Goal: Task Accomplishment & Management: Use online tool/utility

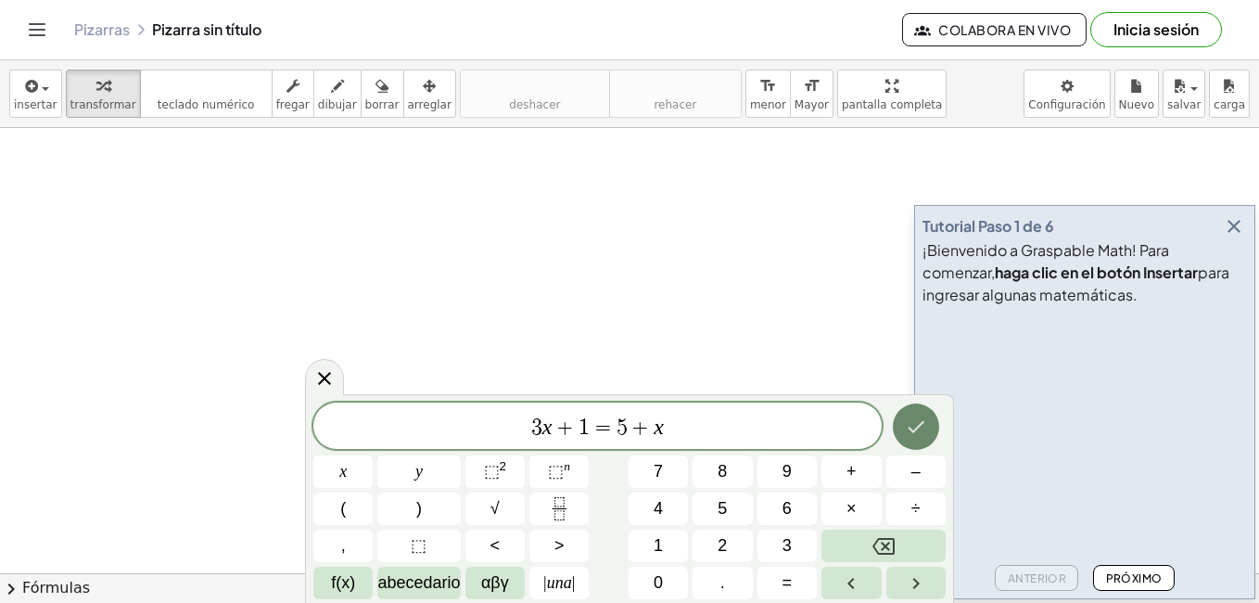
click at [921, 438] on button "Hecho" at bounding box center [916, 426] width 46 height 46
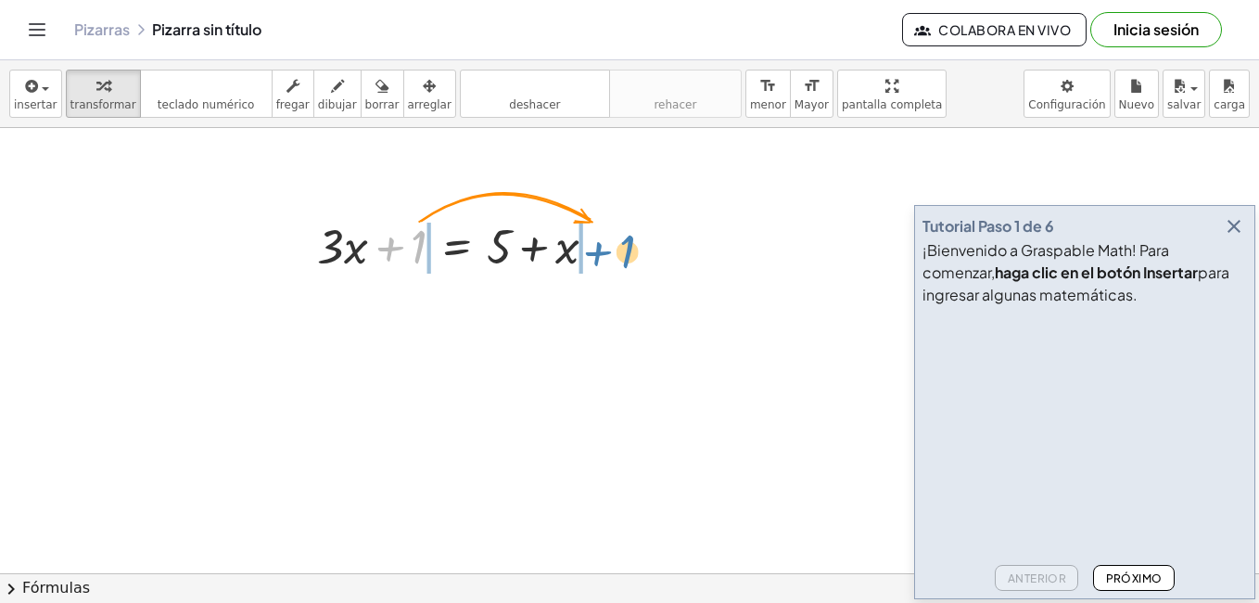
drag, startPoint x: 423, startPoint y: 242, endPoint x: 626, endPoint y: 246, distance: 203.1
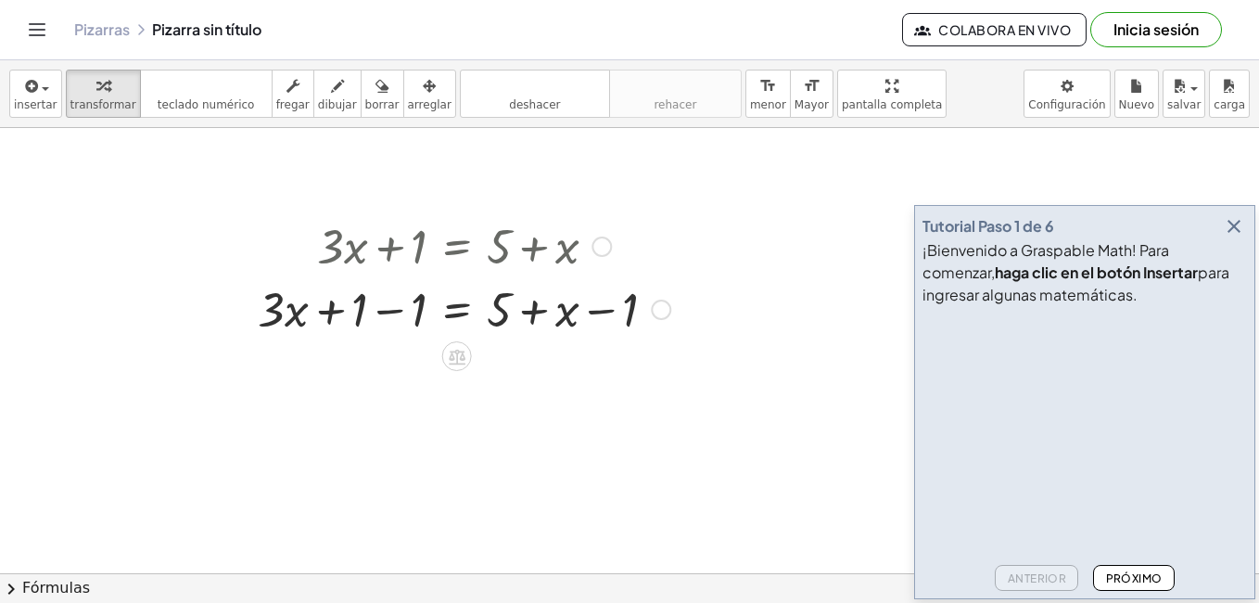
click at [664, 307] on div at bounding box center [661, 309] width 20 height 20
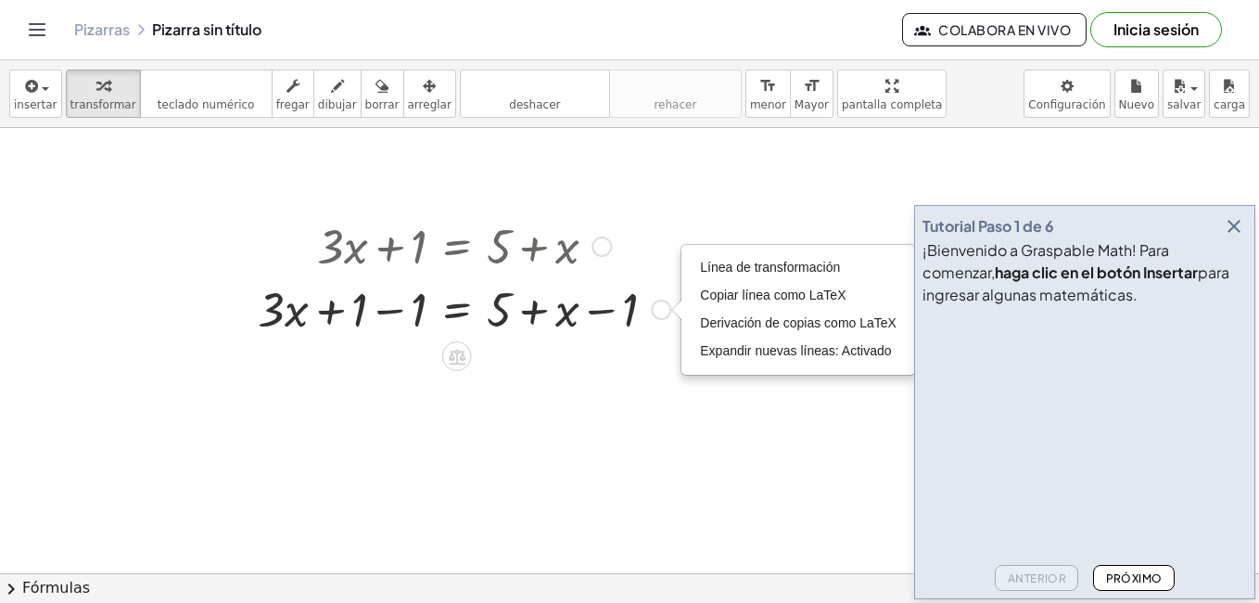
click at [578, 328] on div at bounding box center [463, 307] width 431 height 63
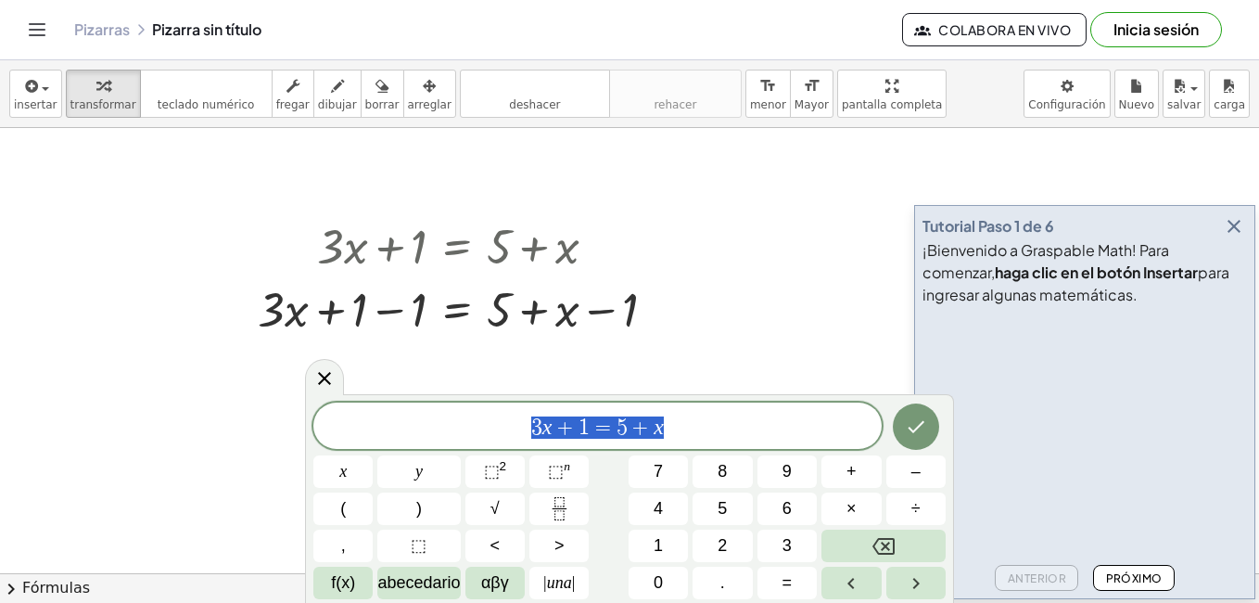
drag, startPoint x: 714, startPoint y: 433, endPoint x: 485, endPoint y: 447, distance: 229.4
click at [485, 447] on div "******** 3 x + 1 = 5 + x" at bounding box center [597, 425] width 568 height 46
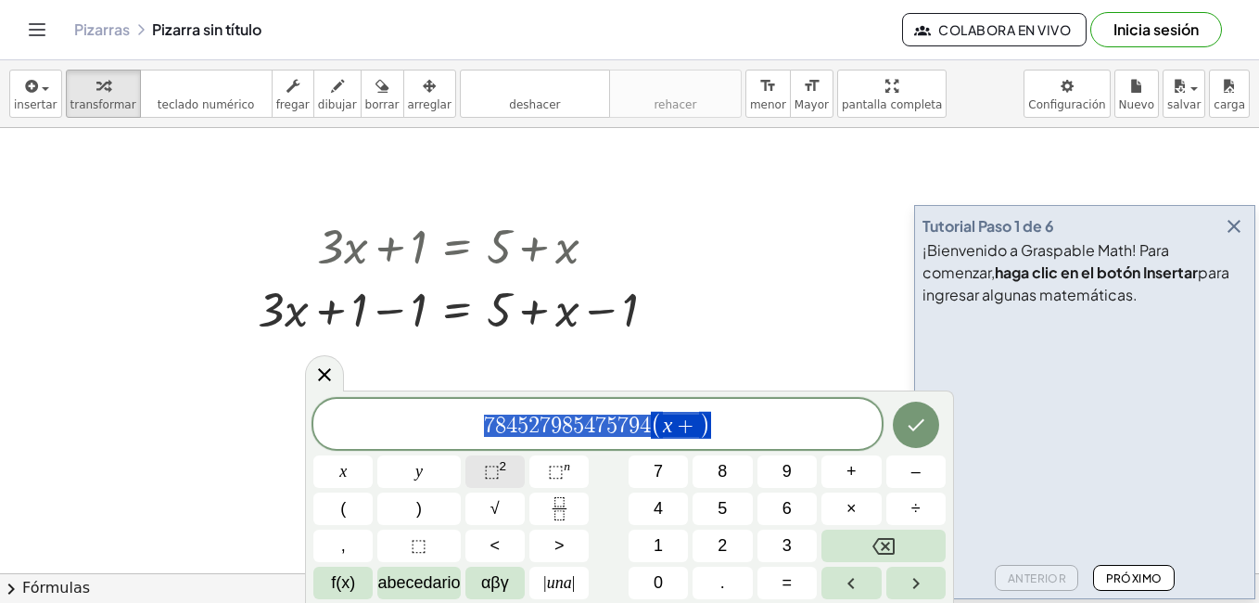
drag, startPoint x: 706, startPoint y: 427, endPoint x: 475, endPoint y: 455, distance: 233.4
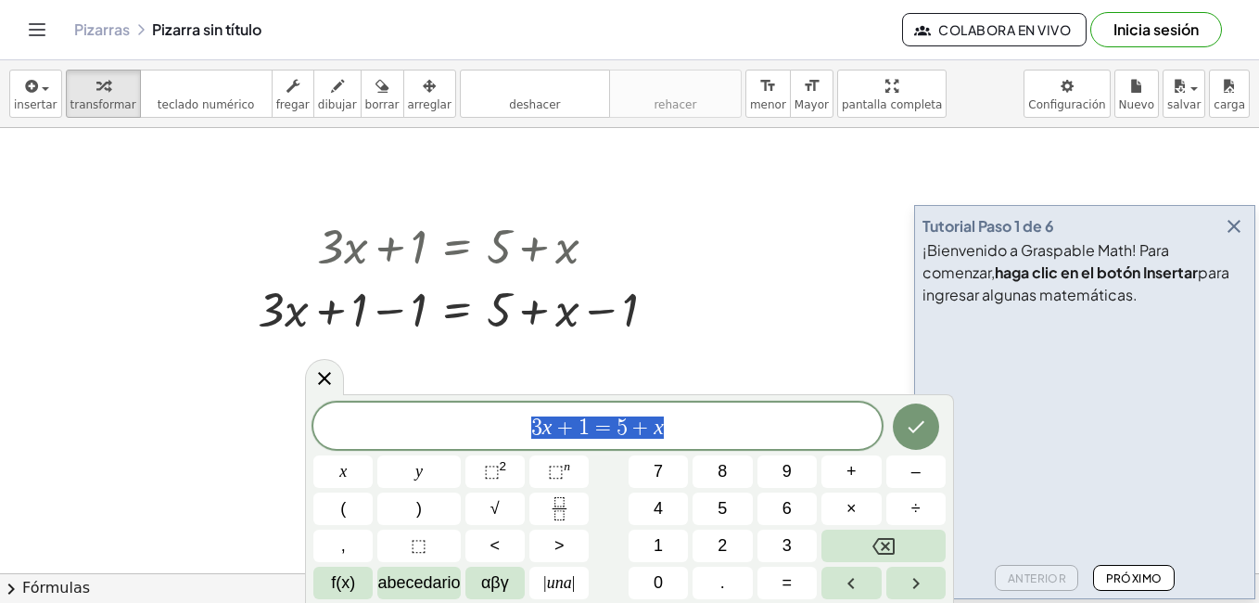
drag, startPoint x: 702, startPoint y: 427, endPoint x: 369, endPoint y: 447, distance: 333.4
click at [369, 447] on div "******** 3 x + 1 = 5 + x" at bounding box center [597, 425] width 568 height 46
drag, startPoint x: 634, startPoint y: 313, endPoint x: 580, endPoint y: 313, distance: 53.8
click at [580, 313] on div at bounding box center [463, 307] width 431 height 63
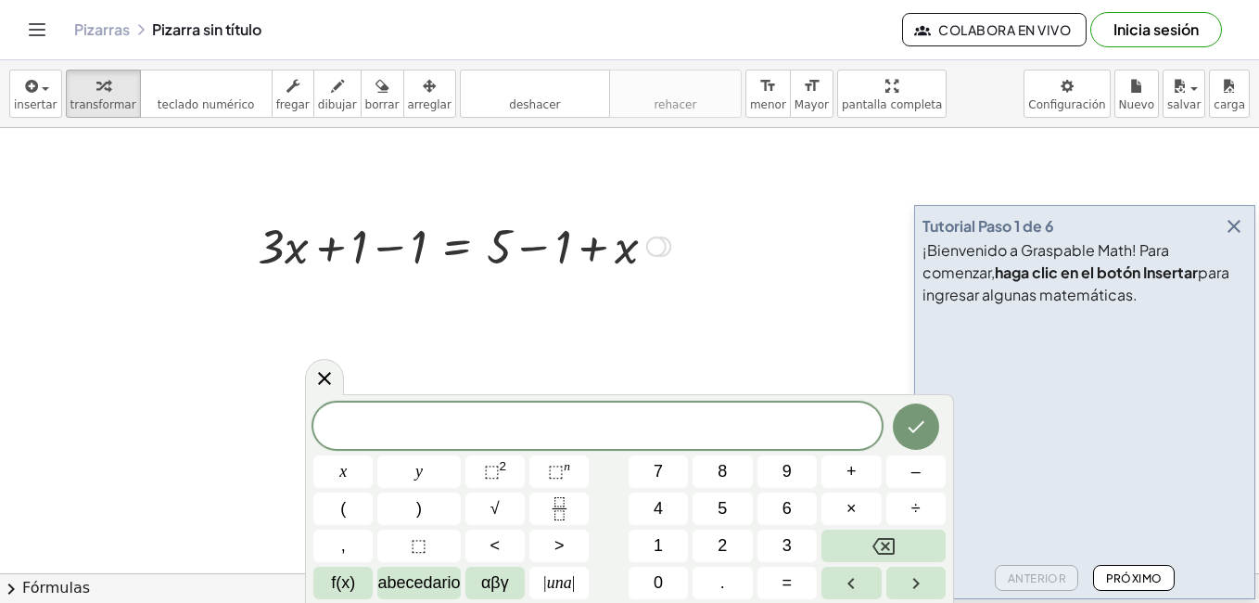
drag, startPoint x: 655, startPoint y: 379, endPoint x: 578, endPoint y: 236, distance: 162.2
click at [457, 247] on div "+ · 3 · x = + 5 + x + 1 − 1 − 1 Transform line Copy line as LaTeX Copy derivati…" at bounding box center [457, 247] width 0 height 0
drag, startPoint x: 631, startPoint y: 250, endPoint x: 416, endPoint y: 235, distance: 215.7
click at [416, 235] on div at bounding box center [463, 244] width 431 height 63
click at [631, 261] on div at bounding box center [465, 244] width 566 height 63
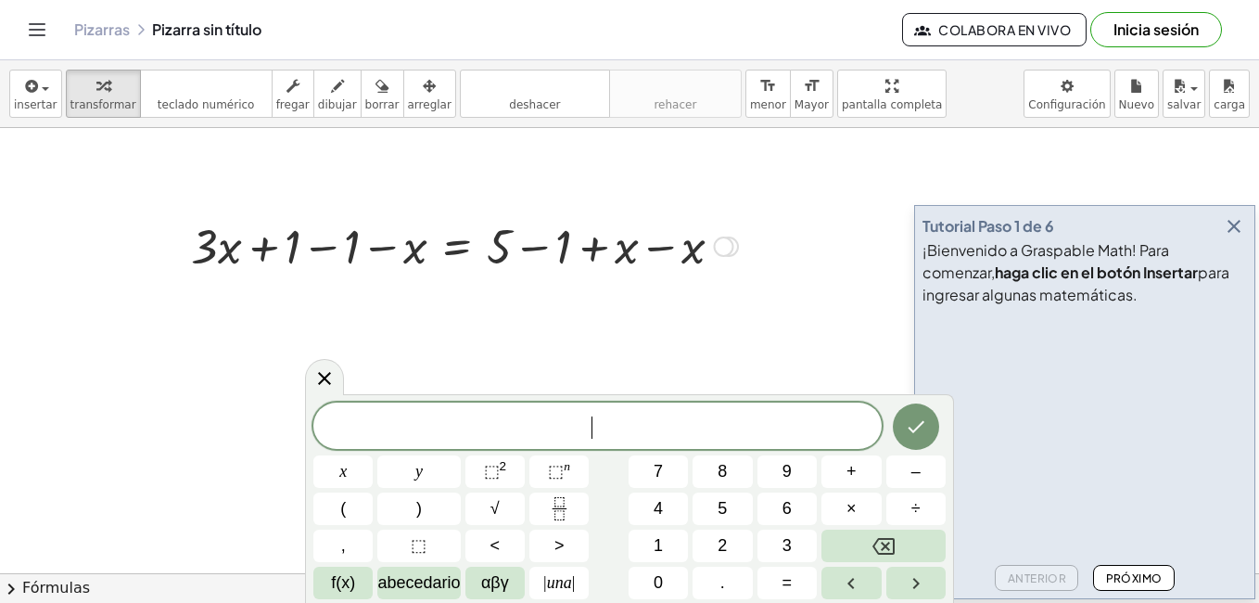
click at [713, 266] on div at bounding box center [465, 244] width 566 height 63
click at [492, 246] on div at bounding box center [397, 244] width 431 height 63
click at [588, 244] on div at bounding box center [589, 246] width 20 height 20
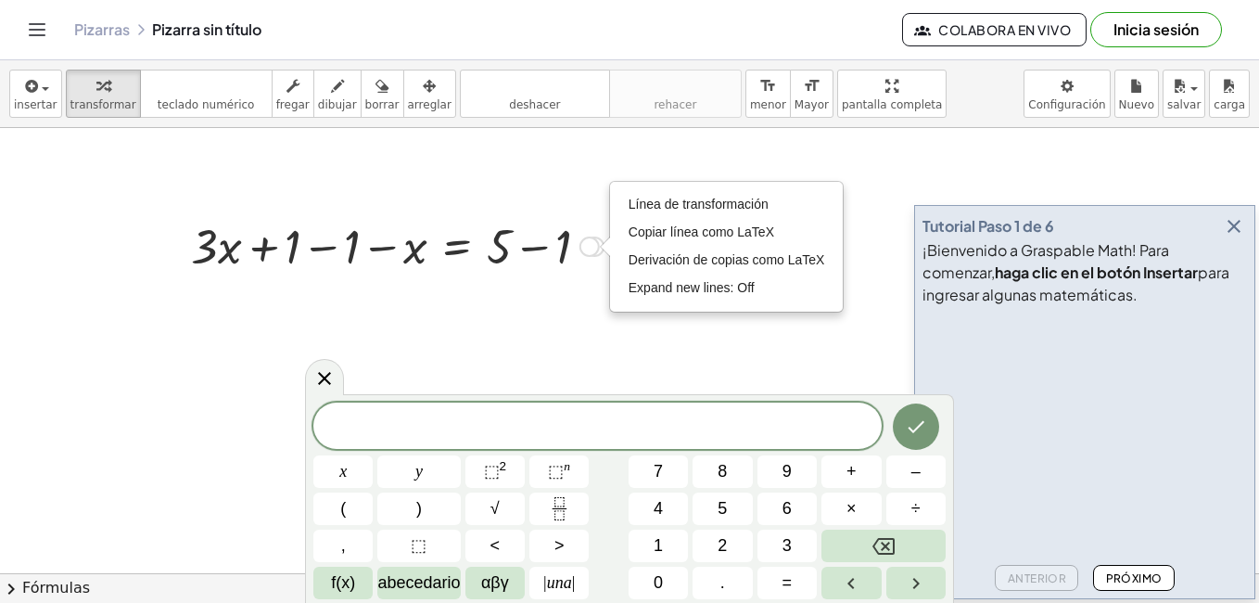
click at [588, 244] on div "Transform line Copy line as LaTeX Copy derivation as LaTeX Expand new lines: Off" at bounding box center [589, 246] width 20 height 20
drag, startPoint x: 552, startPoint y: 244, endPoint x: 307, endPoint y: 248, distance: 244.8
click at [457, 247] on div "+ · 3 · x = + 5 + 1 − 1 − 1 − x Transform line Copy line as LaTeX Copy derivati…" at bounding box center [457, 247] width 0 height 0
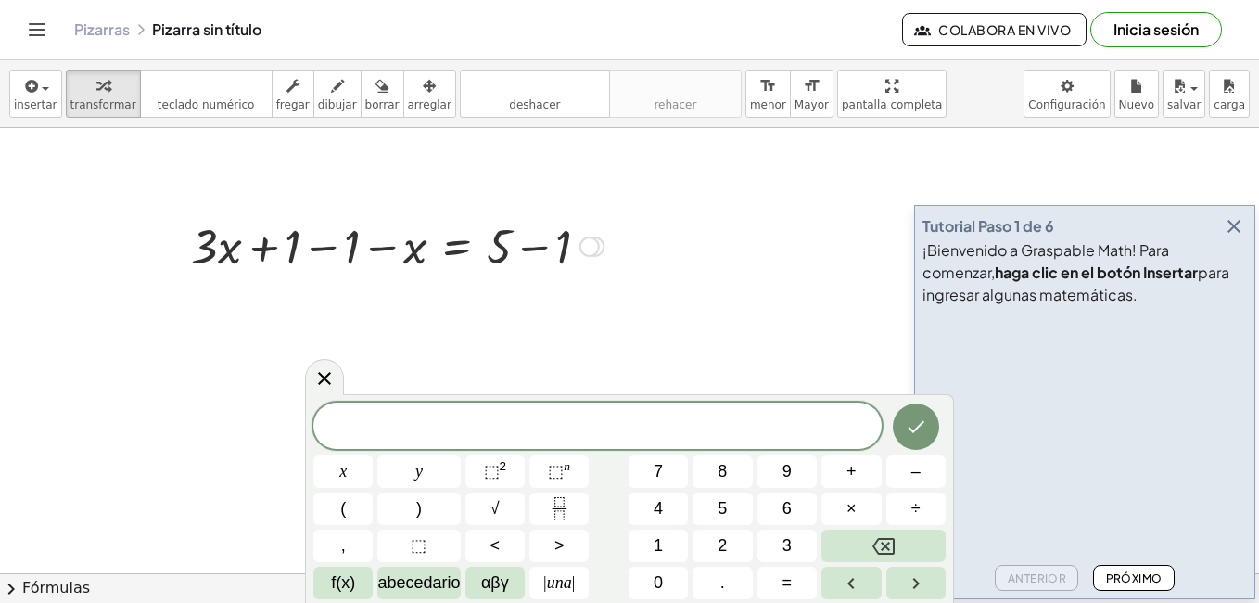
click at [231, 240] on div at bounding box center [397, 244] width 431 height 63
drag, startPoint x: 202, startPoint y: 242, endPoint x: 133, endPoint y: 152, distance: 113.7
click at [201, 233] on div at bounding box center [397, 244] width 431 height 63
click at [99, 107] on span "transformar" at bounding box center [103, 104] width 66 height 13
click at [203, 244] on div at bounding box center [397, 244] width 431 height 63
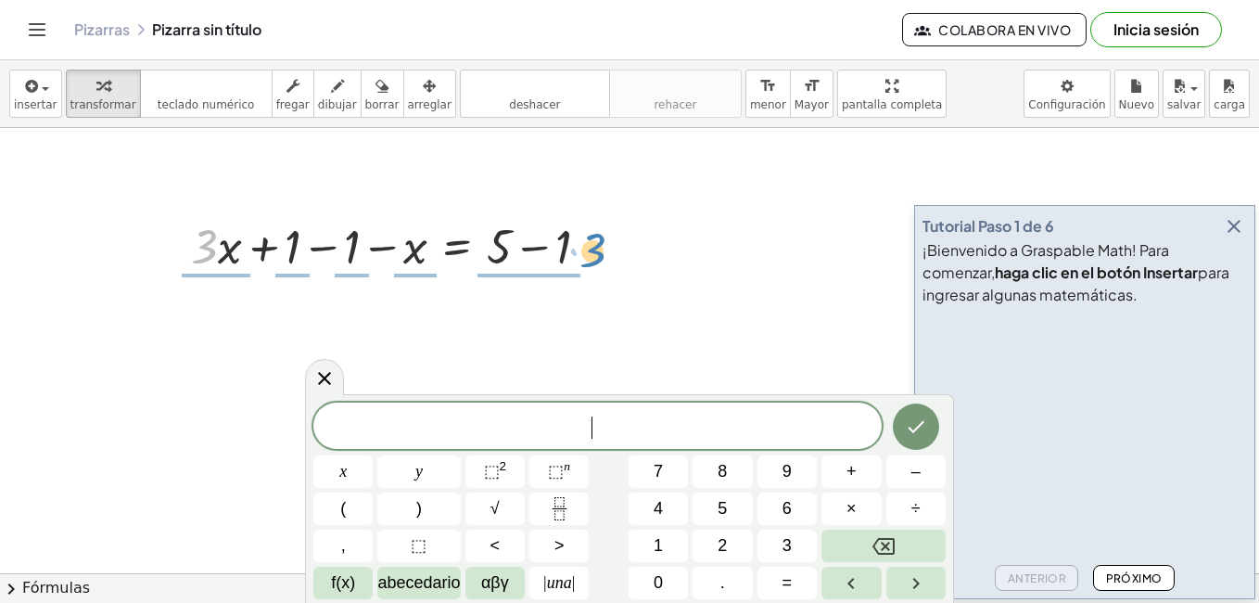
drag, startPoint x: 206, startPoint y: 241, endPoint x: 599, endPoint y: 245, distance: 393.1
click at [599, 245] on div at bounding box center [397, 244] width 431 height 63
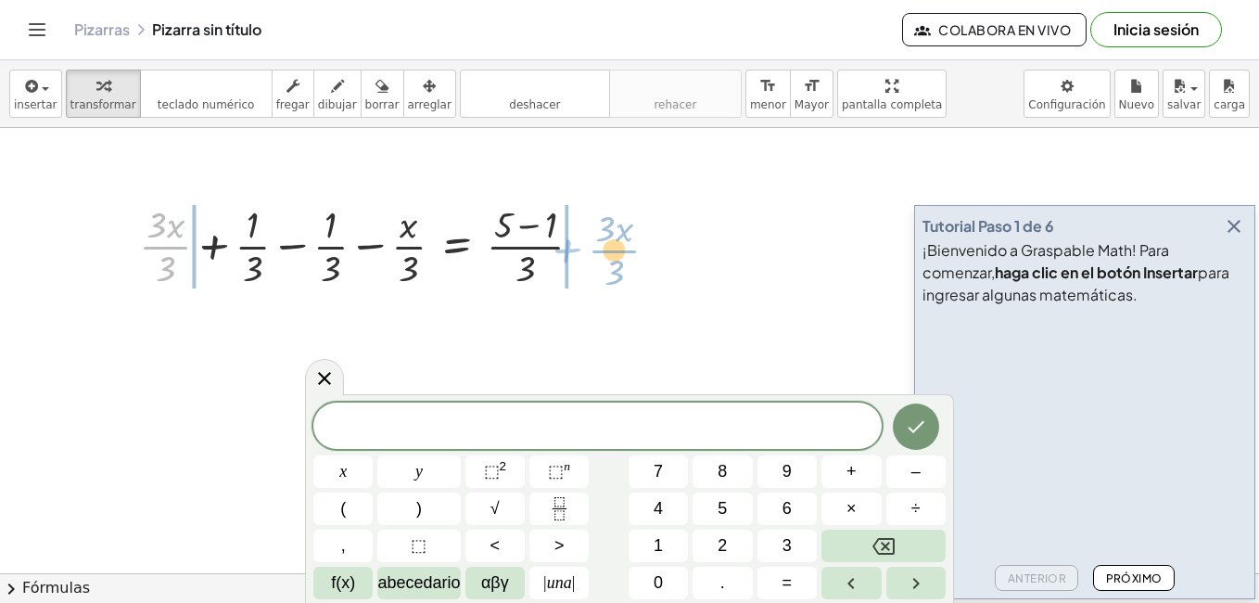
drag, startPoint x: 157, startPoint y: 241, endPoint x: 601, endPoint y: 244, distance: 444.1
click at [601, 244] on div at bounding box center [368, 244] width 477 height 93
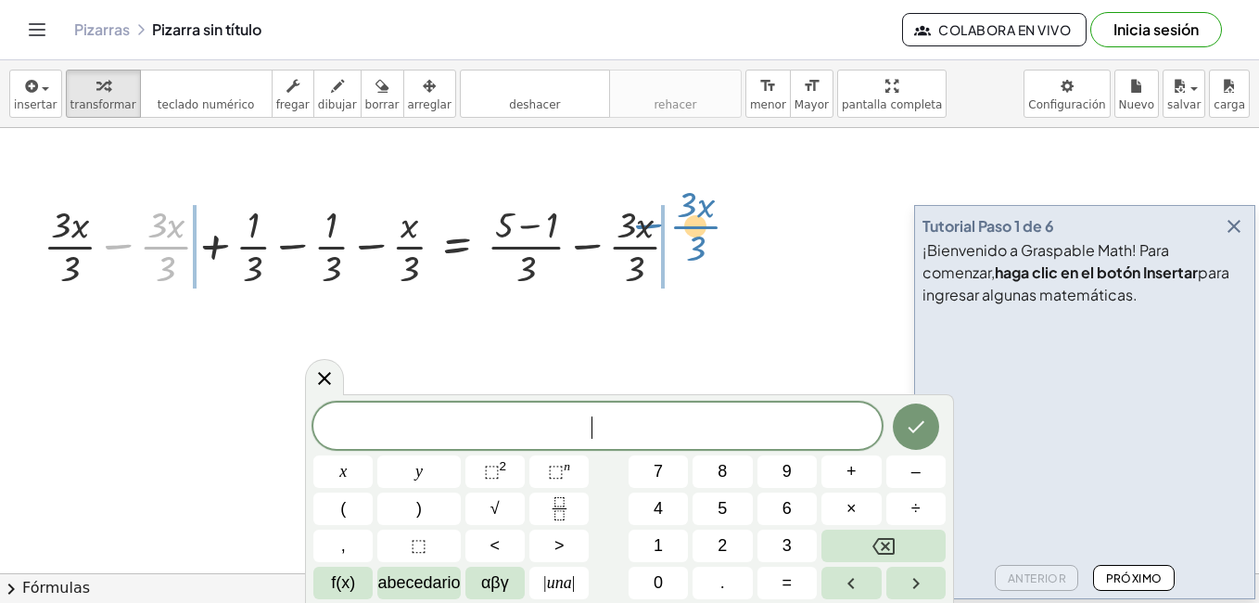
drag, startPoint x: 124, startPoint y: 240, endPoint x: 667, endPoint y: 218, distance: 543.7
click at [667, 218] on div at bounding box center [368, 244] width 668 height 93
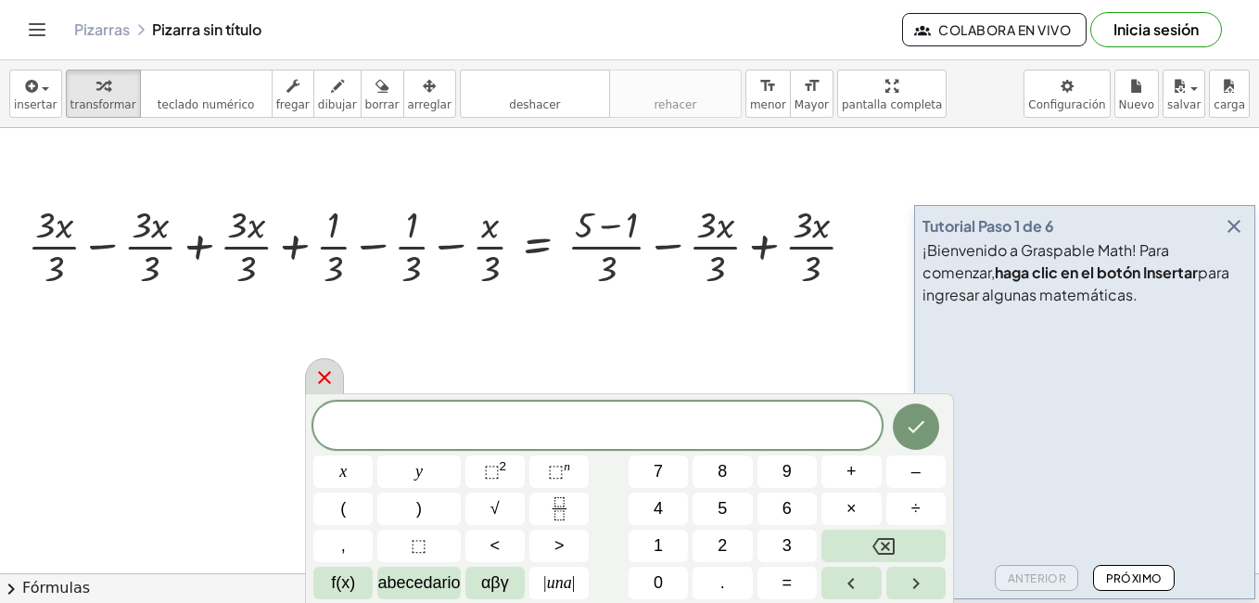
click at [334, 380] on icon at bounding box center [324, 377] width 22 height 22
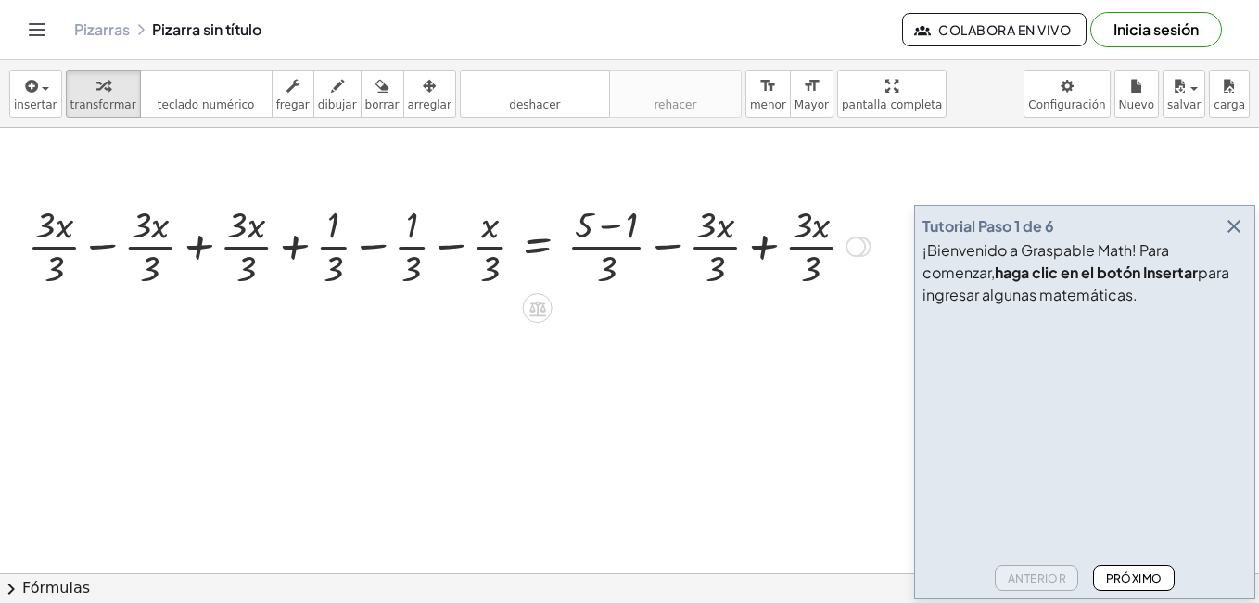
click at [99, 254] on div at bounding box center [449, 244] width 861 height 93
drag, startPoint x: 234, startPoint y: 266, endPoint x: 269, endPoint y: 245, distance: 41.2
click at [234, 261] on div at bounding box center [544, 244] width 668 height 93
click at [276, 244] on div at bounding box center [559, 244] width 640 height 93
click at [261, 245] on div at bounding box center [559, 244] width 640 height 93
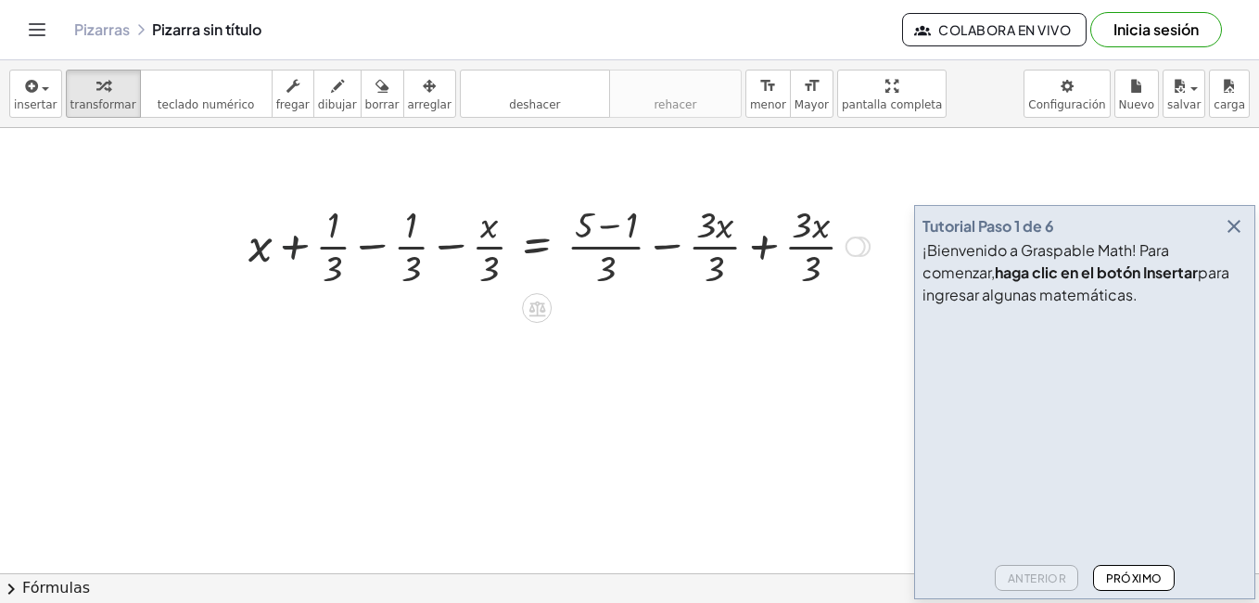
click at [240, 248] on div at bounding box center [235, 245] width 28 height 102
click at [255, 252] on div at bounding box center [559, 244] width 640 height 93
click at [344, 237] on div at bounding box center [559, 244] width 640 height 93
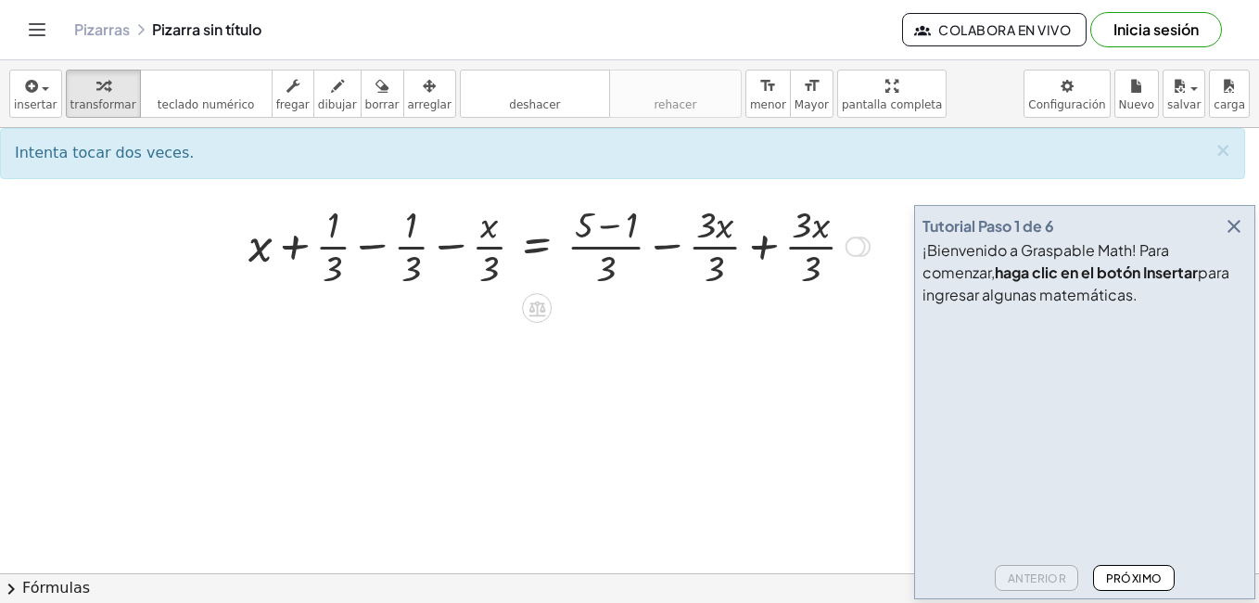
click at [333, 251] on div at bounding box center [559, 244] width 640 height 93
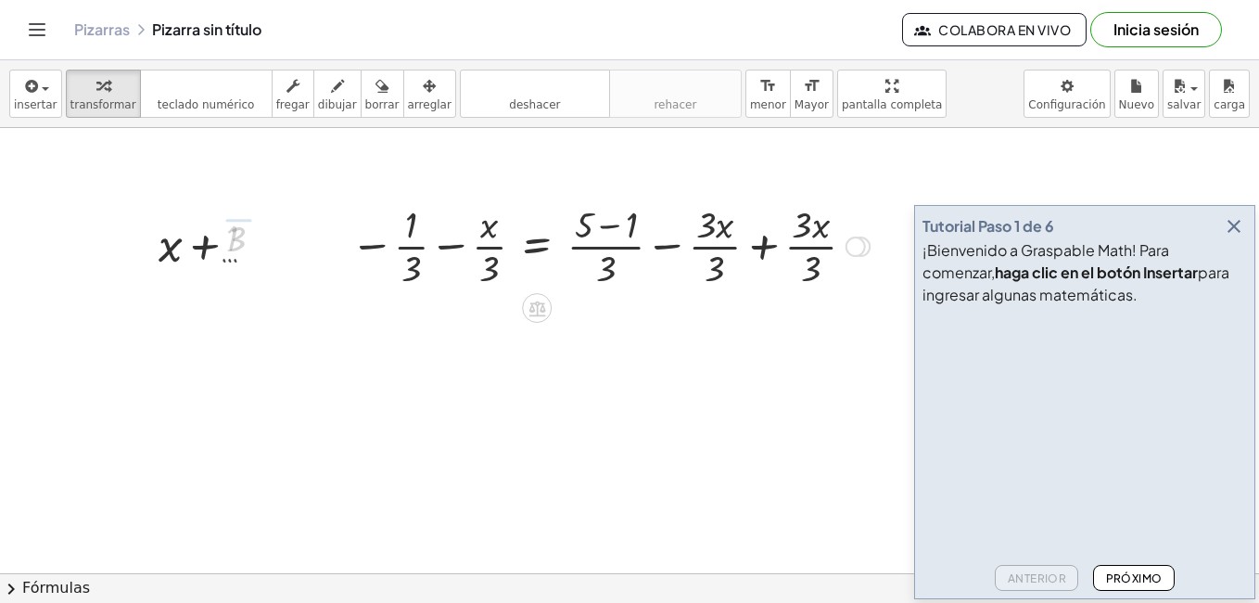
click at [413, 246] on div at bounding box center [512, 244] width 733 height 93
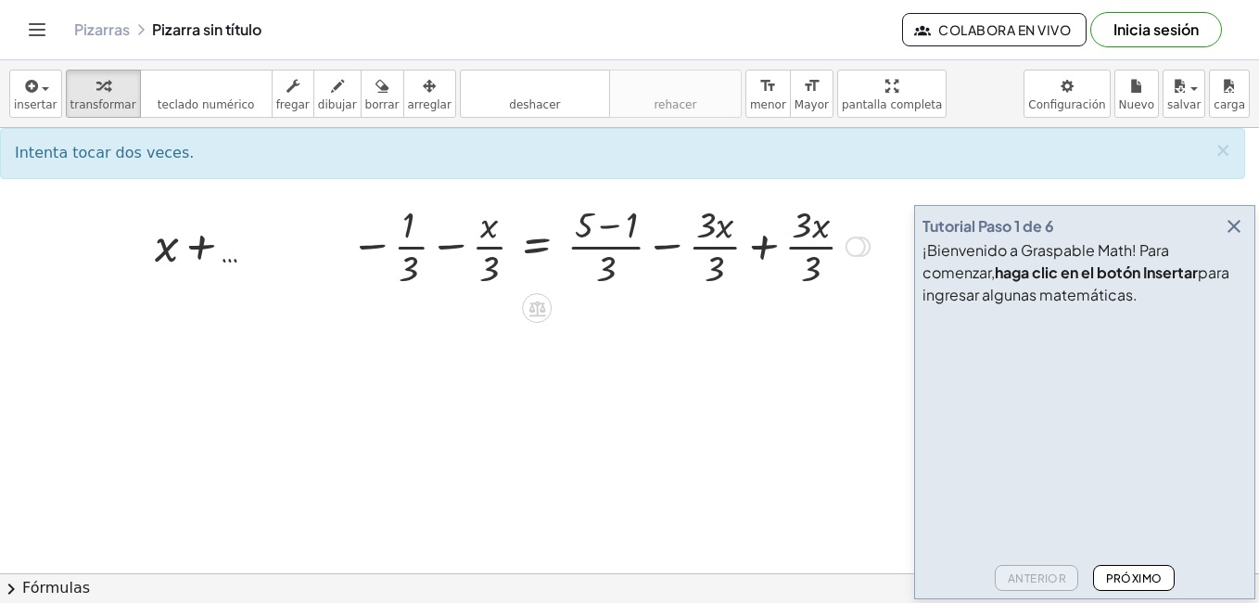
click at [413, 246] on div at bounding box center [512, 244] width 733 height 93
click at [393, 247] on div at bounding box center [512, 244] width 733 height 93
drag, startPoint x: 484, startPoint y: 239, endPoint x: 315, endPoint y: 253, distance: 169.3
click at [334, 254] on div at bounding box center [512, 244] width 733 height 93
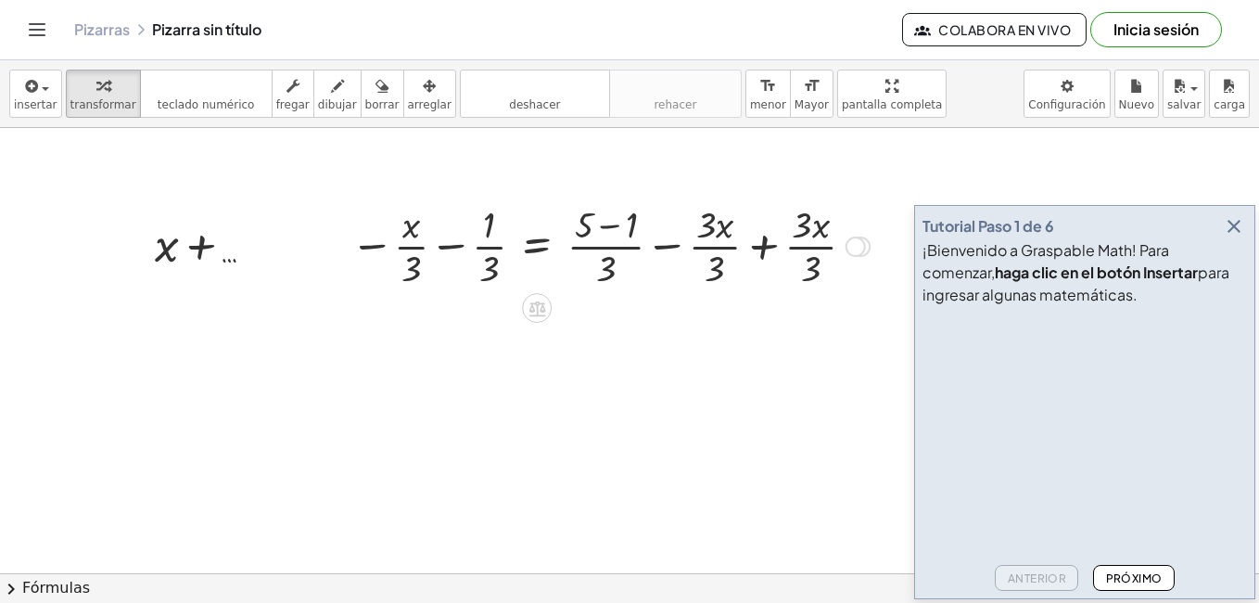
click at [472, 244] on div at bounding box center [512, 244] width 733 height 93
click at [482, 245] on div at bounding box center [514, 244] width 731 height 93
click at [539, 248] on div at bounding box center [514, 244] width 731 height 93
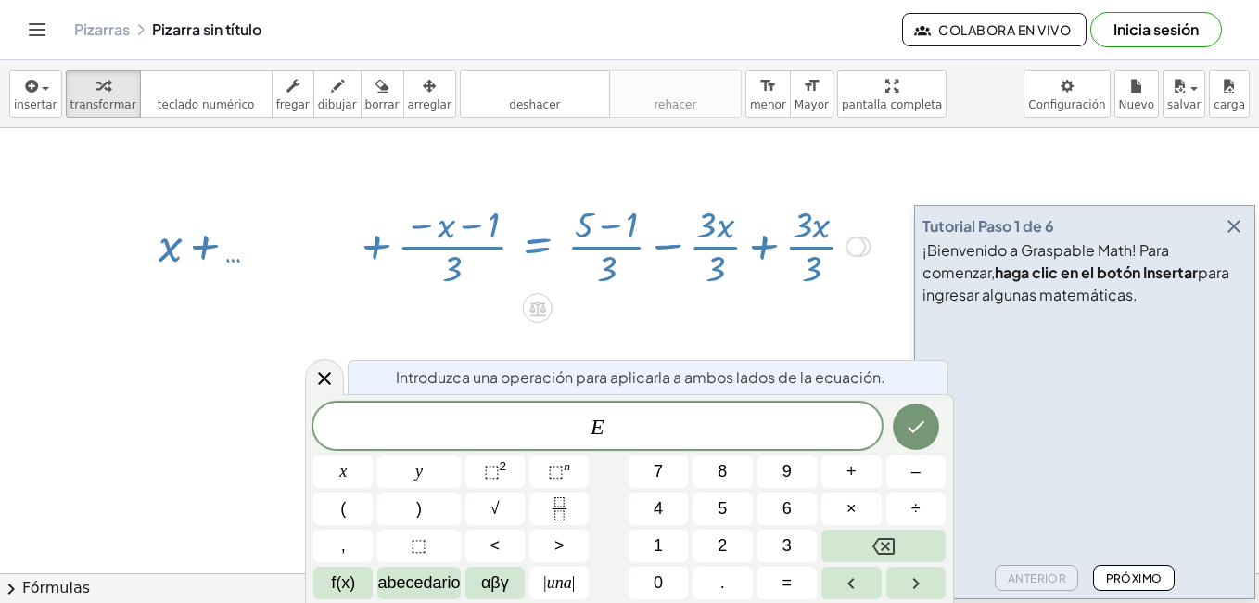
click at [542, 242] on div at bounding box center [514, 244] width 731 height 93
click at [584, 241] on div at bounding box center [514, 244] width 731 height 93
click at [648, 245] on div at bounding box center [514, 244] width 731 height 93
click at [646, 247] on div at bounding box center [514, 244] width 731 height 93
click at [40, 96] on button "insertar" at bounding box center [35, 94] width 53 height 48
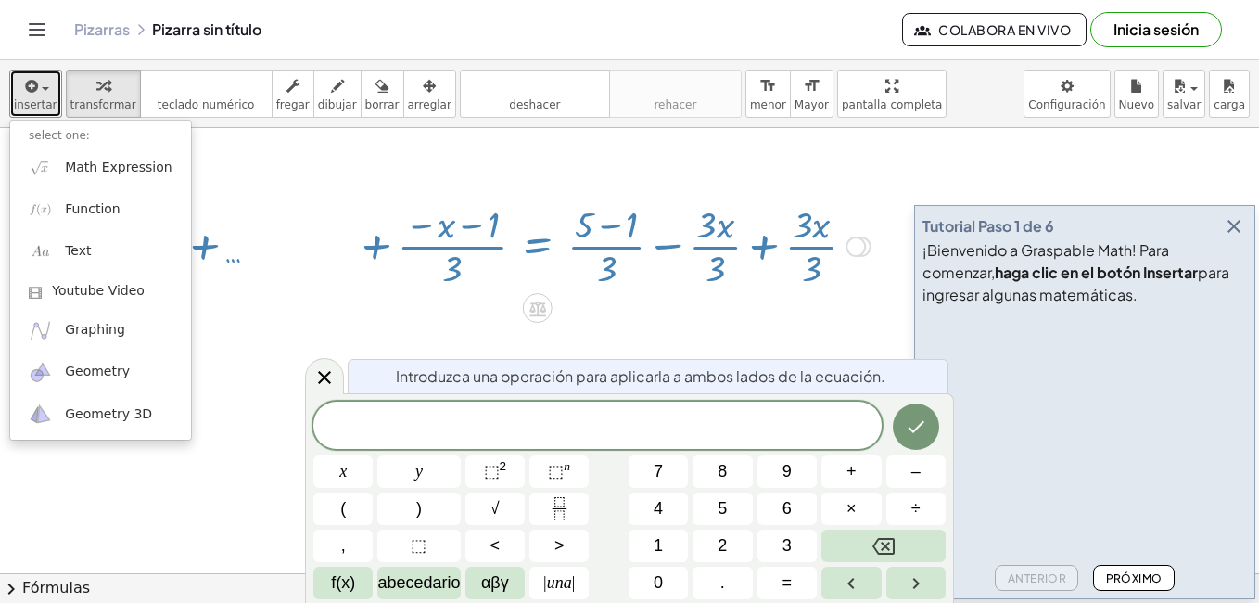
click at [769, 242] on div at bounding box center [514, 244] width 731 height 93
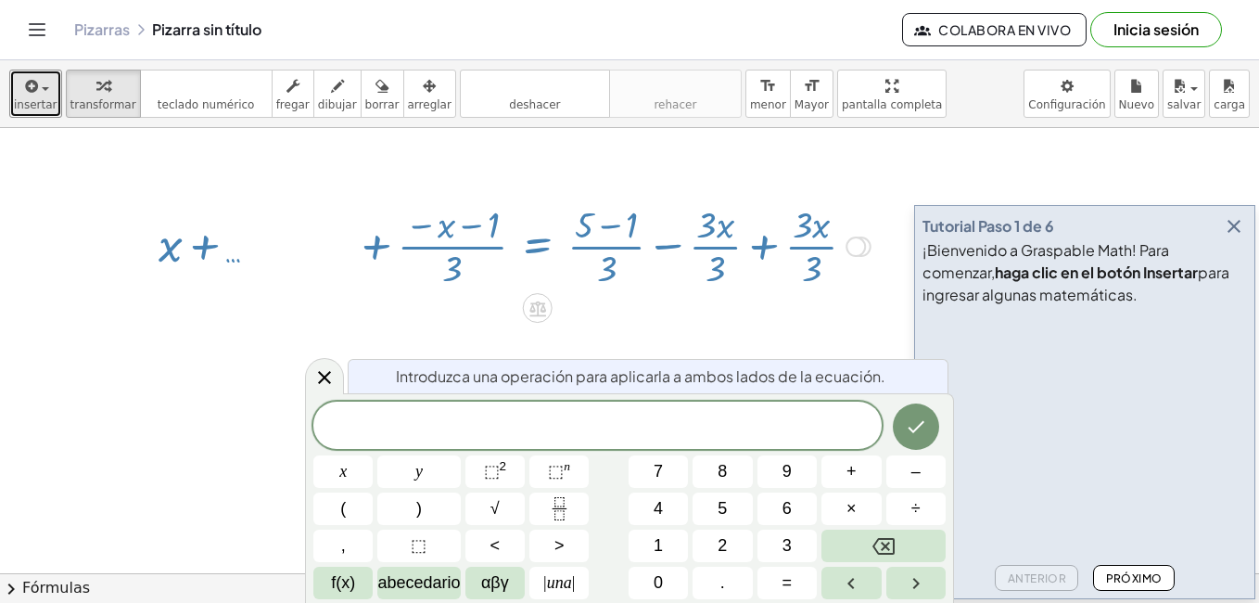
click at [803, 240] on div at bounding box center [514, 244] width 731 height 93
drag, startPoint x: 826, startPoint y: 245, endPoint x: 677, endPoint y: 242, distance: 149.3
click at [677, 242] on div at bounding box center [514, 244] width 731 height 93
click at [46, 89] on div "button" at bounding box center [36, 85] width 44 height 22
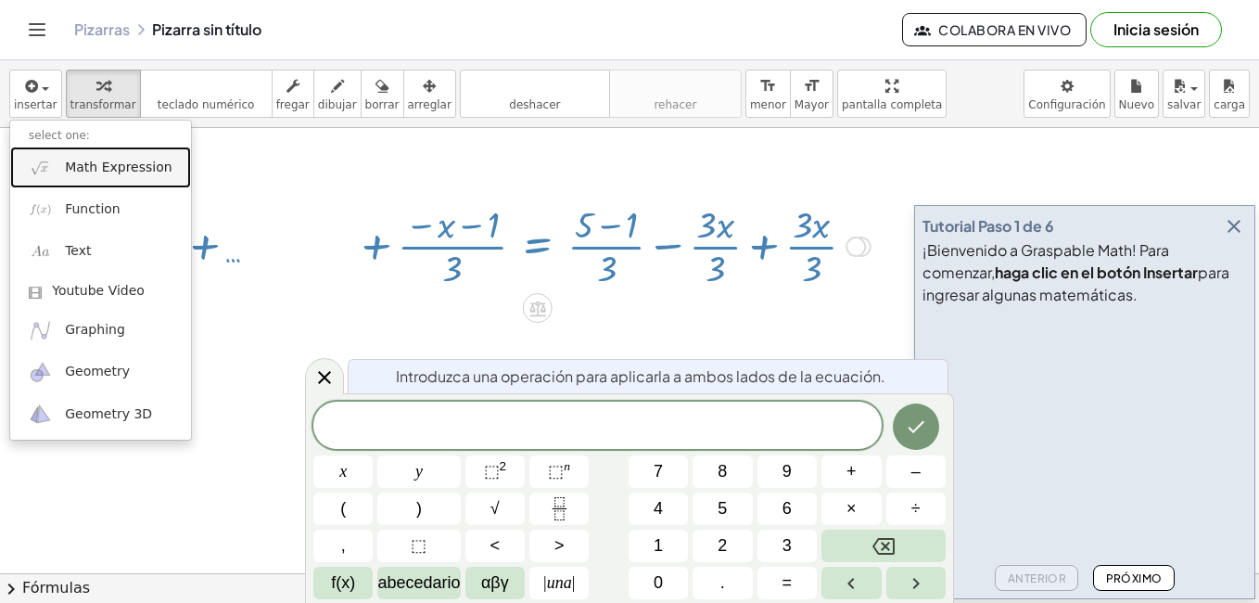
click at [107, 165] on span "Math Expression" at bounding box center [118, 168] width 107 height 19
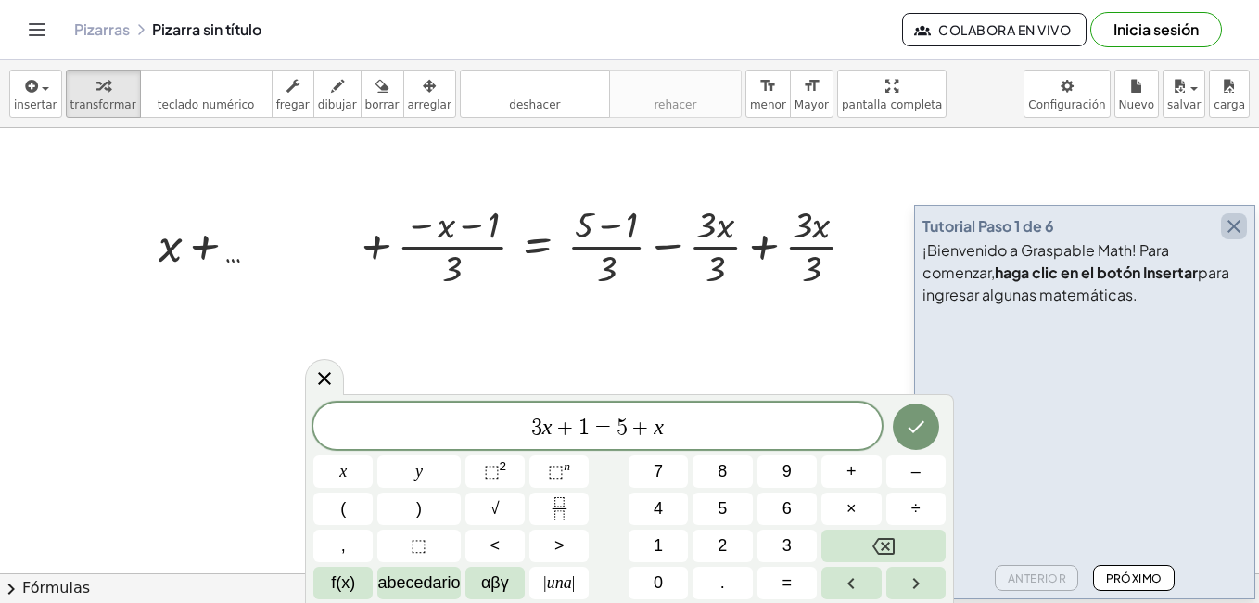
click at [1228, 218] on icon "button" at bounding box center [1234, 226] width 22 height 22
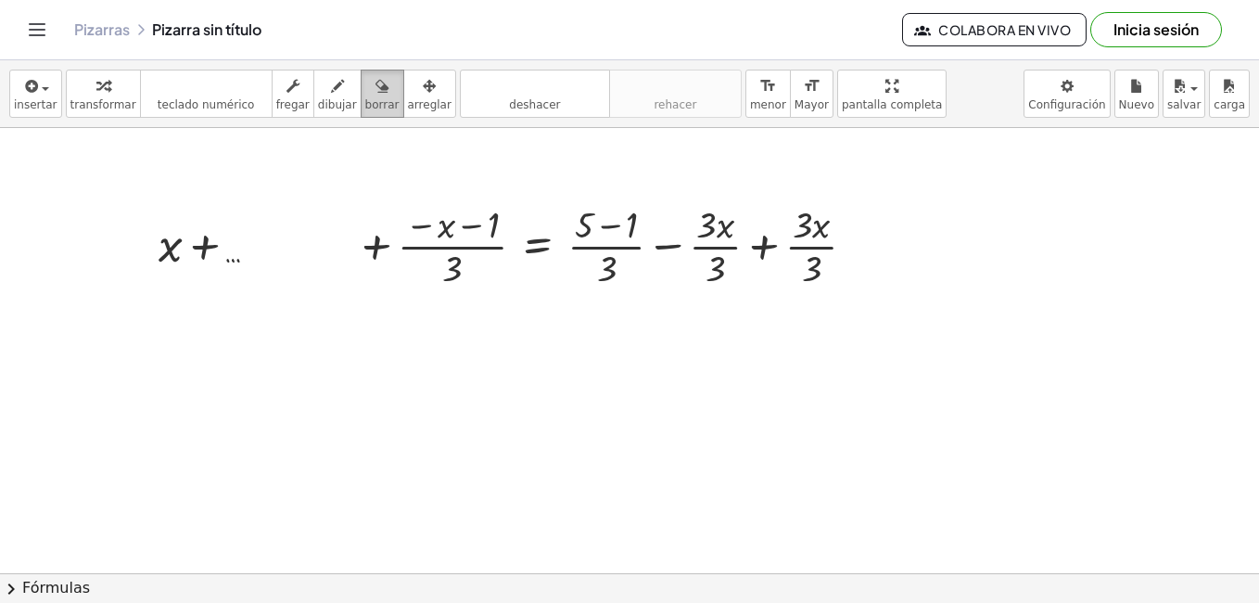
click at [375, 81] on icon "button" at bounding box center [381, 86] width 13 height 22
drag, startPoint x: 185, startPoint y: 240, endPoint x: 196, endPoint y: 251, distance: 15.1
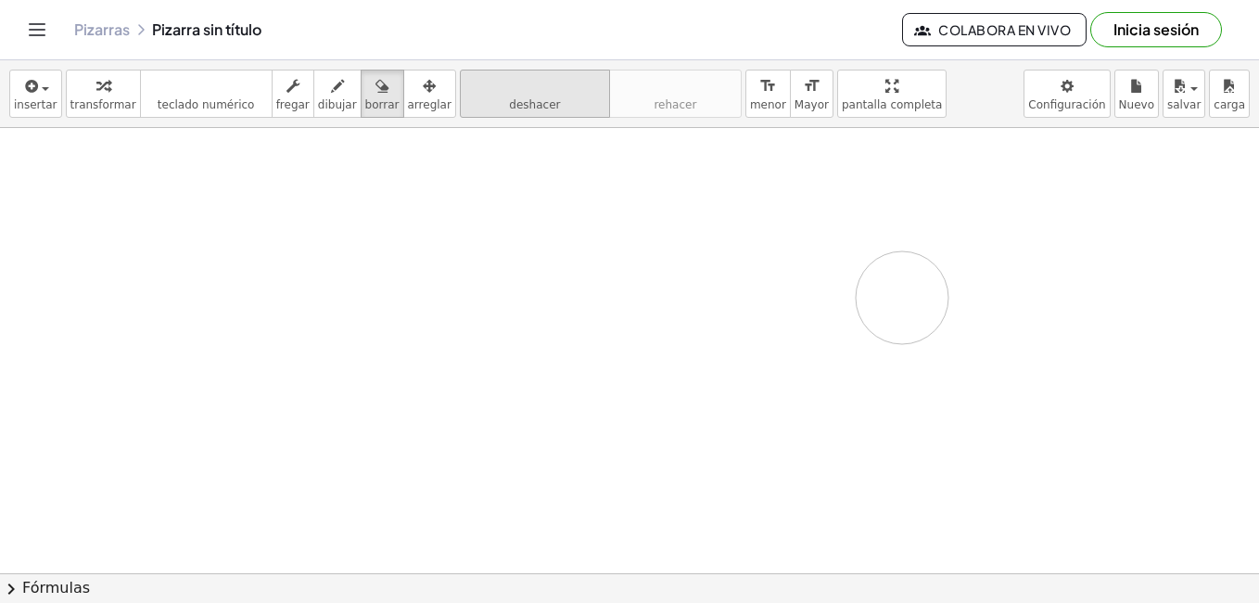
drag, startPoint x: 264, startPoint y: 249, endPoint x: 442, endPoint y: 100, distance: 232.3
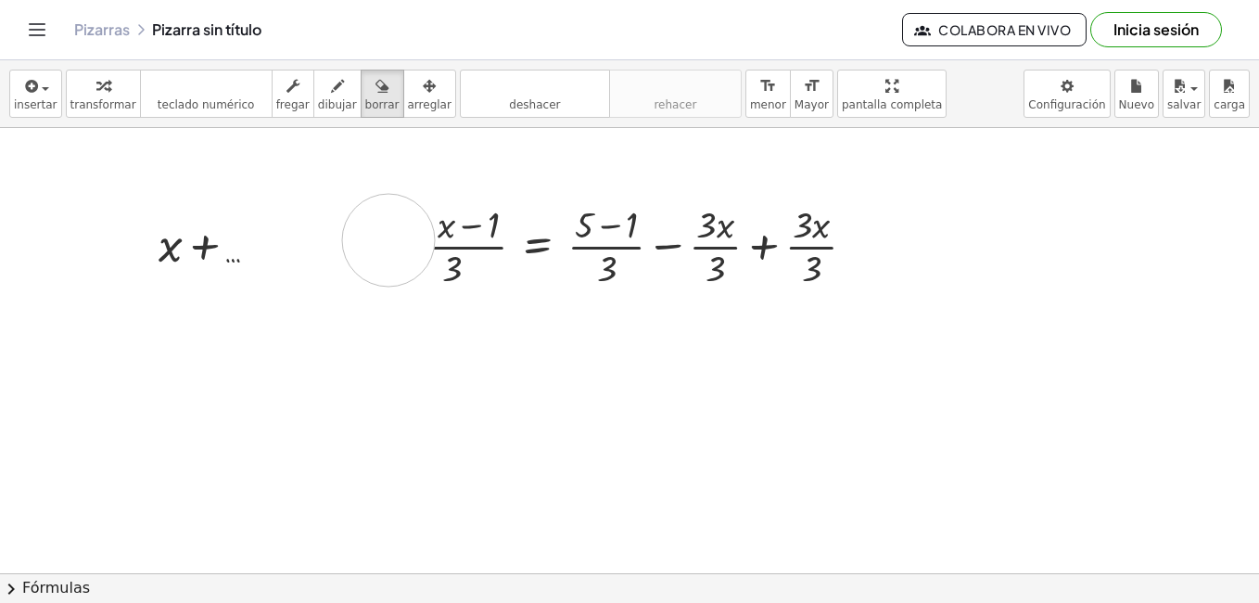
click at [365, 103] on span "borrar" at bounding box center [382, 104] width 34 height 13
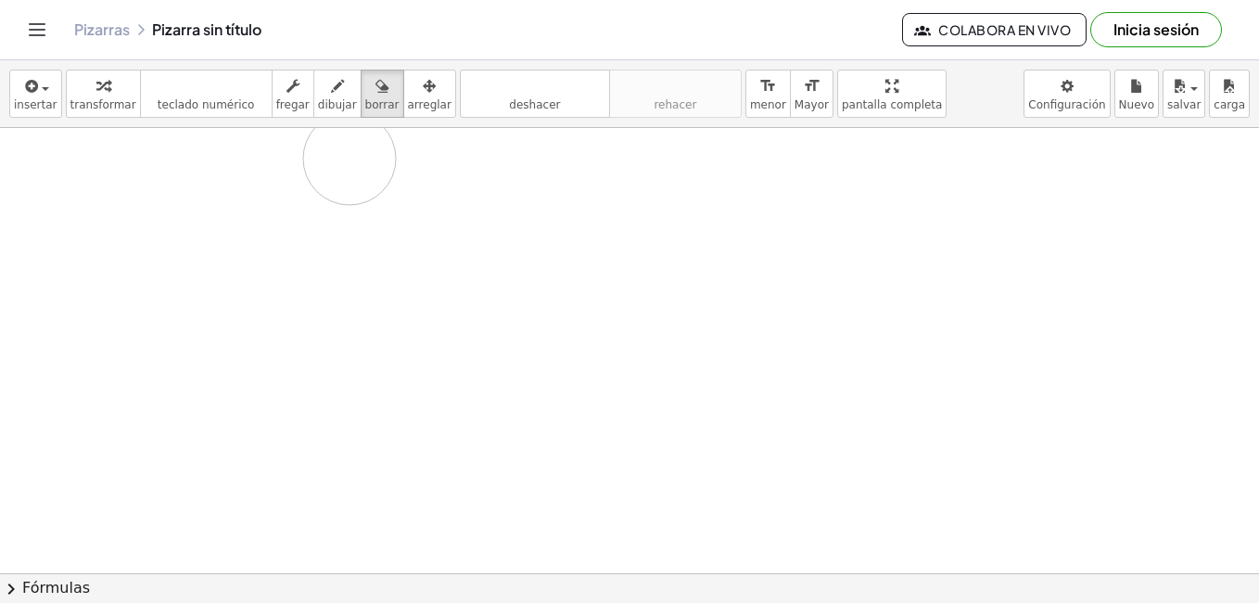
drag, startPoint x: 414, startPoint y: 218, endPoint x: 353, endPoint y: 148, distance: 92.6
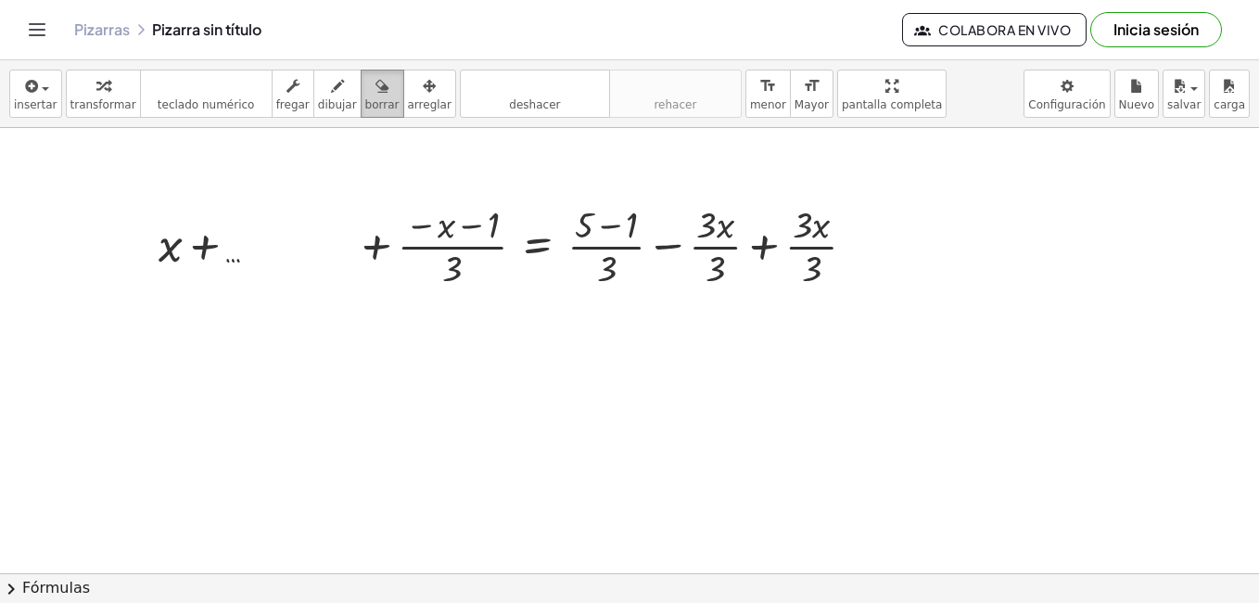
click at [365, 86] on div "button" at bounding box center [382, 85] width 34 height 22
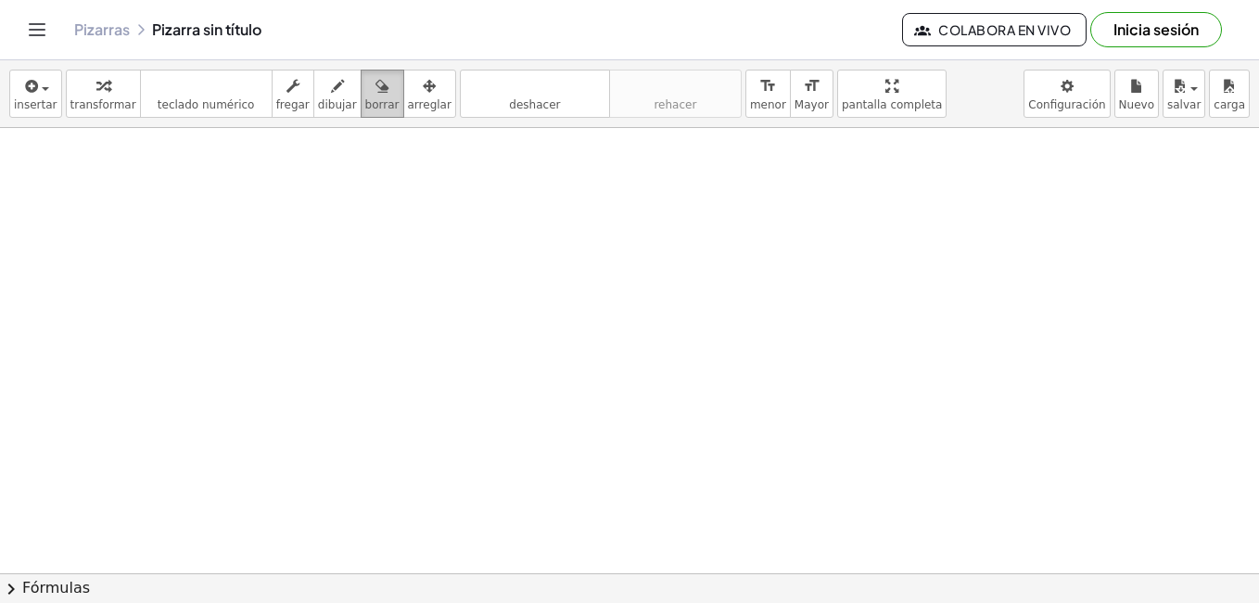
drag, startPoint x: 378, startPoint y: 227, endPoint x: 362, endPoint y: 81, distance: 147.3
click at [362, 81] on div "insertar select one: Math Expression Function Text Youtube Video Graphing Geome…" at bounding box center [629, 331] width 1259 height 542
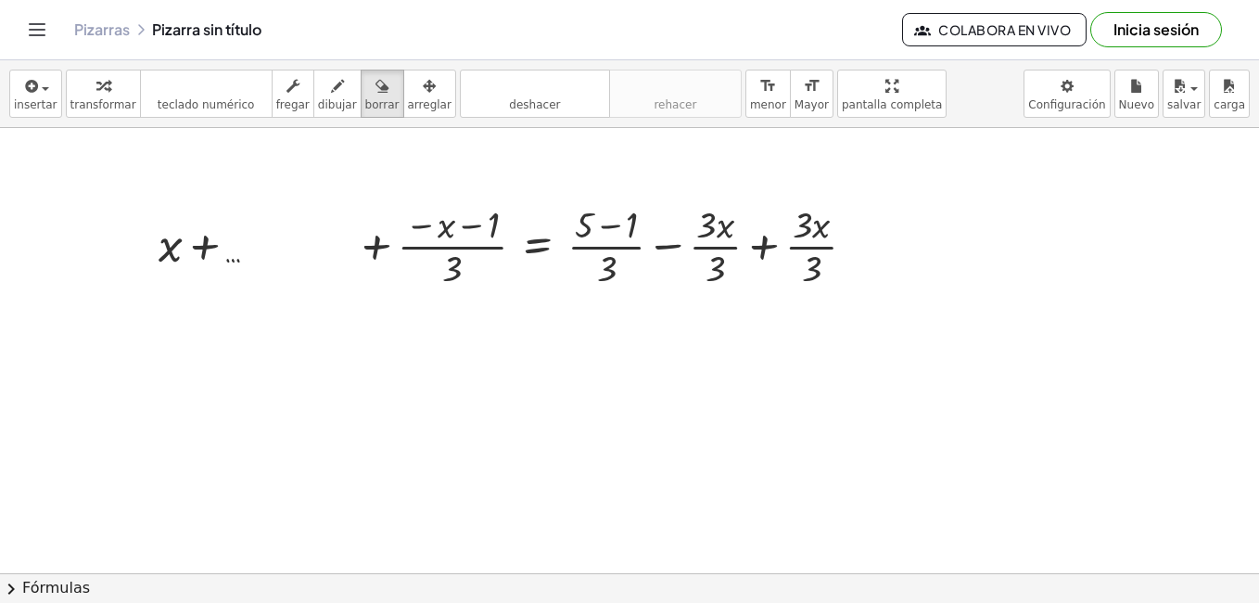
drag, startPoint x: 360, startPoint y: 86, endPoint x: 269, endPoint y: 228, distance: 168.4
click at [230, 253] on div "insertar select one: Math Expression Function Text Youtube Video Graphing Geome…" at bounding box center [629, 331] width 1259 height 542
click at [365, 98] on span "borrar" at bounding box center [382, 104] width 34 height 13
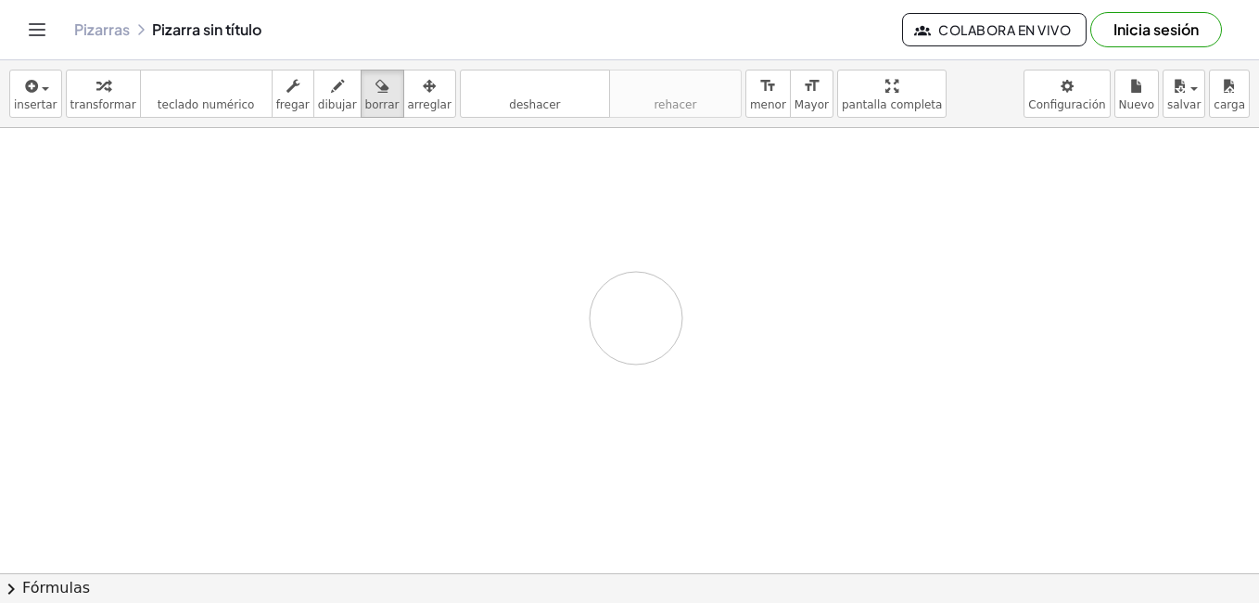
drag, startPoint x: 178, startPoint y: 215, endPoint x: 476, endPoint y: 270, distance: 302.6
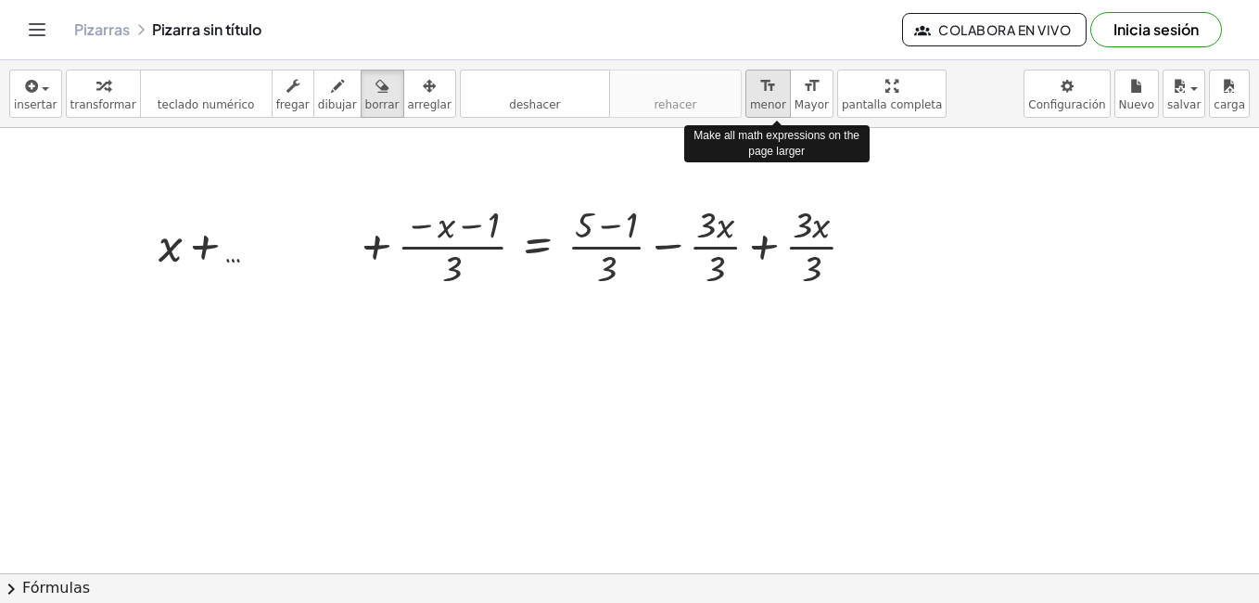
click at [750, 102] on span "menor" at bounding box center [768, 104] width 36 height 13
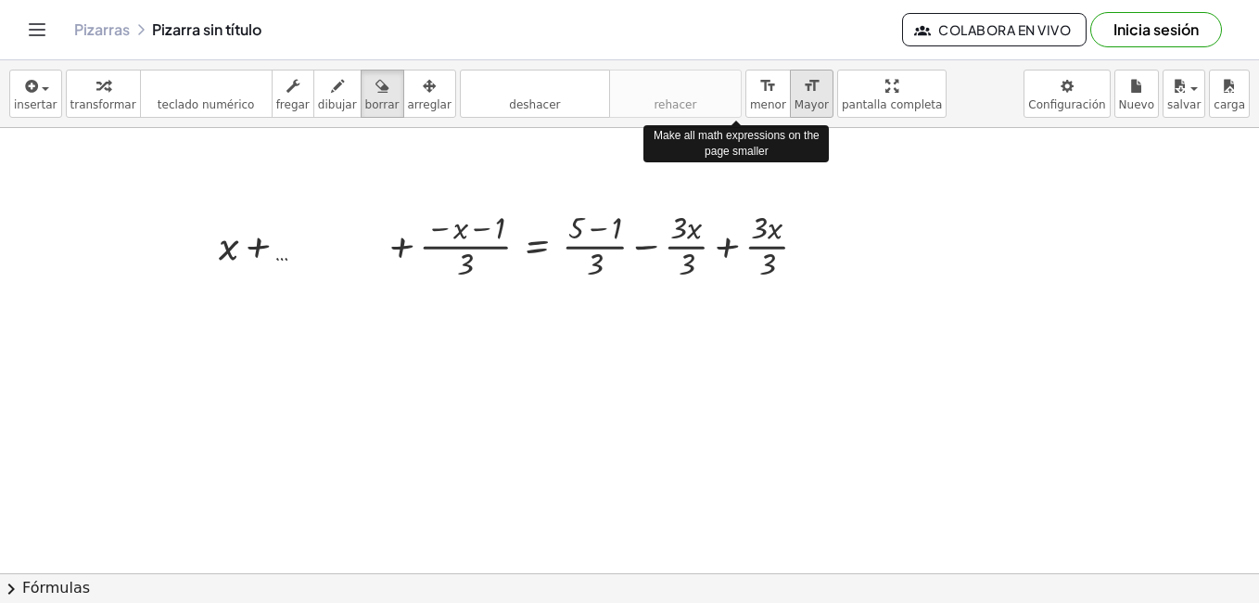
click at [803, 89] on icon "format_size" at bounding box center [812, 86] width 18 height 22
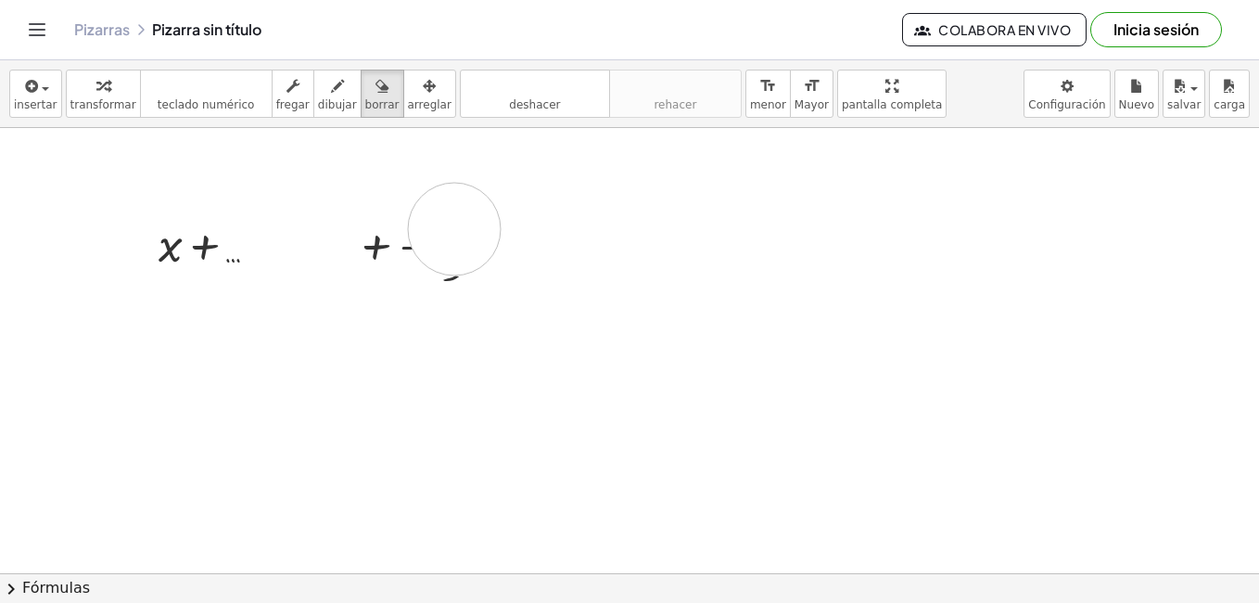
drag, startPoint x: 803, startPoint y: 256, endPoint x: 779, endPoint y: 260, distance: 24.4
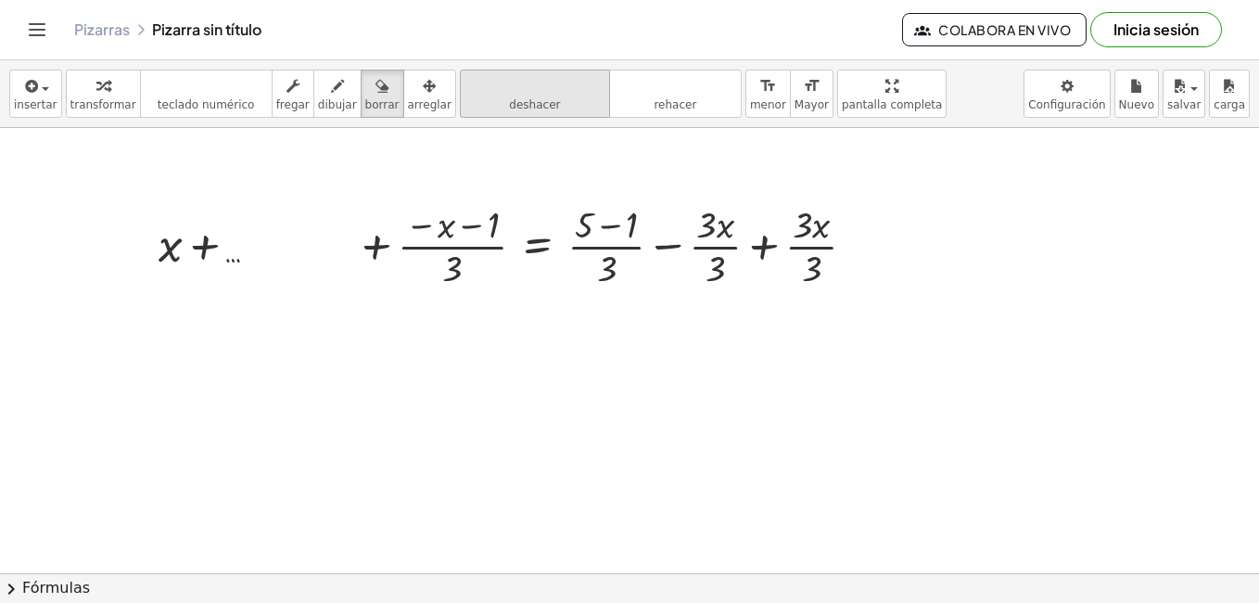
click at [530, 110] on button "deshacer deshacer" at bounding box center [535, 94] width 150 height 48
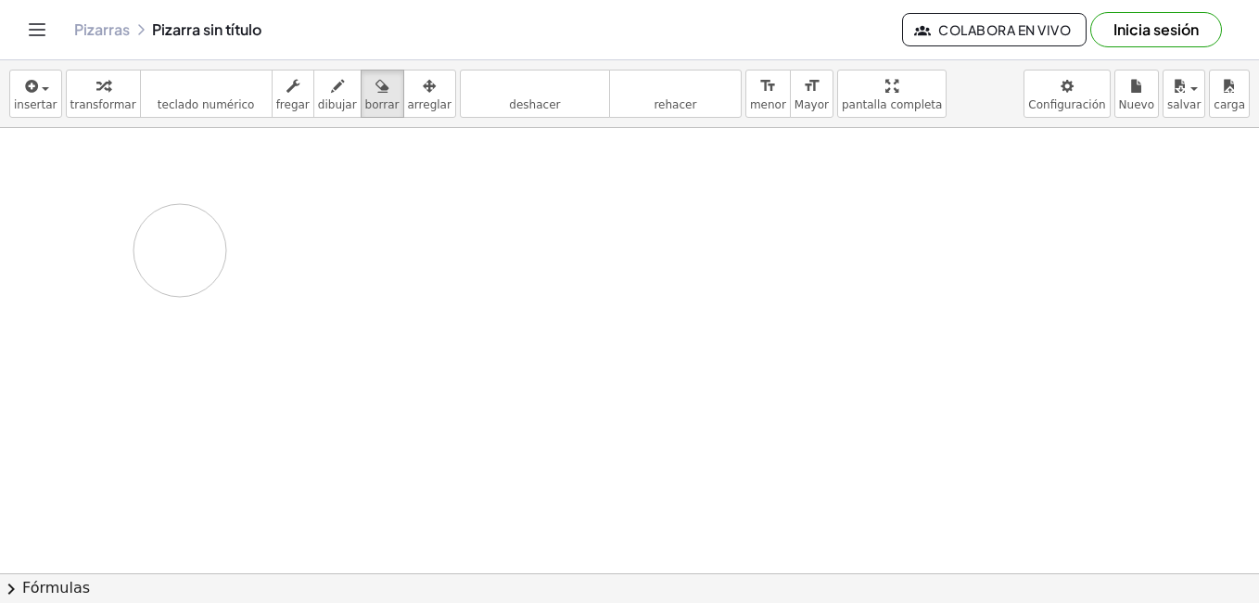
drag, startPoint x: 391, startPoint y: 254, endPoint x: 378, endPoint y: 210, distance: 45.5
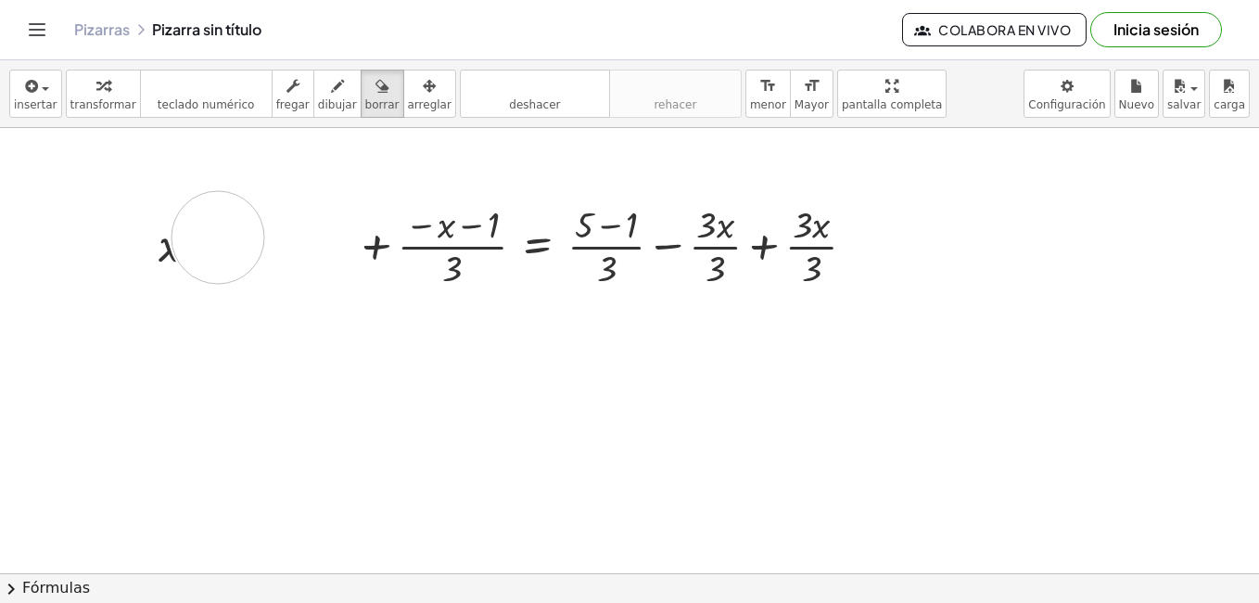
drag, startPoint x: 218, startPoint y: 237, endPoint x: 218, endPoint y: 253, distance: 15.8
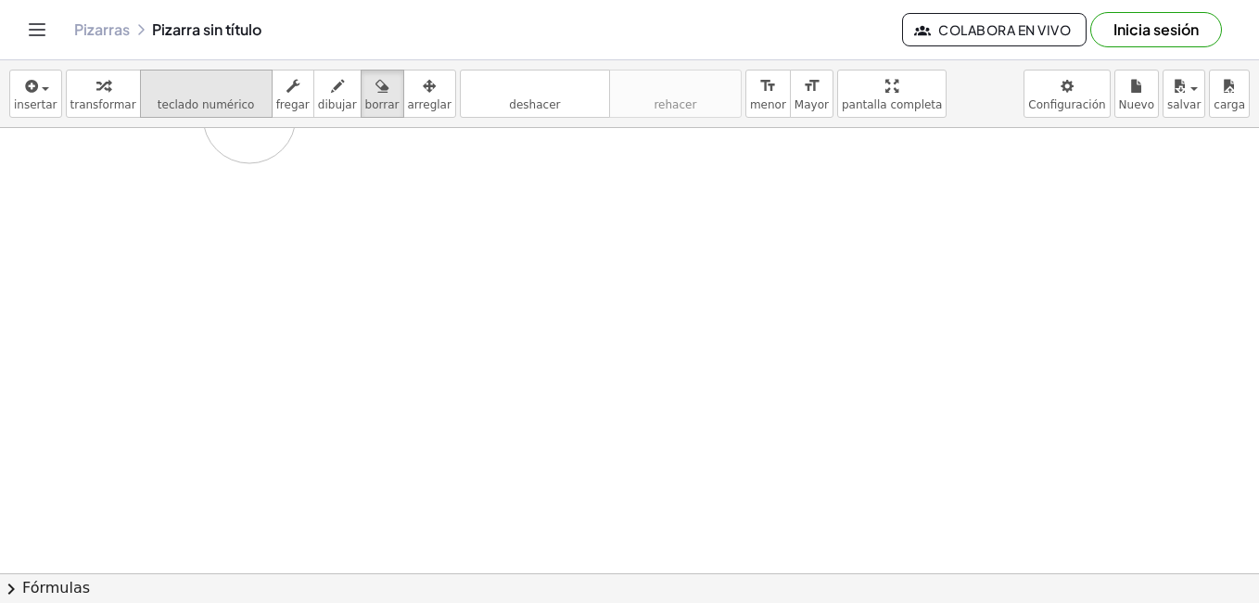
drag, startPoint x: 189, startPoint y: 237, endPoint x: 252, endPoint y: 109, distance: 142.6
click at [249, 113] on div "insertar select one: Math Expression Function Text Youtube Video Graphing Geome…" at bounding box center [629, 331] width 1259 height 542
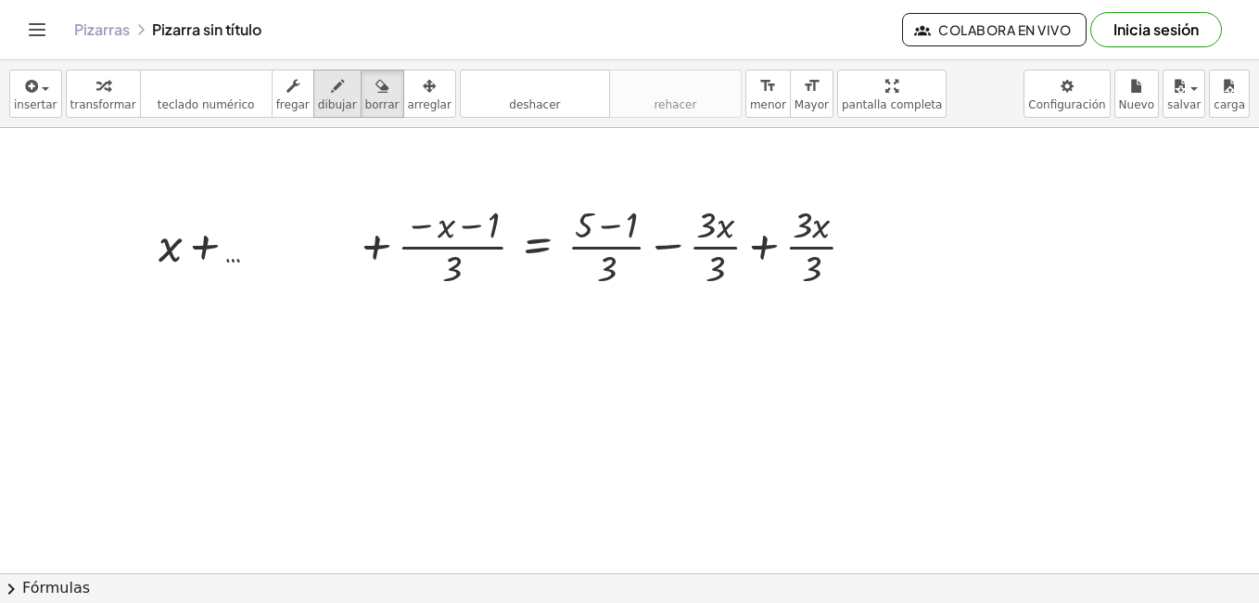
click at [319, 100] on span "dibujar" at bounding box center [337, 104] width 39 height 13
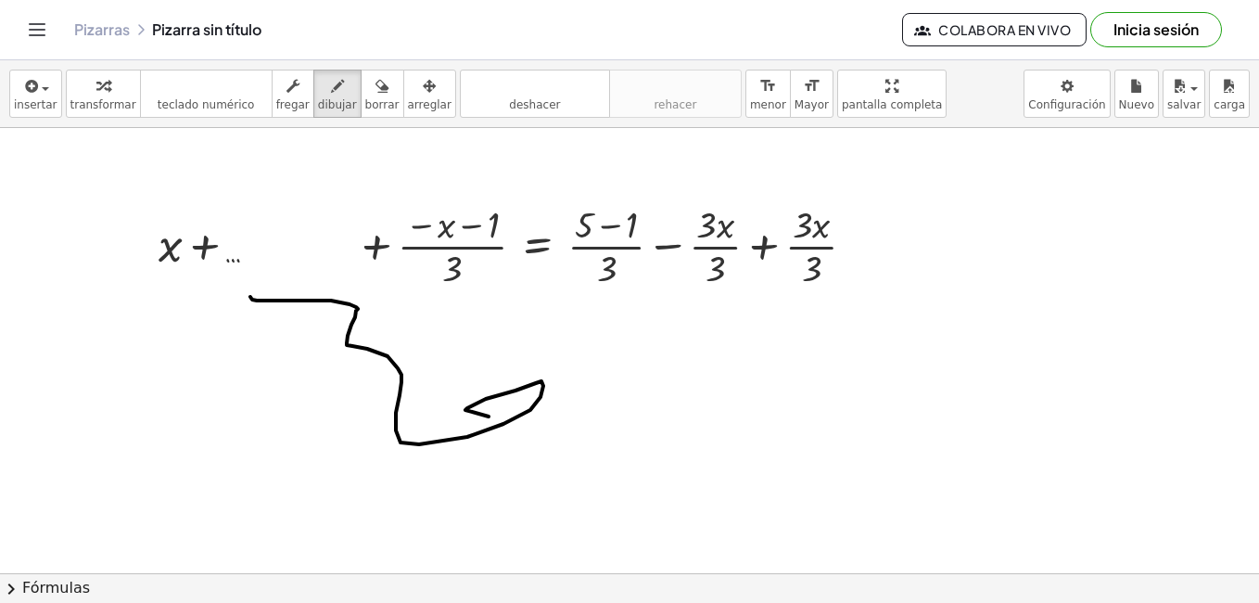
drag, startPoint x: 271, startPoint y: 300, endPoint x: 566, endPoint y: 232, distance: 302.7
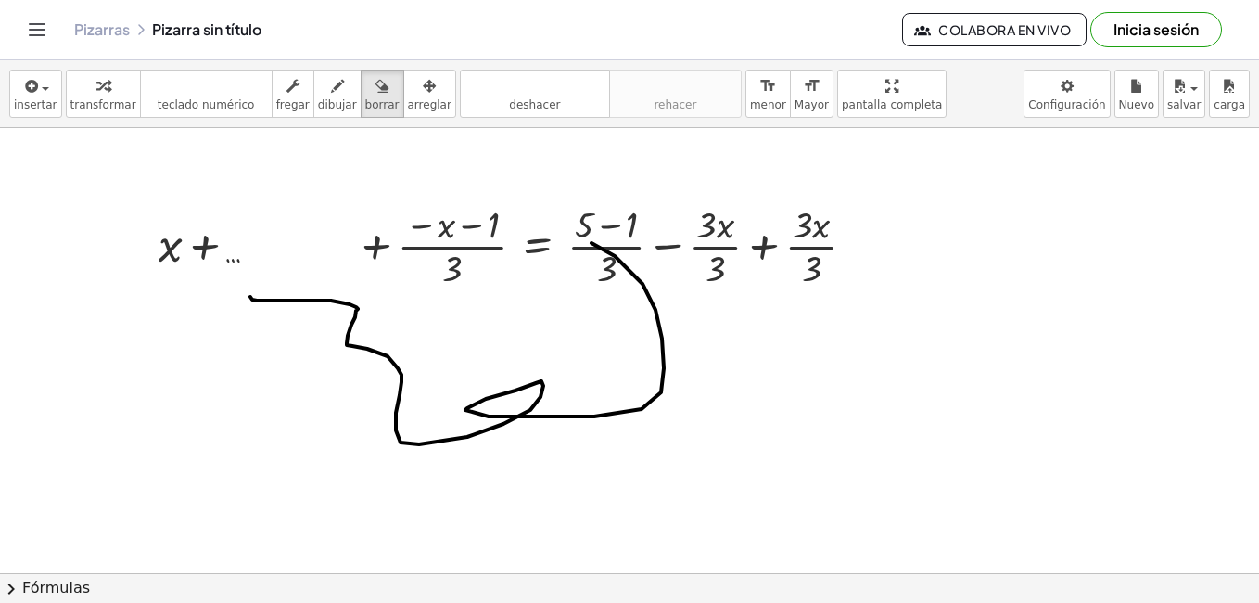
drag, startPoint x: 362, startPoint y: 108, endPoint x: 483, endPoint y: 259, distance: 193.1
click at [361, 123] on div "insertar select one: Math Expression Function Text Youtube Video Graphing Geome…" at bounding box center [629, 94] width 1259 height 68
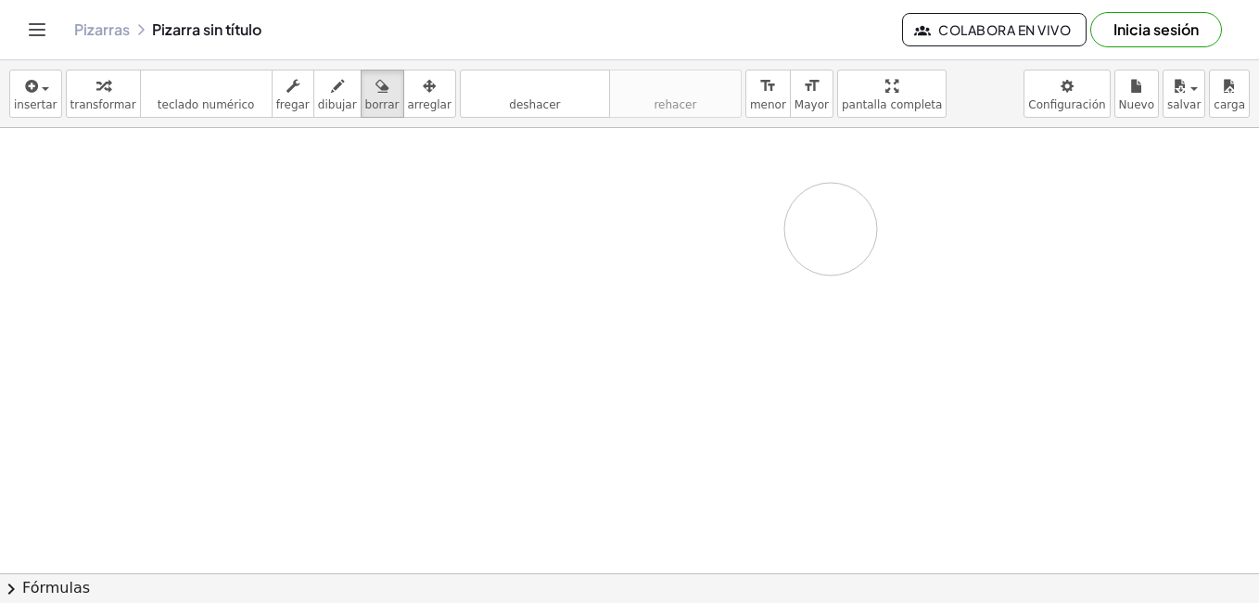
drag, startPoint x: 642, startPoint y: 292, endPoint x: 830, endPoint y: 227, distance: 198.2
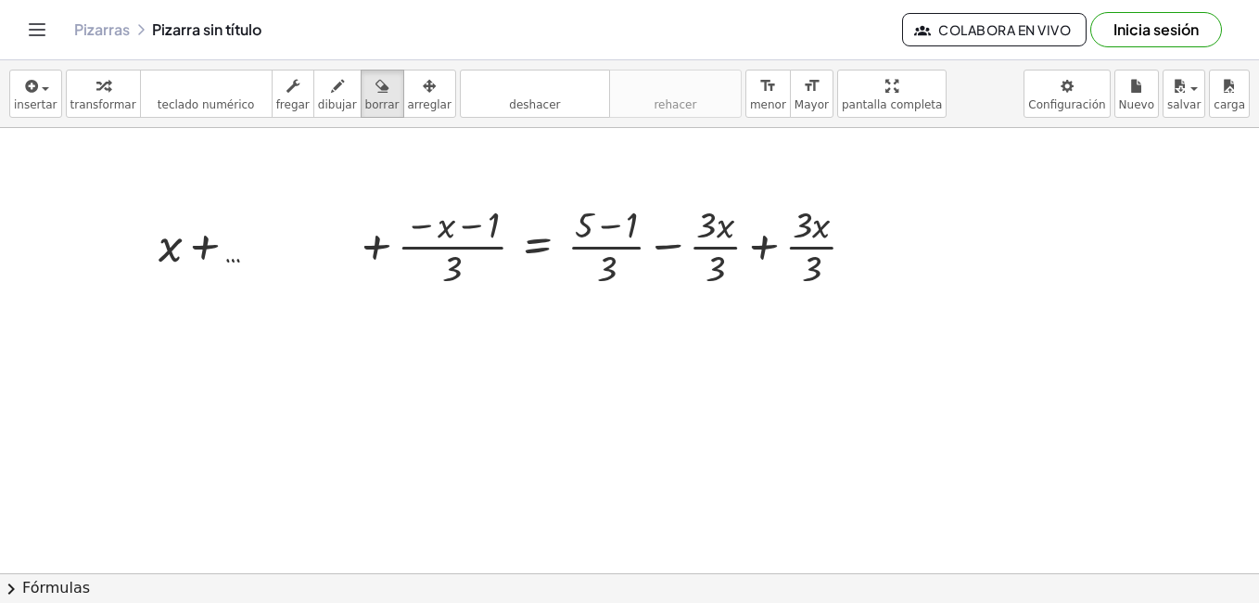
drag, startPoint x: 449, startPoint y: 253, endPoint x: 411, endPoint y: 250, distance: 38.1
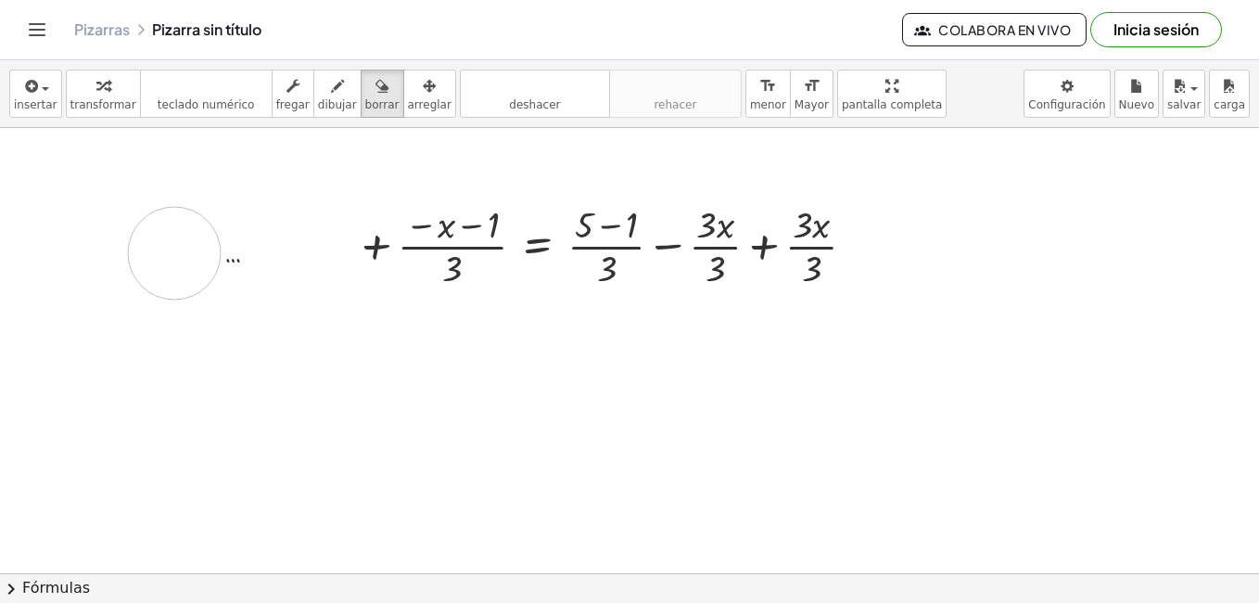
drag, startPoint x: 174, startPoint y: 253, endPoint x: 182, endPoint y: 242, distance: 13.4
click at [56, 97] on div "insertar select one: Math Expression Function Text Youtube Video Graphing Geome…" at bounding box center [629, 94] width 1259 height 68
click at [43, 98] on span "insertar" at bounding box center [36, 104] width 44 height 13
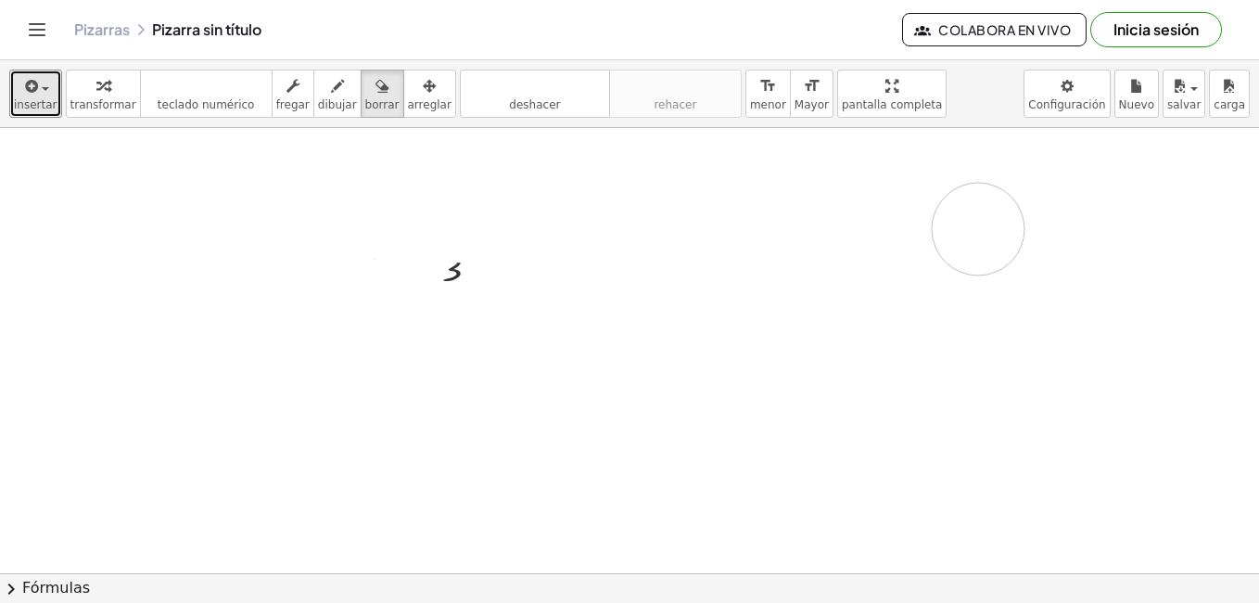
drag, startPoint x: 230, startPoint y: 222, endPoint x: 978, endPoint y: 229, distance: 748.2
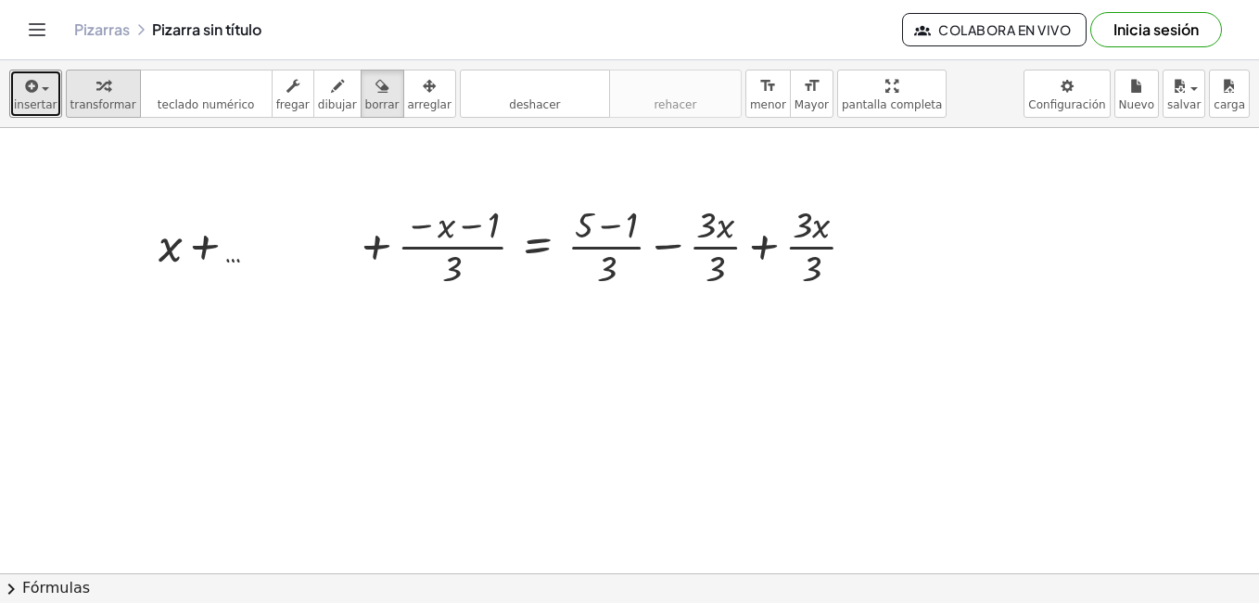
click at [114, 107] on span "transformar" at bounding box center [103, 104] width 66 height 13
drag, startPoint x: 356, startPoint y: 103, endPoint x: 310, endPoint y: 154, distance: 68.9
click at [365, 105] on span "borrar" at bounding box center [382, 104] width 34 height 13
drag, startPoint x: 223, startPoint y: 233, endPoint x: 172, endPoint y: 241, distance: 52.6
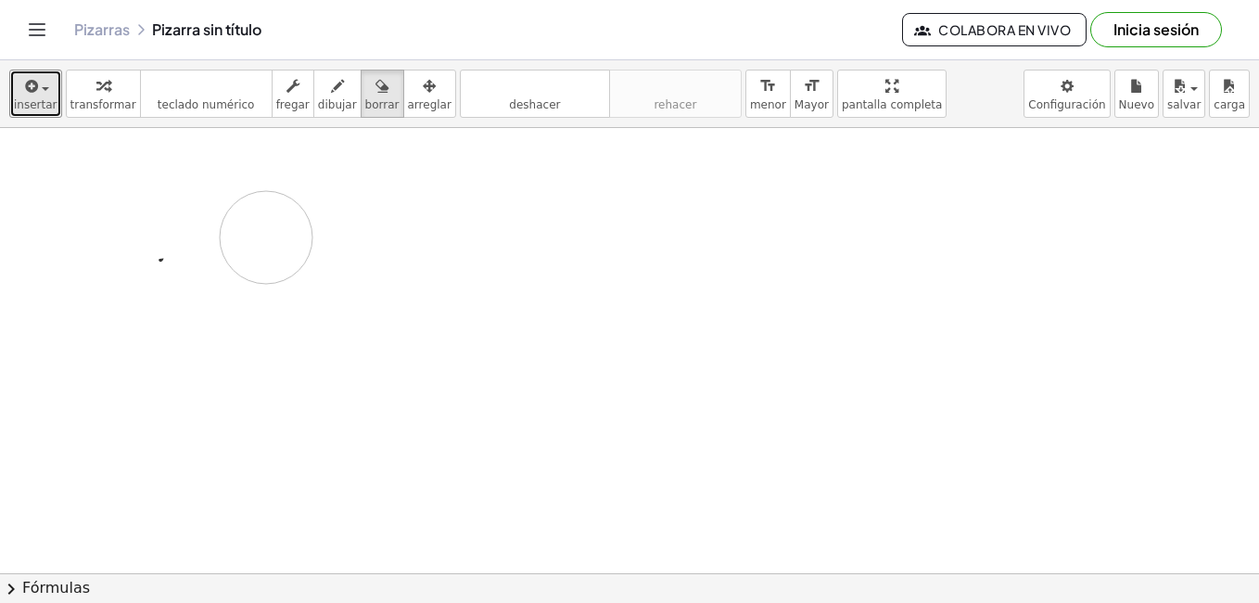
drag, startPoint x: 742, startPoint y: 262, endPoint x: 408, endPoint y: 165, distance: 347.6
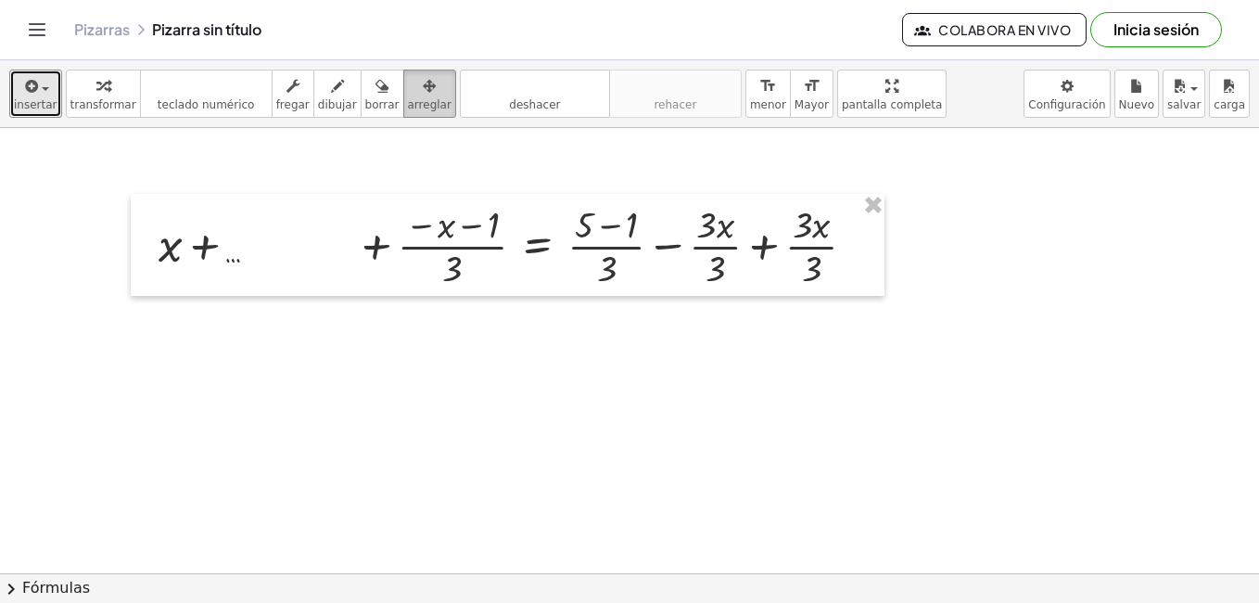
click at [408, 110] on span "arreglar" at bounding box center [430, 104] width 44 height 13
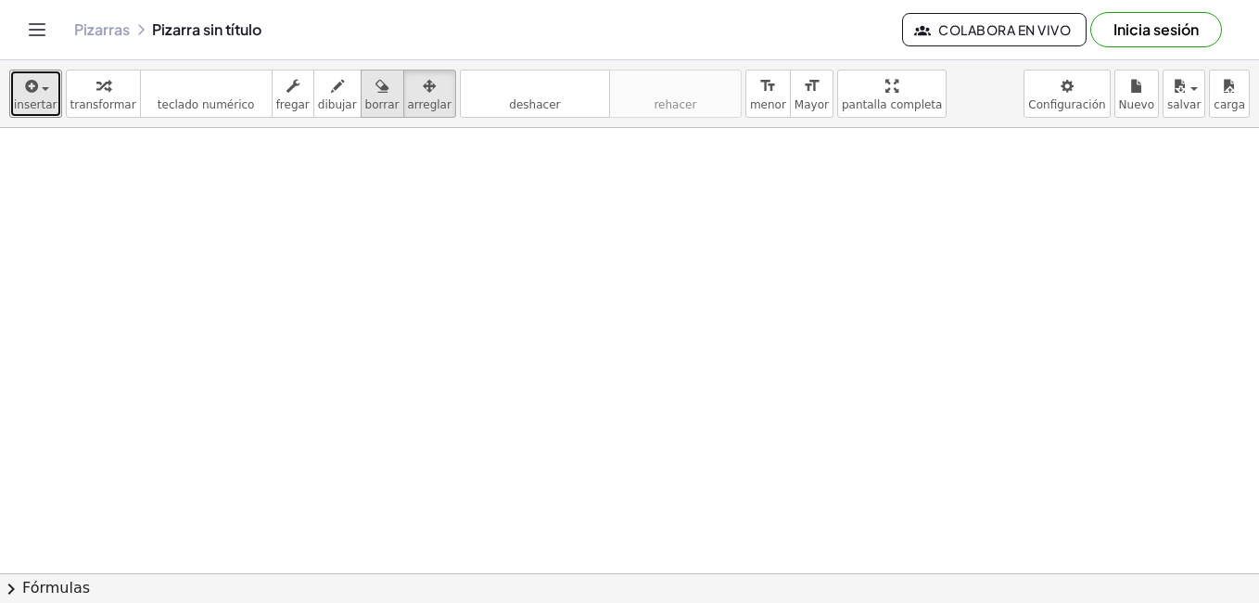
click at [373, 106] on span "borrar" at bounding box center [382, 104] width 34 height 13
drag, startPoint x: 498, startPoint y: 301, endPoint x: 295, endPoint y: 198, distance: 227.6
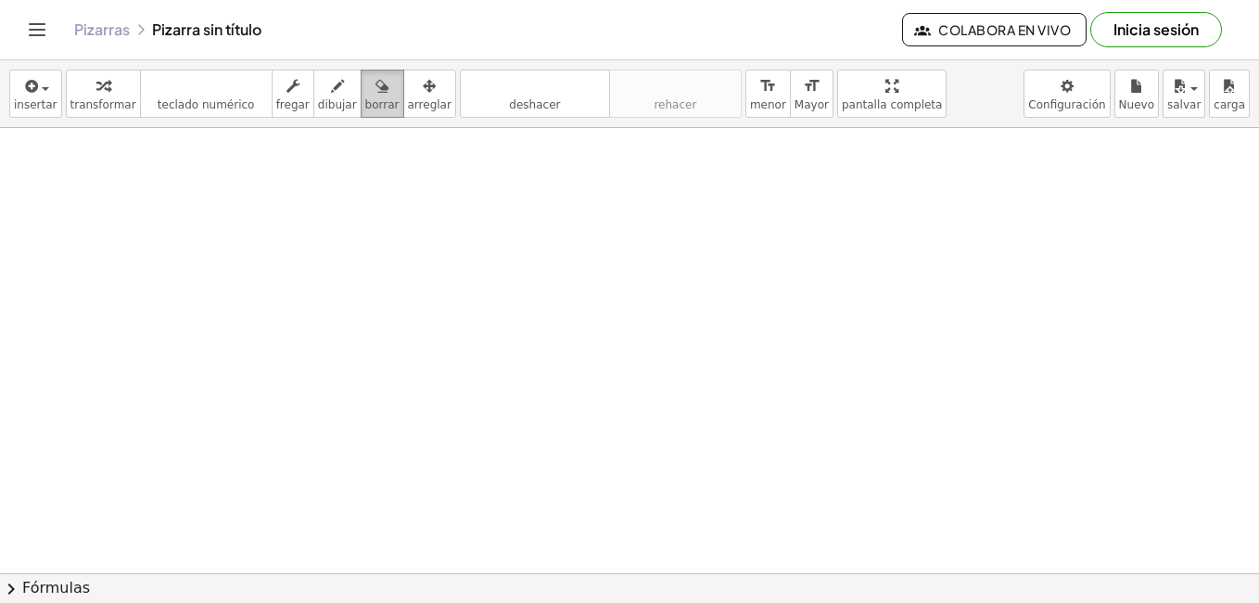
click at [375, 77] on icon "button" at bounding box center [381, 86] width 13 height 22
drag, startPoint x: 147, startPoint y: 142, endPoint x: 21, endPoint y: 86, distance: 137.8
click at [83, 115] on div "insertar select one: Math Expression Function Text Youtube Video Graphing Geome…" at bounding box center [629, 331] width 1259 height 542
click at [22, 86] on icon "button" at bounding box center [30, 86] width 17 height 22
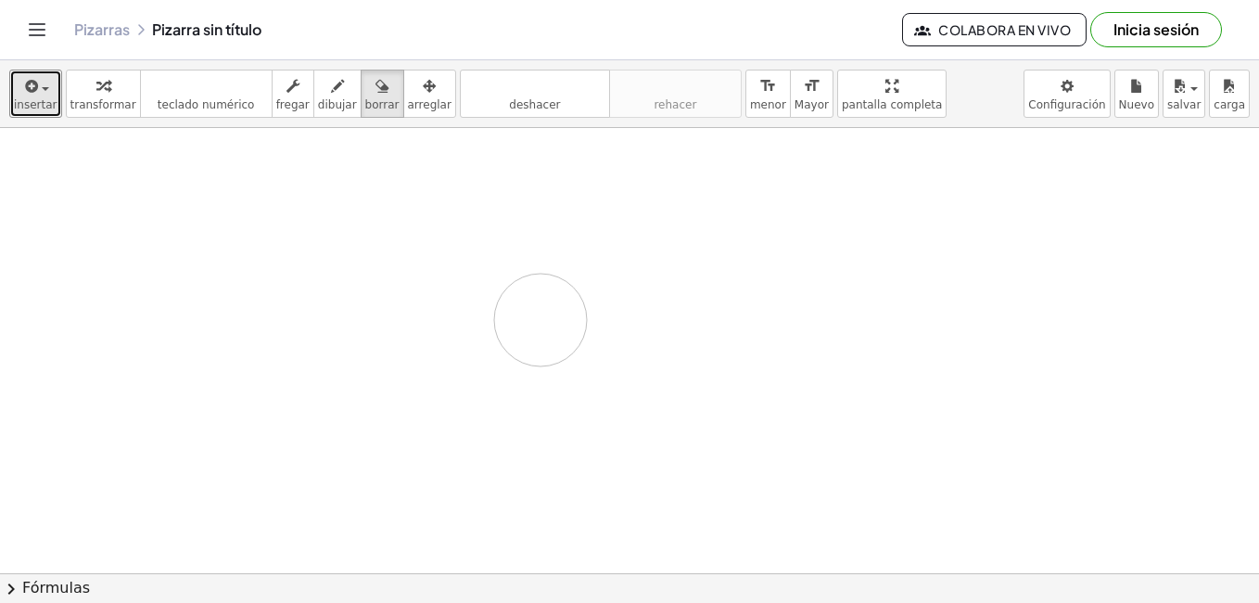
click at [22, 92] on icon "button" at bounding box center [30, 86] width 17 height 22
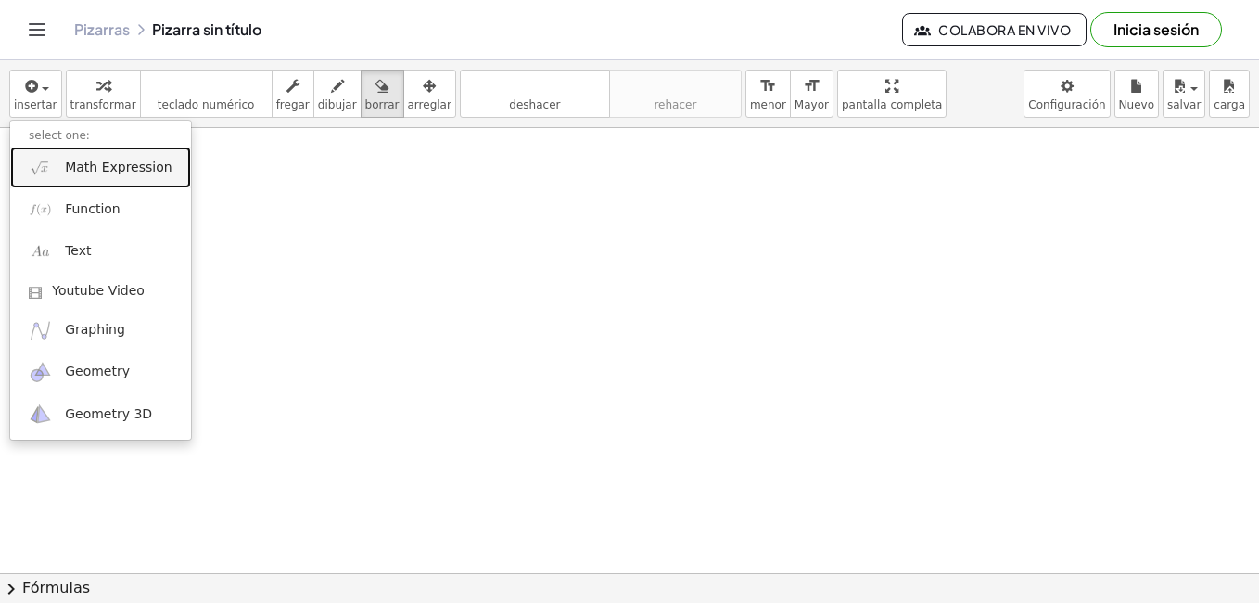
click at [51, 179] on link "Math Expression" at bounding box center [100, 167] width 181 height 42
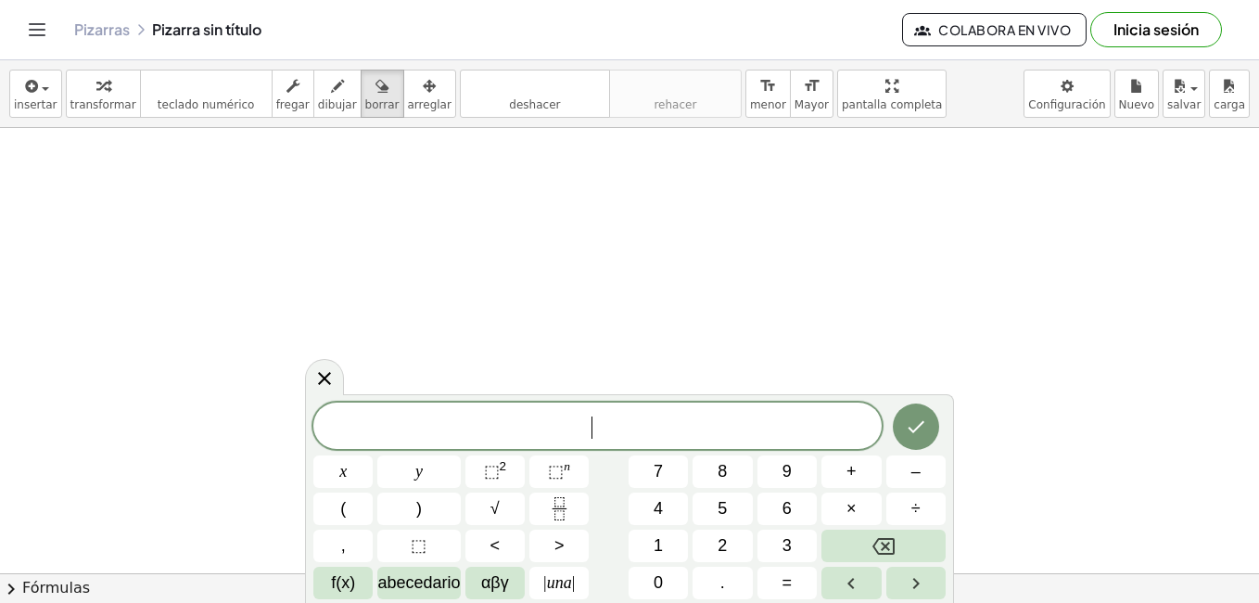
click at [692, 434] on span "​" at bounding box center [597, 427] width 568 height 26
click at [364, 511] on button "(" at bounding box center [342, 508] width 59 height 32
click at [849, 517] on span "×" at bounding box center [851, 508] width 10 height 25
click at [872, 547] on icon "Retroceso" at bounding box center [883, 546] width 22 height 22
click at [838, 514] on button "×" at bounding box center [850, 508] width 59 height 32
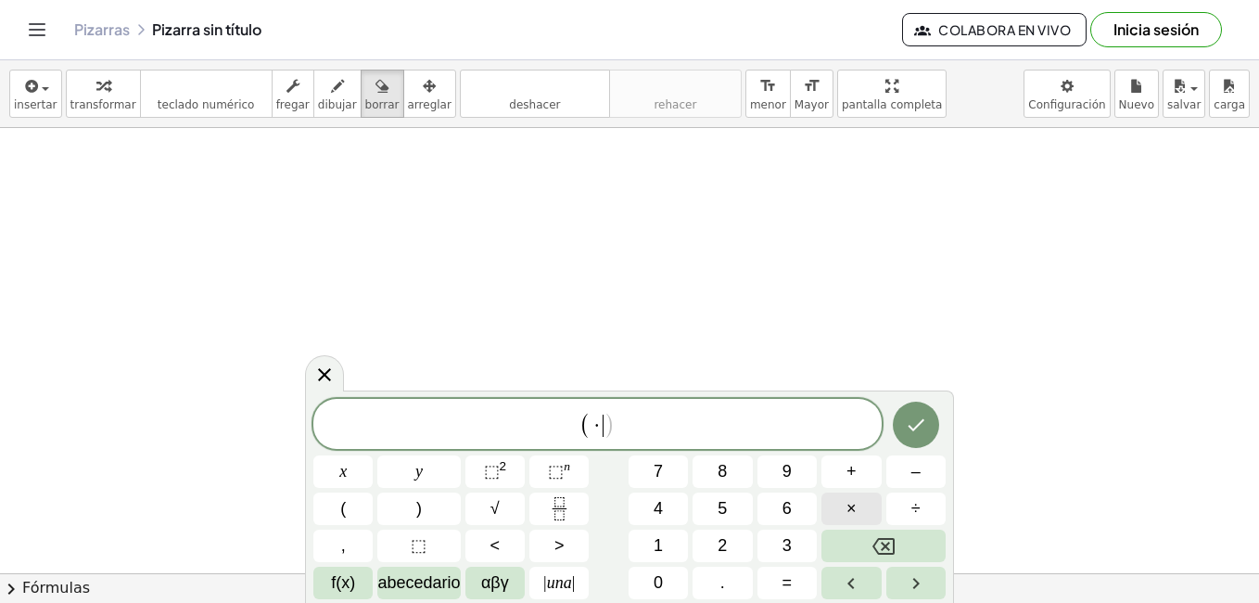
click at [838, 514] on button "×" at bounding box center [850, 508] width 59 height 32
click at [886, 542] on icon "Retroceso" at bounding box center [883, 546] width 22 height 22
click at [409, 503] on button ")" at bounding box center [418, 508] width 83 height 32
click at [343, 507] on span "(" at bounding box center [343, 508] width 6 height 25
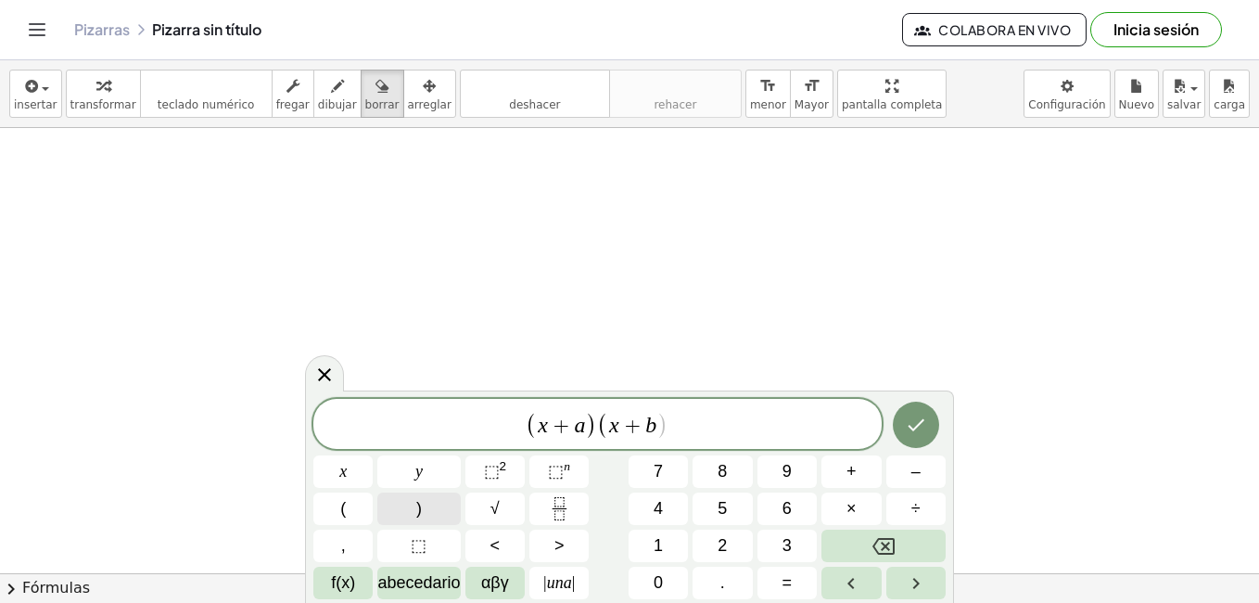
click at [424, 500] on button ")" at bounding box center [418, 508] width 83 height 32
click at [936, 422] on button "Hecho" at bounding box center [916, 424] width 46 height 46
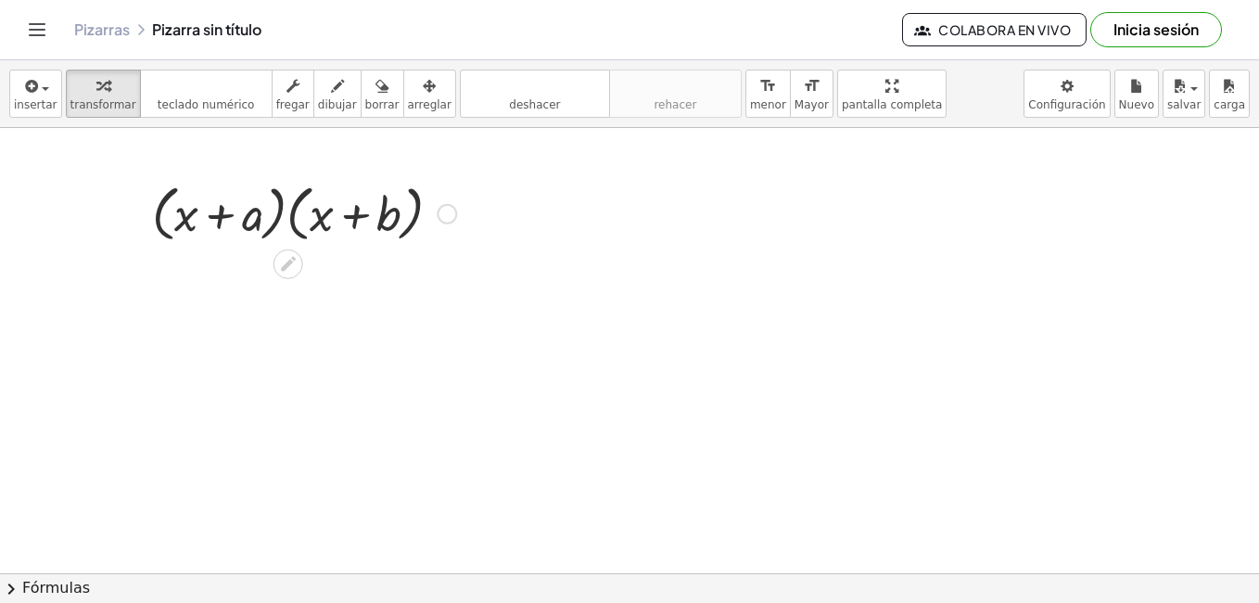
click at [258, 218] on div at bounding box center [304, 212] width 323 height 70
drag, startPoint x: 460, startPoint y: 210, endPoint x: 445, endPoint y: 214, distance: 15.3
click at [446, 214] on div at bounding box center [304, 212] width 323 height 70
click at [438, 216] on div at bounding box center [447, 214] width 20 height 20
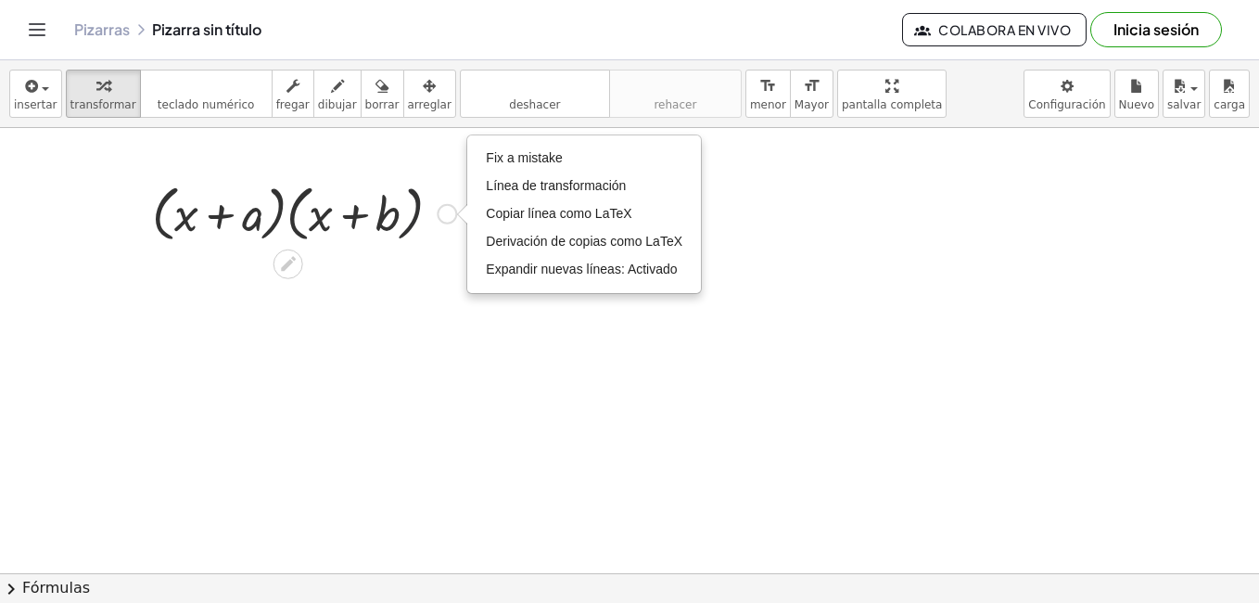
click at [371, 216] on div at bounding box center [304, 212] width 323 height 70
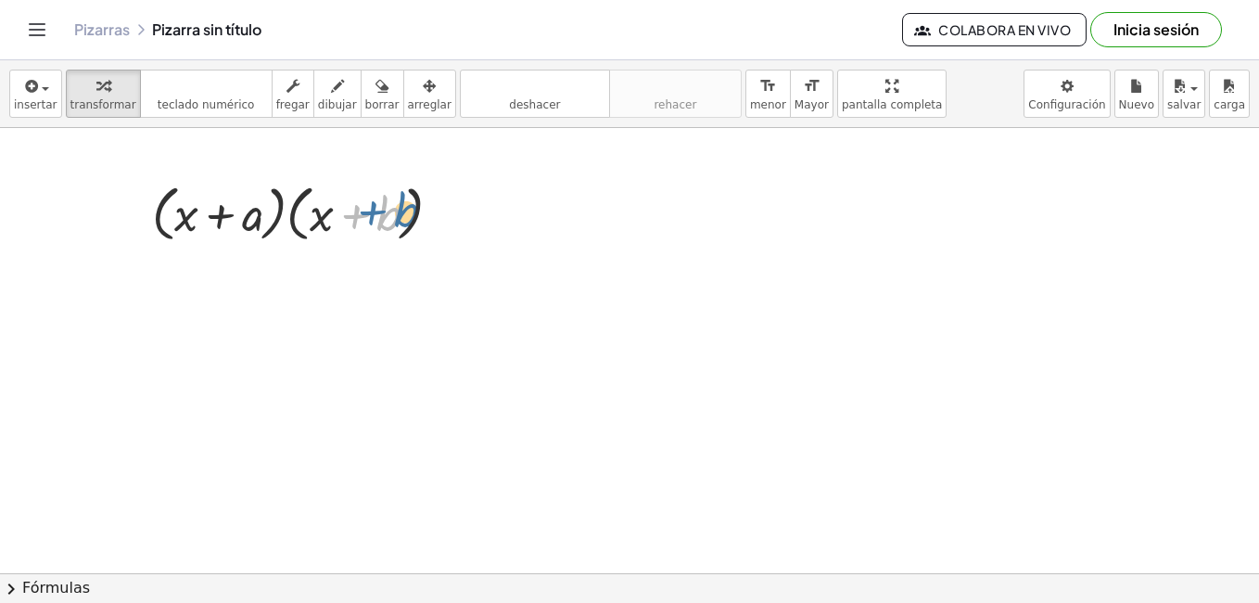
drag, startPoint x: 356, startPoint y: 216, endPoint x: 343, endPoint y: 212, distance: 13.5
click at [343, 212] on div at bounding box center [304, 212] width 323 height 70
click at [408, 91] on div "button" at bounding box center [430, 85] width 44 height 22
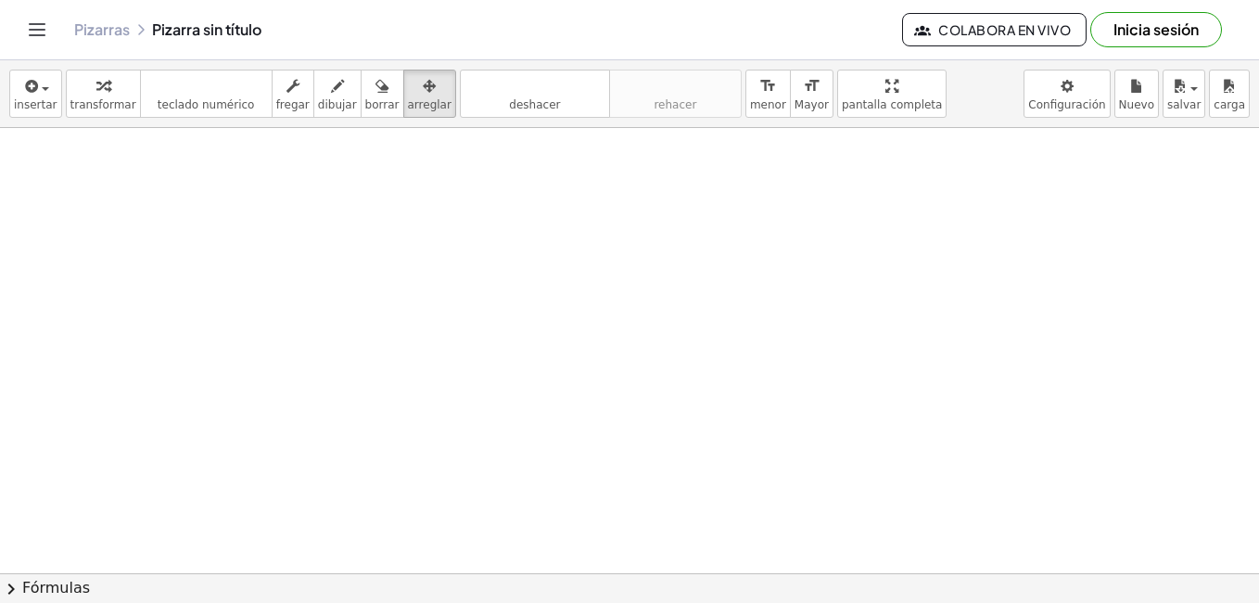
drag, startPoint x: 496, startPoint y: 220, endPoint x: 510, endPoint y: 239, distance: 23.9
click at [35, 105] on span "insertar" at bounding box center [36, 104] width 44 height 13
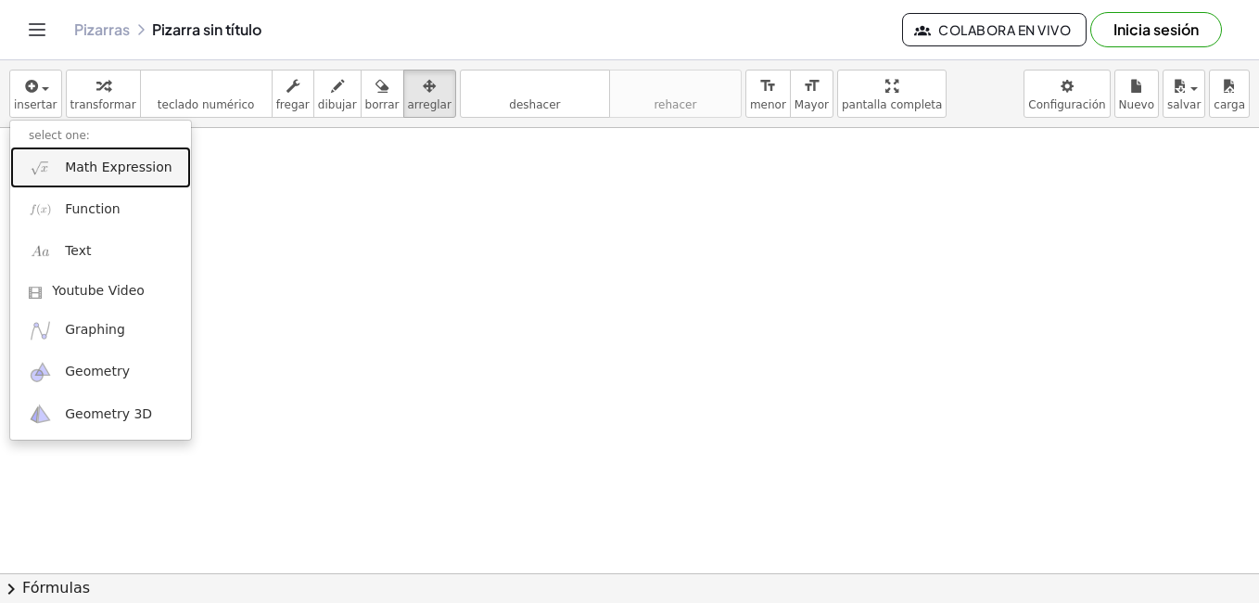
click at [77, 172] on span "Math Expression" at bounding box center [118, 168] width 107 height 19
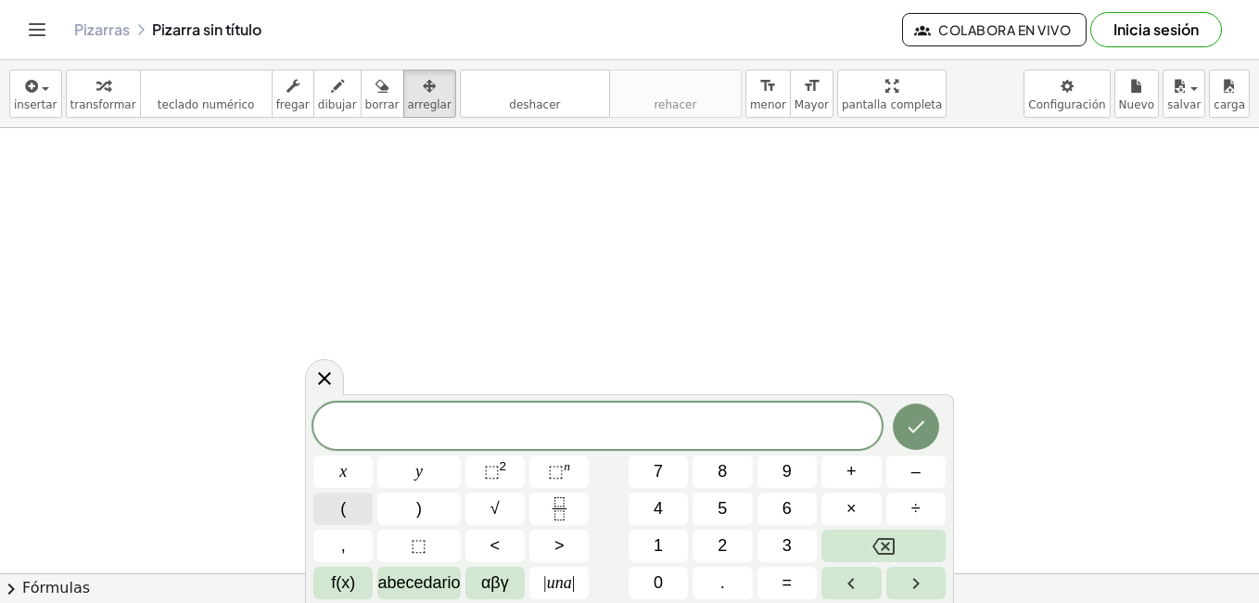
click at [341, 519] on span "(" at bounding box center [343, 508] width 6 height 25
click at [341, 464] on span "x" at bounding box center [342, 471] width 7 height 25
click at [853, 468] on span "+" at bounding box center [851, 471] width 10 height 25
click at [684, 500] on button "4" at bounding box center [658, 508] width 59 height 32
click at [874, 540] on icon "Retroceso" at bounding box center [883, 546] width 22 height 22
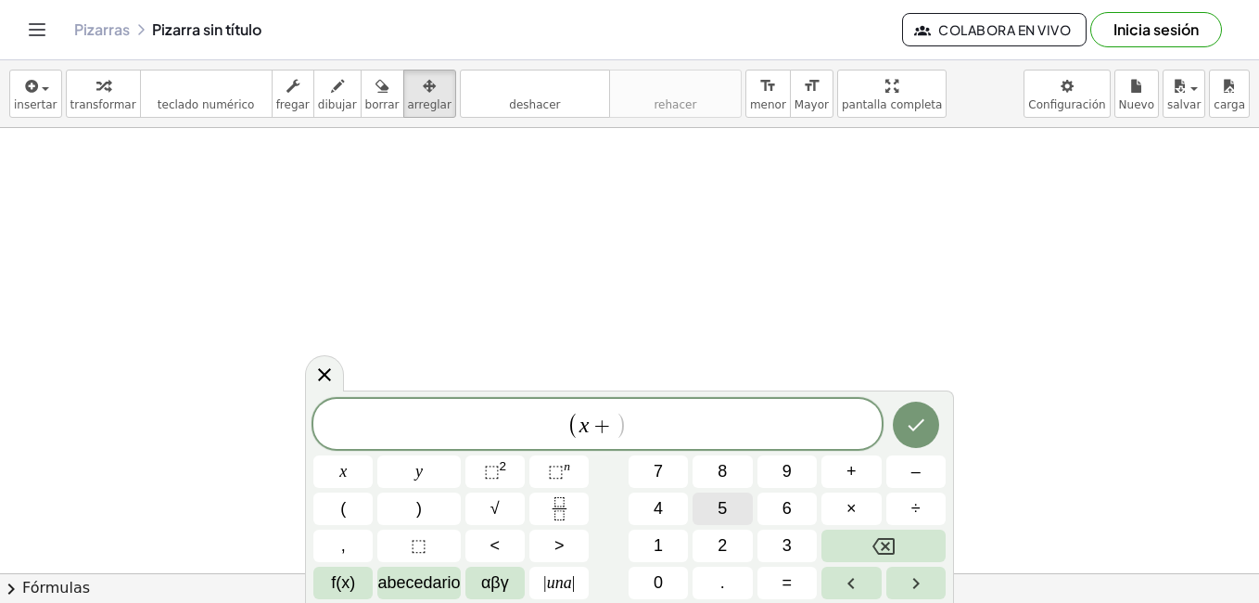
click at [703, 509] on button "5" at bounding box center [722, 508] width 59 height 32
click at [430, 502] on button ")" at bounding box center [418, 508] width 83 height 32
click at [364, 503] on button "(" at bounding box center [342, 508] width 59 height 32
click at [348, 460] on button "x" at bounding box center [342, 471] width 59 height 32
click at [827, 467] on button "+" at bounding box center [850, 471] width 59 height 32
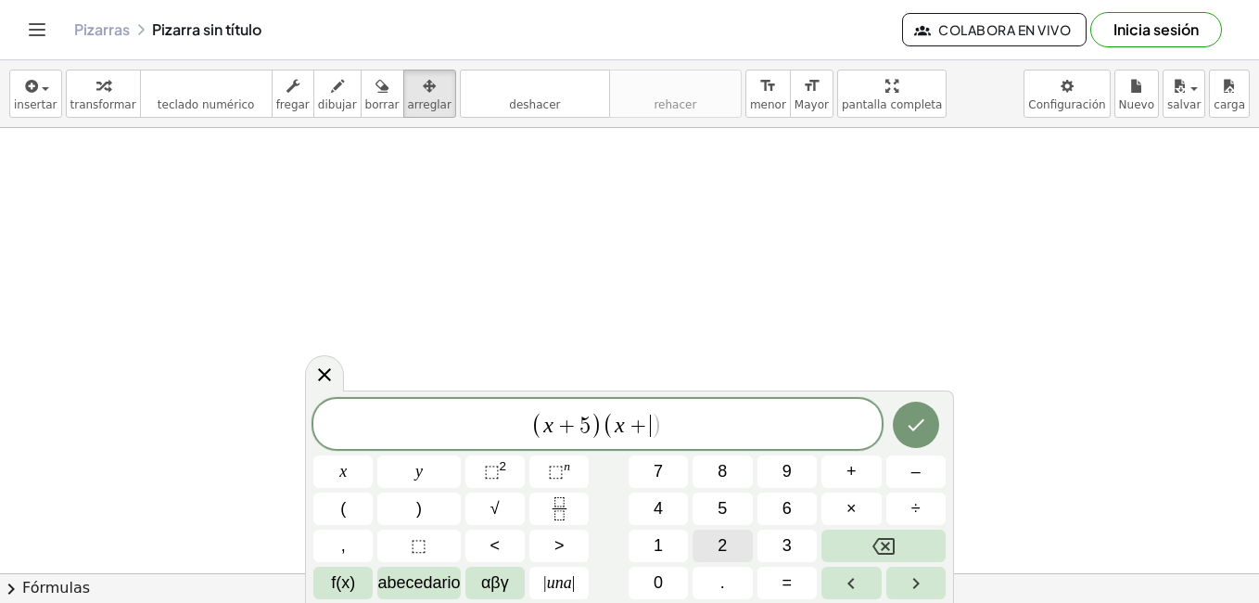
click at [692, 540] on div "( x + 5 ) ( x + ​ ) x y ⬚ 2 ⬚ n 7 8 9 + – ( ) √ 4 5 6 × ÷ , ⬚ < > 1 2 3 f(x) ab…" at bounding box center [629, 499] width 632 height 200
click at [416, 503] on span ")" at bounding box center [419, 508] width 6 height 25
click at [894, 535] on button "Retroceso" at bounding box center [883, 545] width 124 height 32
click at [709, 536] on button "2" at bounding box center [722, 545] width 59 height 32
click at [455, 508] on button ")" at bounding box center [418, 508] width 83 height 32
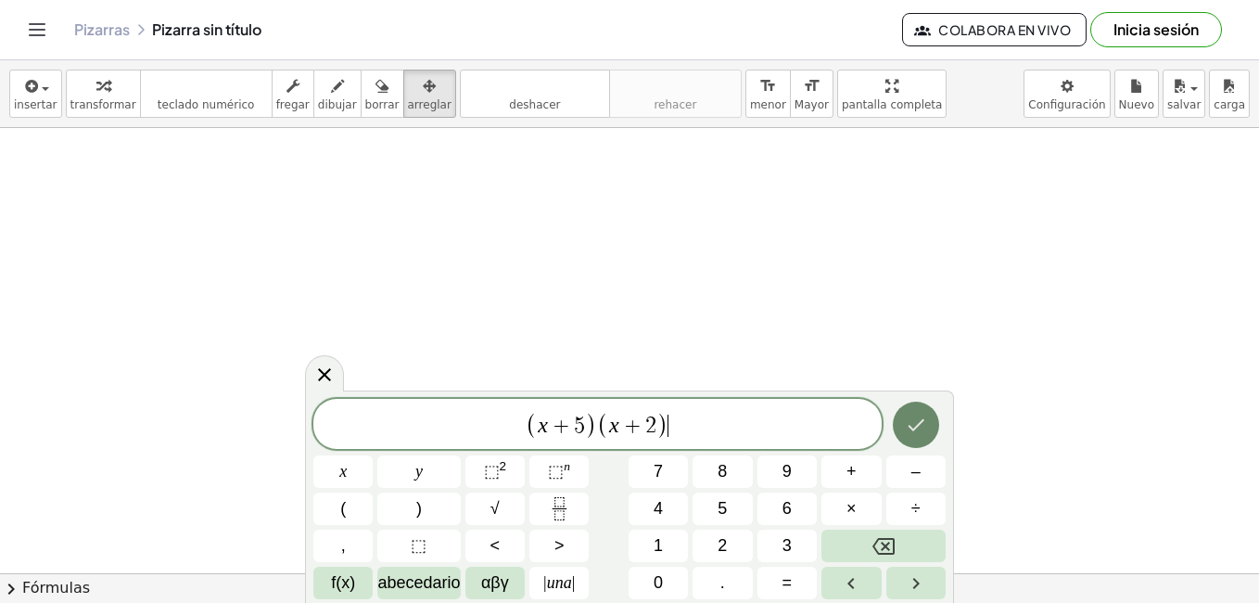
click at [896, 429] on button "Hecho" at bounding box center [916, 424] width 46 height 46
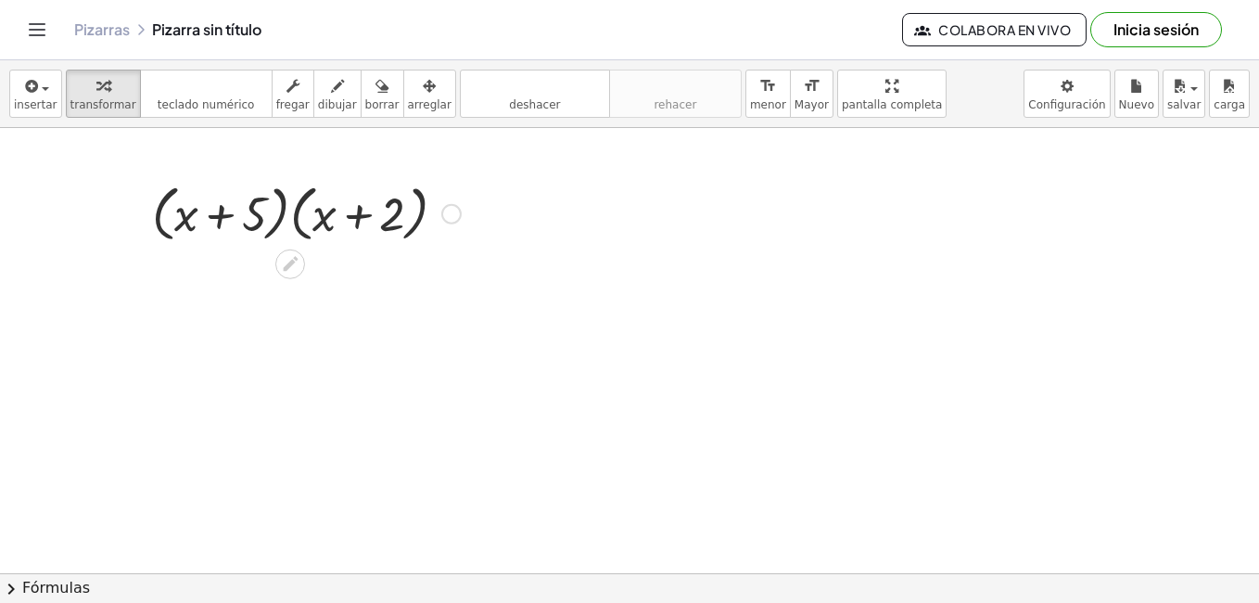
click at [375, 211] on div at bounding box center [306, 212] width 327 height 70
drag, startPoint x: 225, startPoint y: 217, endPoint x: 229, endPoint y: 229, distance: 12.6
click at [229, 229] on div at bounding box center [306, 212] width 327 height 70
drag, startPoint x: 182, startPoint y: 210, endPoint x: 190, endPoint y: 299, distance: 89.4
drag, startPoint x: 188, startPoint y: 223, endPoint x: 204, endPoint y: 322, distance: 99.5
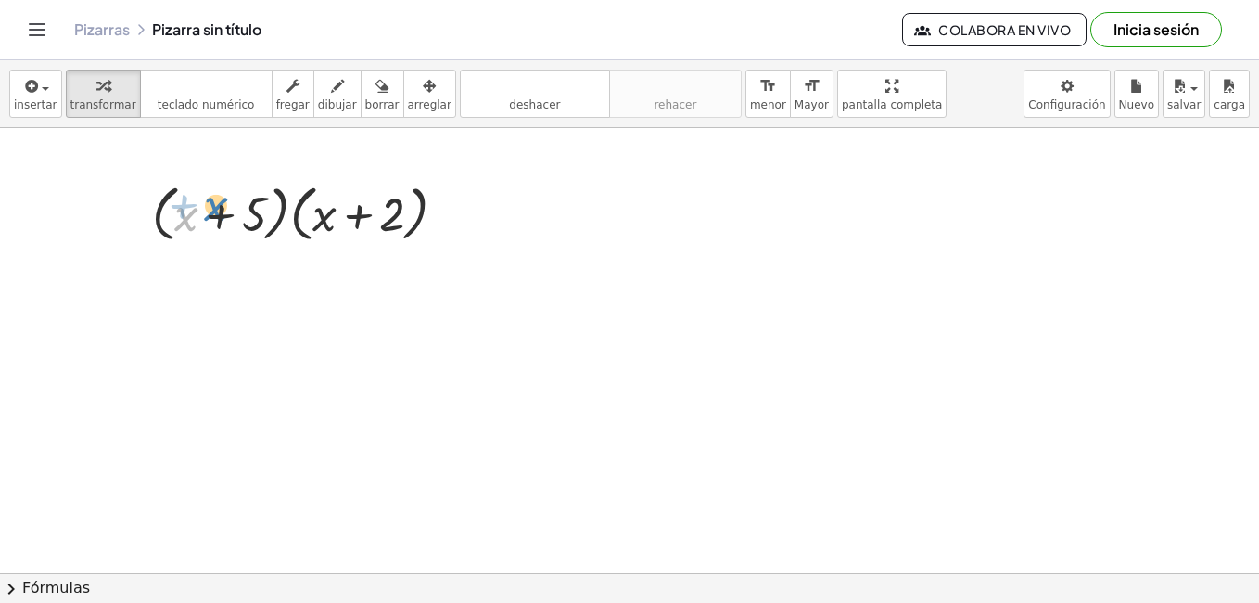
drag, startPoint x: 188, startPoint y: 211, endPoint x: 218, endPoint y: 201, distance: 31.4
click at [218, 201] on div at bounding box center [306, 212] width 327 height 70
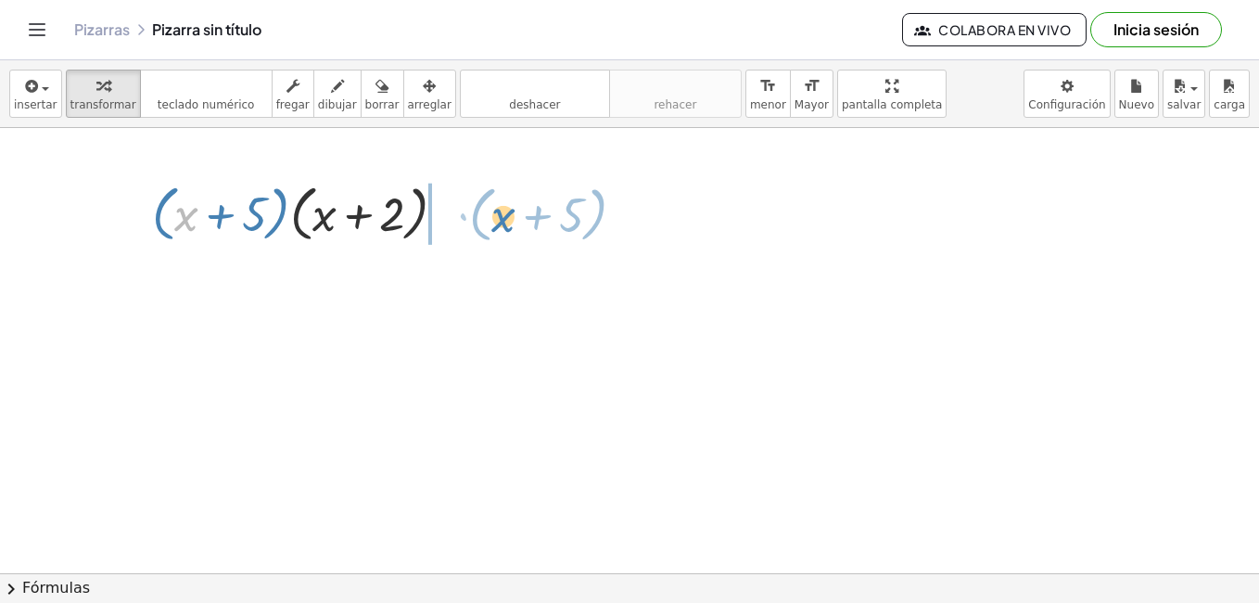
drag, startPoint x: 191, startPoint y: 220, endPoint x: 508, endPoint y: 219, distance: 317.1
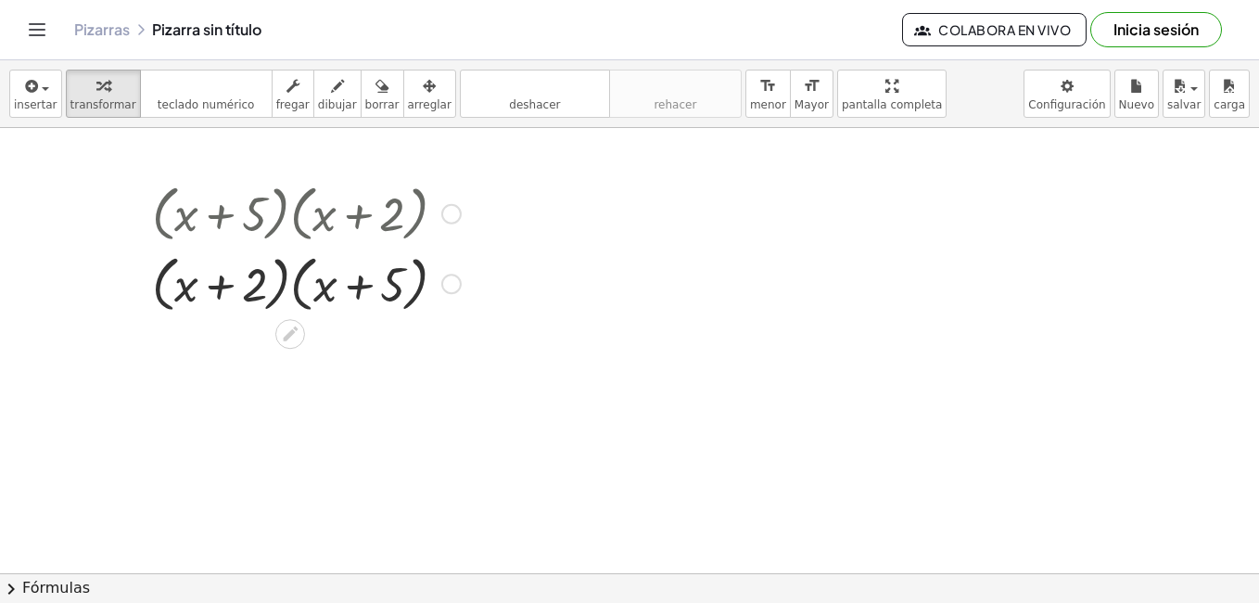
click at [350, 276] on div at bounding box center [306, 283] width 327 height 70
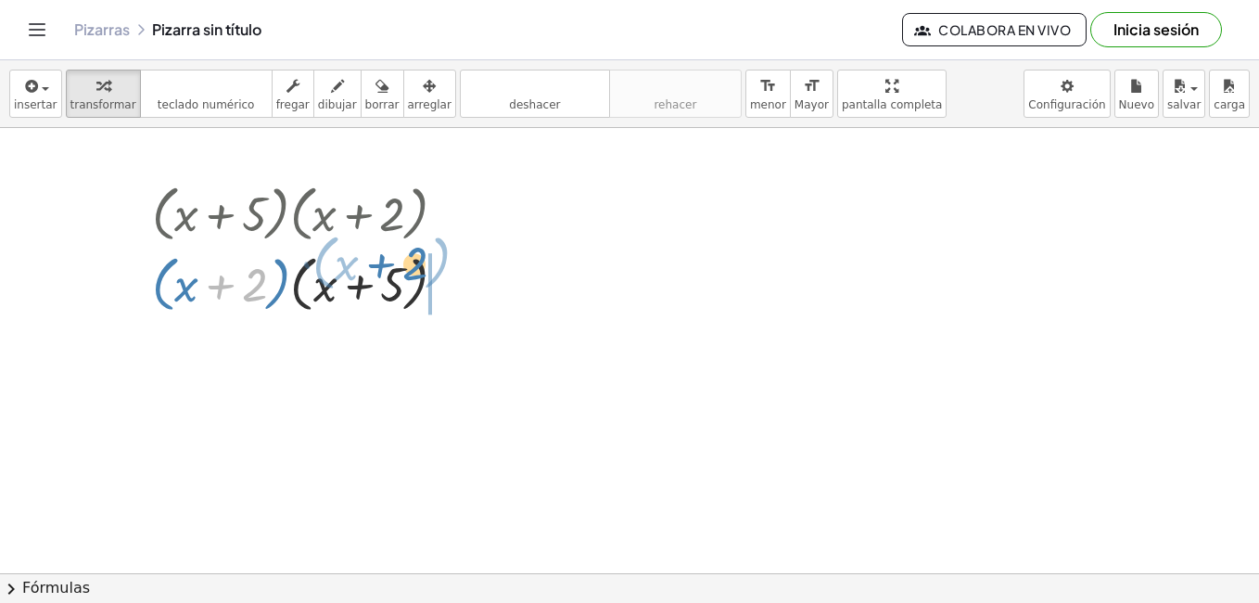
drag, startPoint x: 245, startPoint y: 270, endPoint x: 405, endPoint y: 248, distance: 161.8
click at [405, 248] on div at bounding box center [306, 283] width 327 height 70
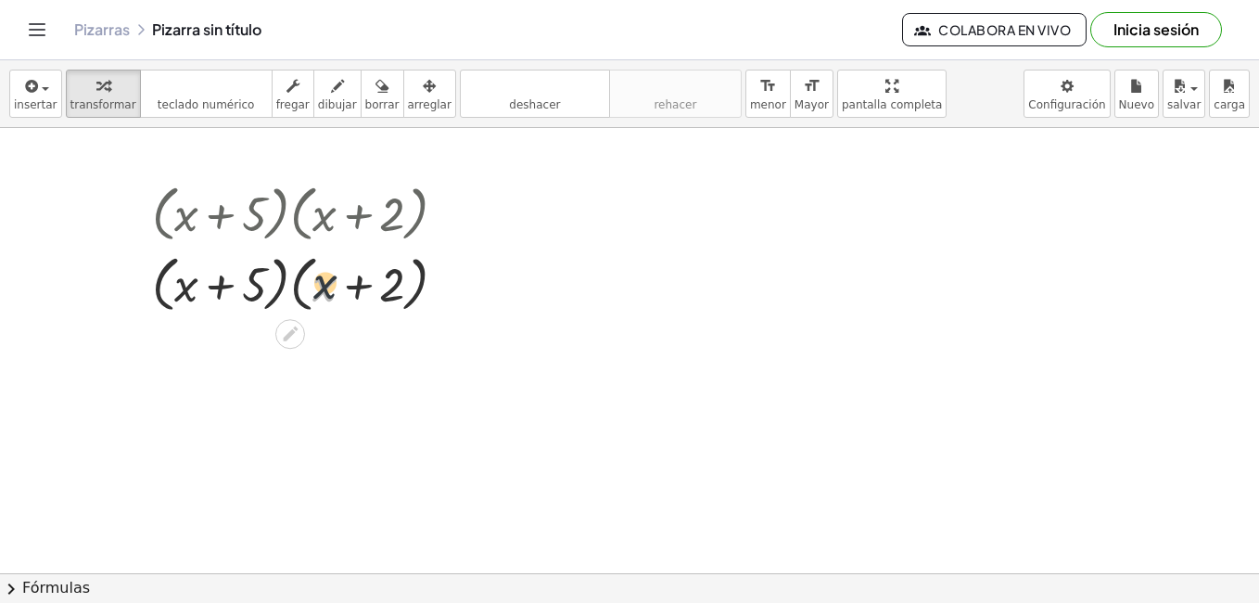
click at [322, 273] on div at bounding box center [306, 283] width 327 height 70
drag, startPoint x: 318, startPoint y: 280, endPoint x: 193, endPoint y: 282, distance: 125.2
click at [193, 282] on div at bounding box center [306, 283] width 327 height 70
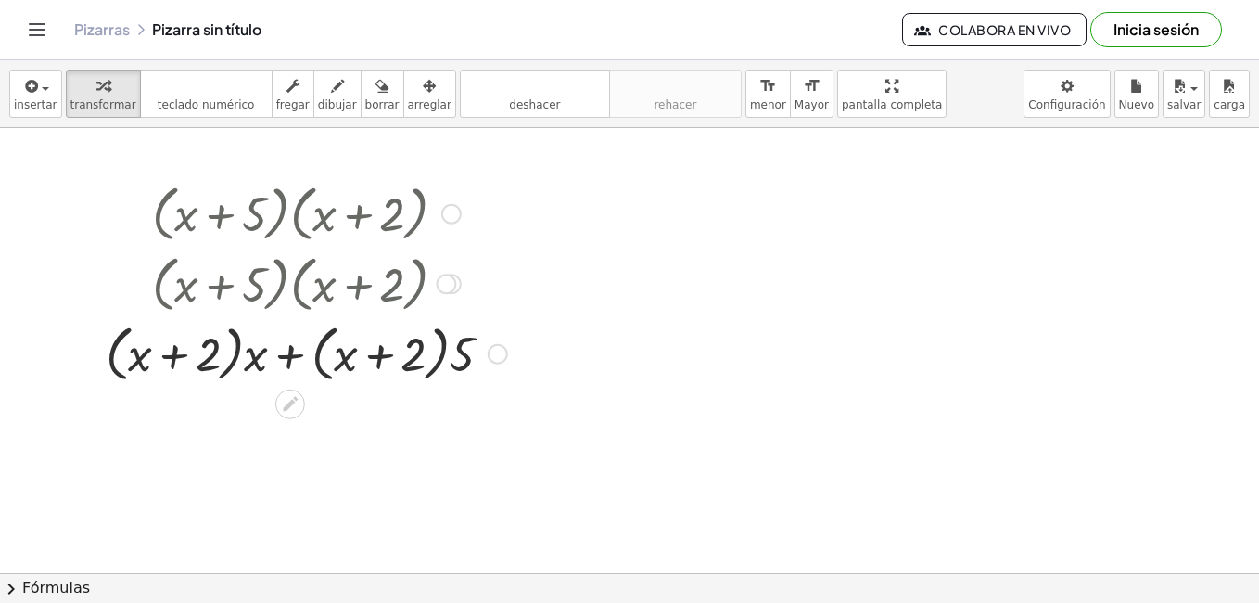
drag, startPoint x: 464, startPoint y: 346, endPoint x: 449, endPoint y: 347, distance: 14.9
click at [451, 347] on div at bounding box center [306, 352] width 420 height 70
drag, startPoint x: 501, startPoint y: 350, endPoint x: 444, endPoint y: 210, distance: 151.0
click at [290, 214] on div "· ( + x + 5 ) · ( + x + 2 ) · ( + x + 2 ) · ( + x + 5 ) · ( + x + 5 ) · ( + x +…" at bounding box center [290, 214] width 0 height 0
drag, startPoint x: 445, startPoint y: 271, endPoint x: 444, endPoint y: 286, distance: 14.9
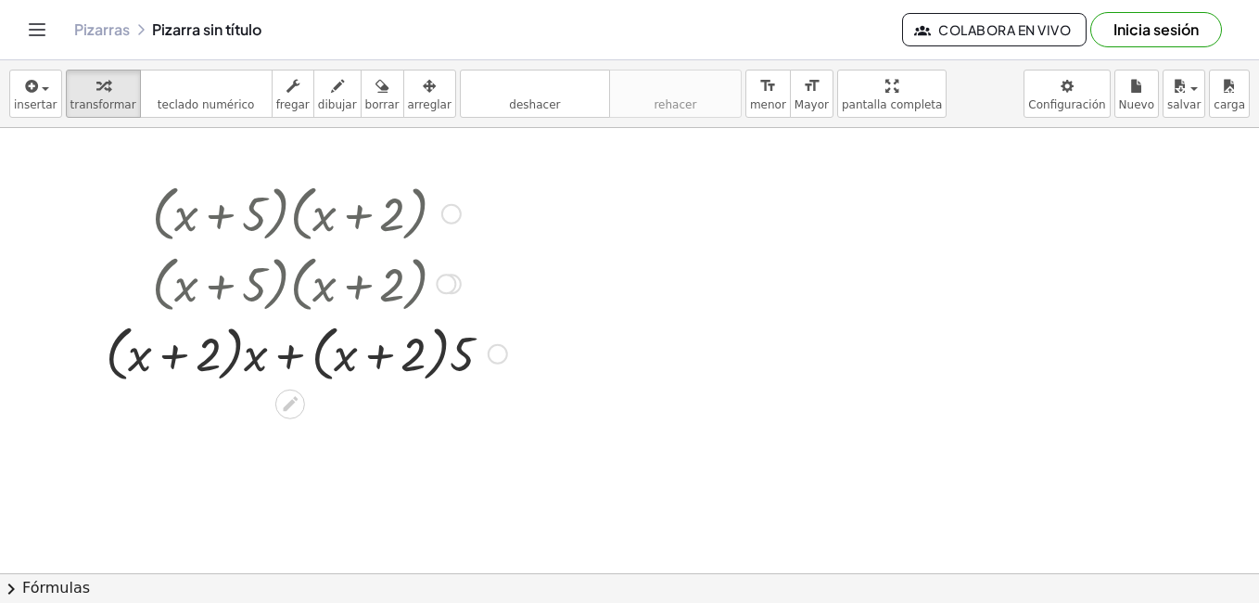
click at [290, 284] on div "· ( + x + 5 ) · ( + x + 2 )" at bounding box center [290, 284] width 0 height 0
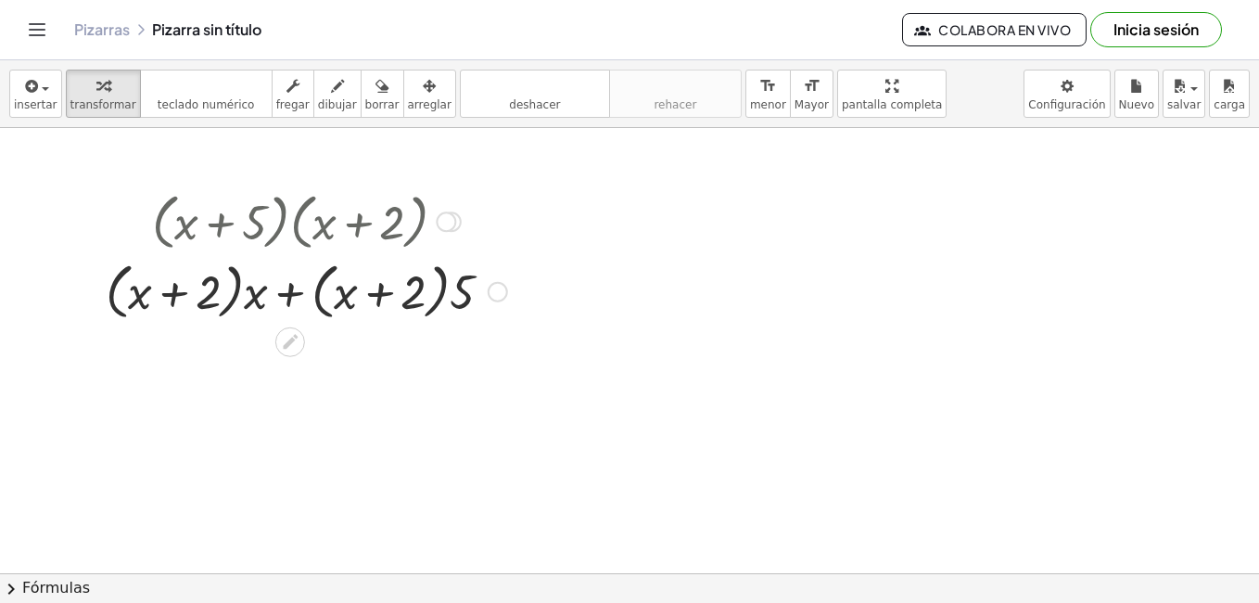
drag, startPoint x: 444, startPoint y: 286, endPoint x: 563, endPoint y: 149, distance: 180.7
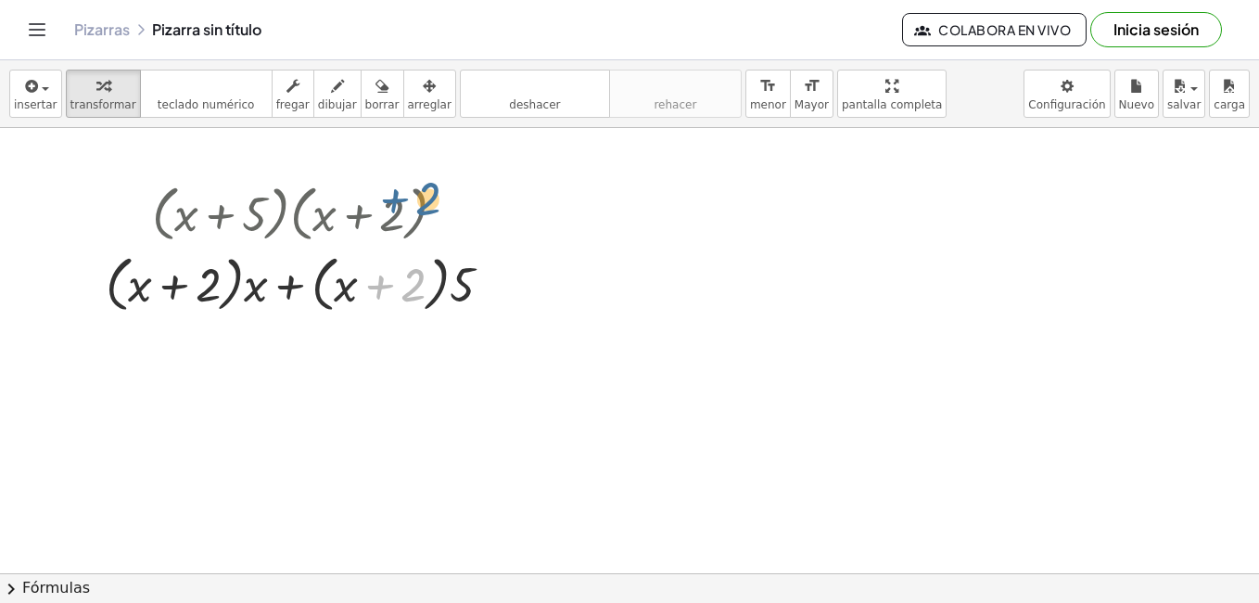
drag, startPoint x: 366, startPoint y: 288, endPoint x: 275, endPoint y: 243, distance: 101.6
click at [290, 214] on div "· ( + x + 5 ) · ( + x + 2 ) · ( + x + 2 ) · ( + x + 5 ) · ( + x + 5 ) · ( + x +…" at bounding box center [290, 214] width 0 height 0
drag, startPoint x: 212, startPoint y: 273, endPoint x: 170, endPoint y: 233, distance: 59.0
click at [290, 214] on div "· ( + x + 5 ) · ( + x + 2 ) · ( + x + 2 ) · ( + x + 5 ) · ( + x + 5 ) · ( + x +…" at bounding box center [290, 214] width 0 height 0
drag, startPoint x: 167, startPoint y: 272, endPoint x: 350, endPoint y: 200, distance: 196.1
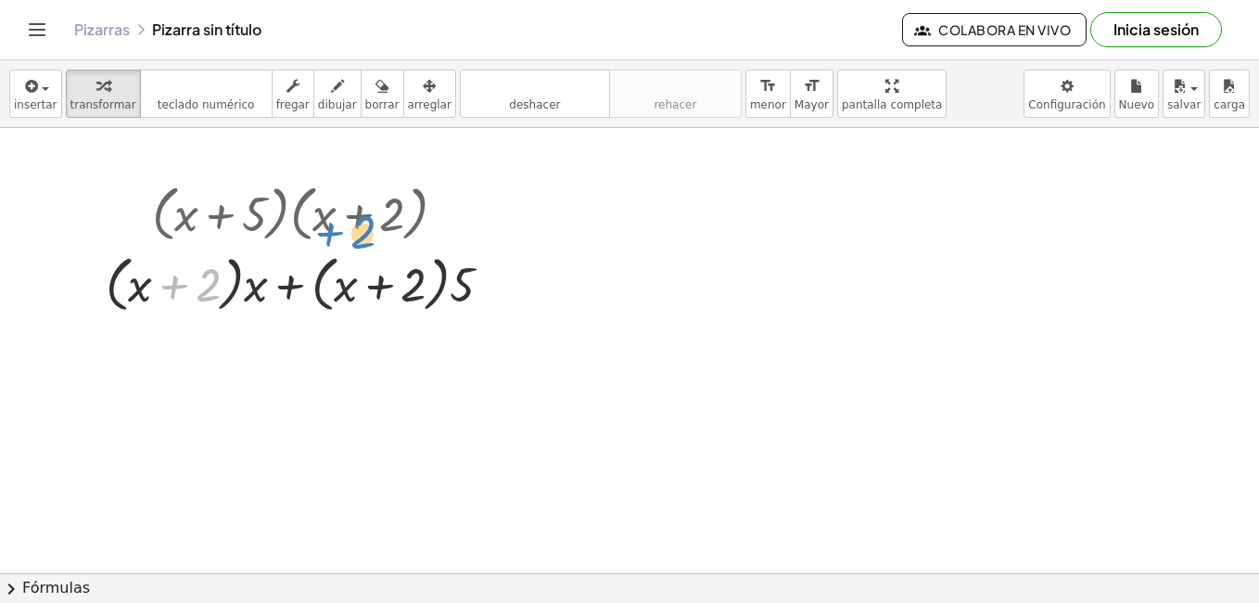
click at [290, 214] on div "· ( + x + 5 ) · ( + x + 2 ) · ( + x + 2 ) · ( + x + 5 ) · ( + x + 5 ) · ( + x +…" at bounding box center [290, 214] width 0 height 0
drag, startPoint x: 413, startPoint y: 286, endPoint x: 188, endPoint y: 218, distance: 234.6
drag, startPoint x: 335, startPoint y: 286, endPoint x: 355, endPoint y: 184, distance: 104.0
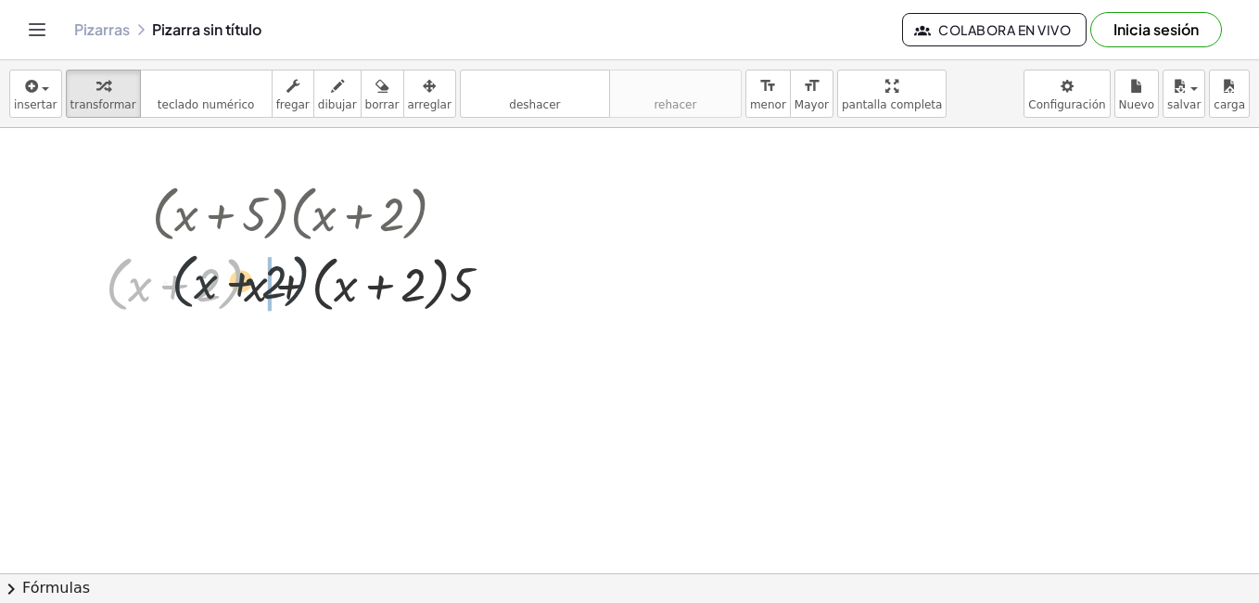
drag, startPoint x: 236, startPoint y: 281, endPoint x: 355, endPoint y: 275, distance: 118.8
click at [340, 278] on div at bounding box center [306, 283] width 420 height 70
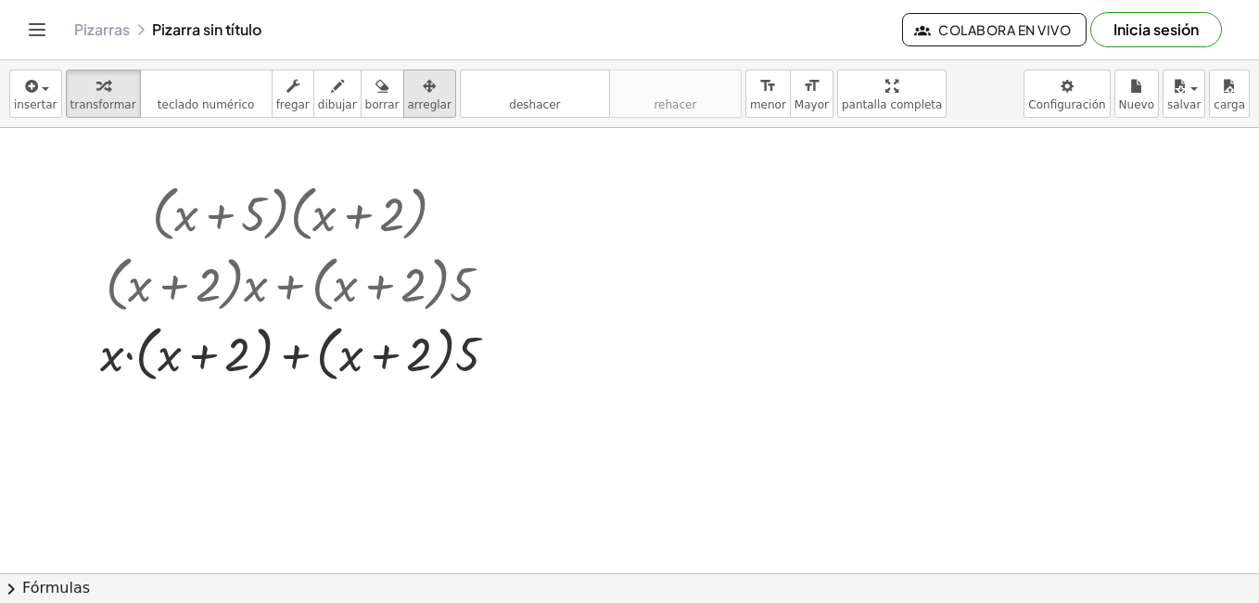
click at [413, 100] on span "arreglar" at bounding box center [430, 104] width 44 height 13
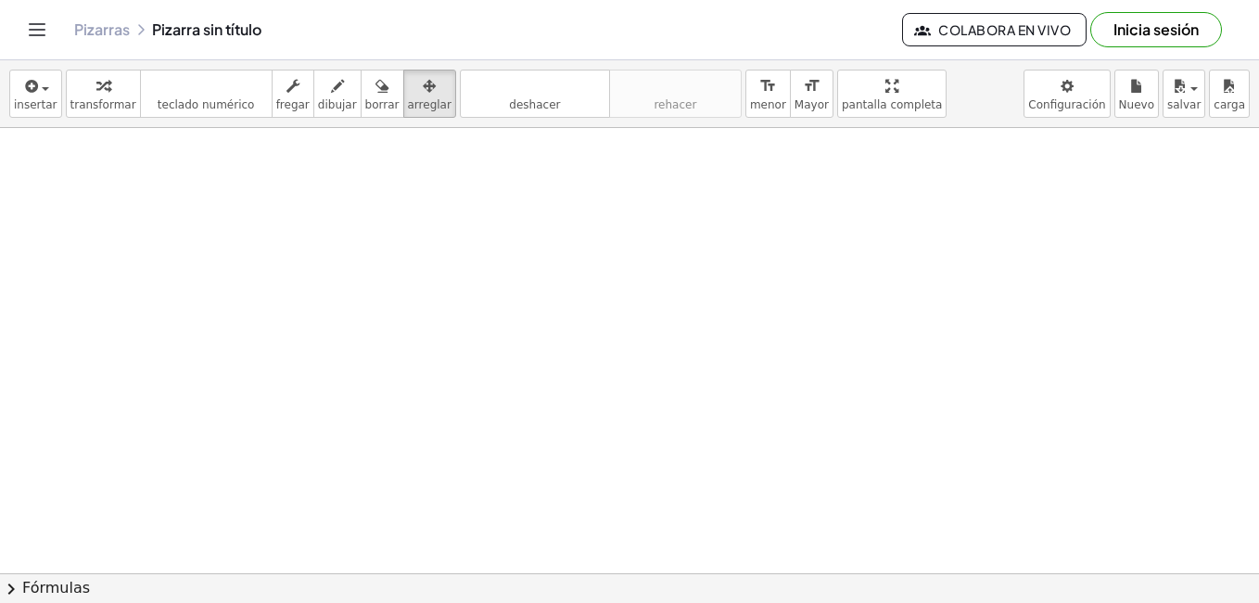
click at [32, 108] on span "insertar" at bounding box center [36, 104] width 44 height 13
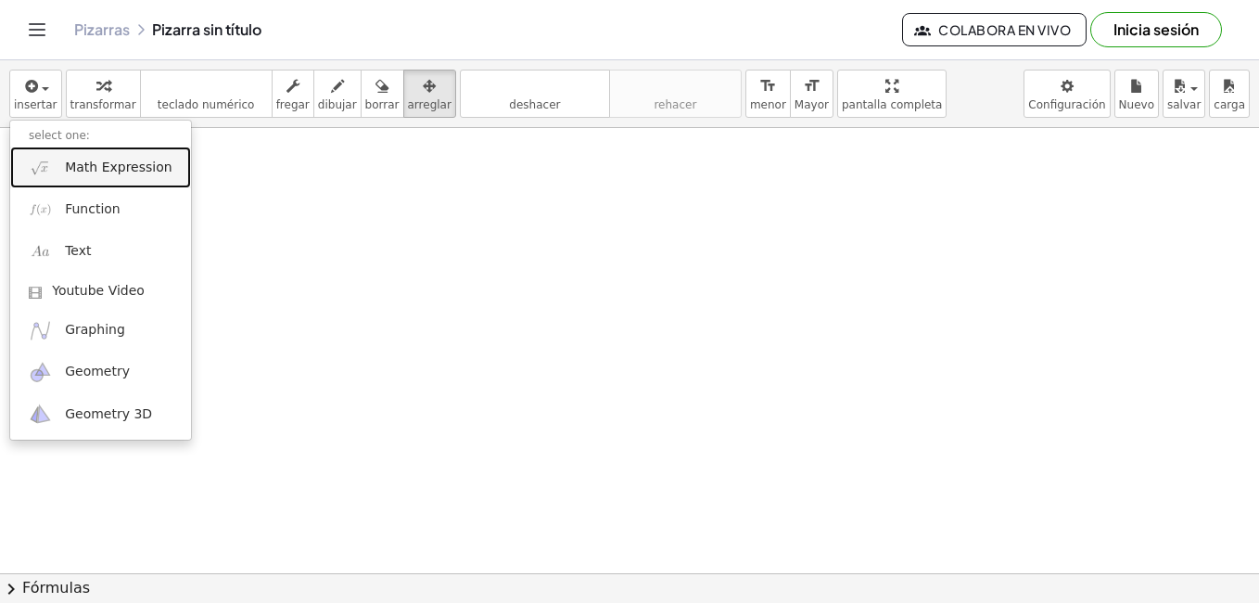
drag, startPoint x: 89, startPoint y: 163, endPoint x: 103, endPoint y: 177, distance: 19.7
click at [90, 165] on span "Math Expression" at bounding box center [118, 168] width 107 height 19
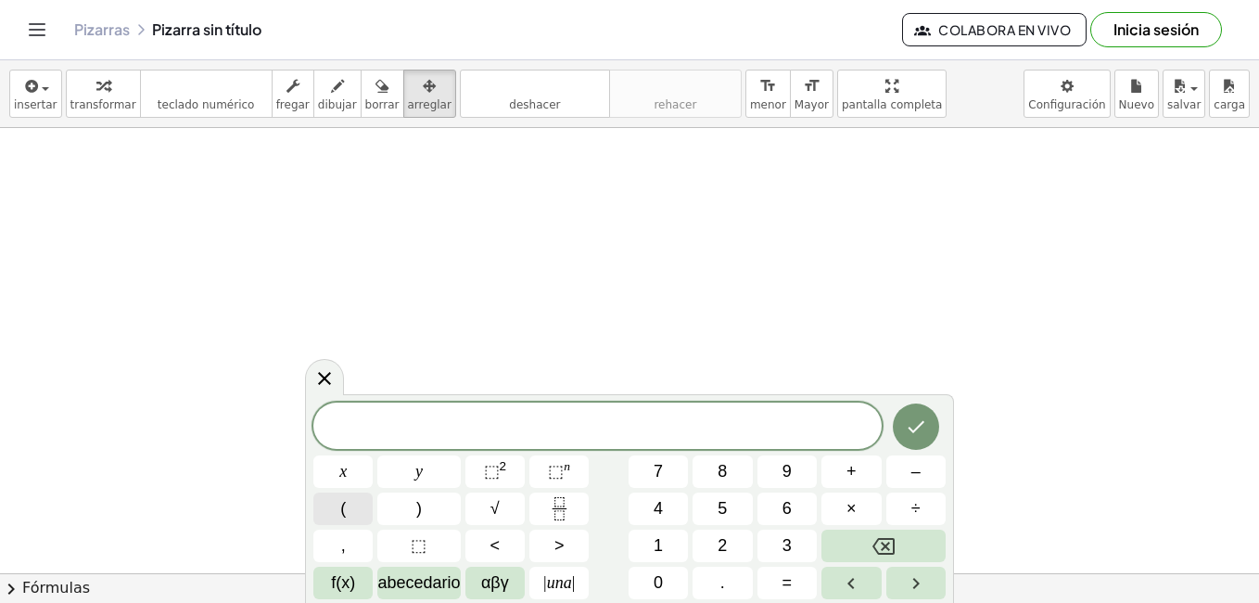
click at [362, 518] on button "(" at bounding box center [342, 508] width 59 height 32
click at [347, 456] on button "x" at bounding box center [342, 471] width 59 height 32
click at [837, 466] on button "+" at bounding box center [850, 471] width 59 height 32
click at [722, 504] on span "5" at bounding box center [722, 508] width 9 height 25
click at [436, 510] on button ")" at bounding box center [418, 508] width 83 height 32
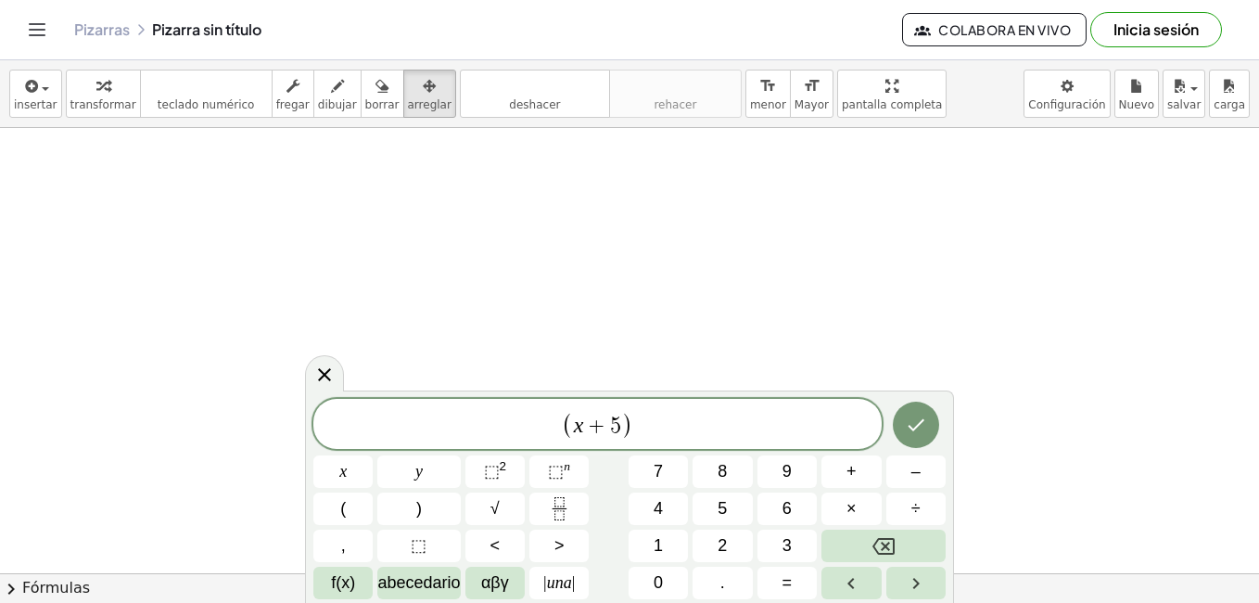
click at [353, 491] on div "( x + 5 ) x y ⬚ 2 ⬚ n 7 8 9 + – ( ) √ 4 5 6 × ÷ , ⬚ < > 1 2 3 f(x) abecedario α…" at bounding box center [629, 499] width 632 height 200
click at [353, 506] on button "(" at bounding box center [342, 508] width 59 height 32
click at [370, 482] on button "x" at bounding box center [342, 471] width 59 height 32
click at [842, 472] on button "+" at bounding box center [850, 471] width 59 height 32
click at [713, 534] on button "2" at bounding box center [722, 545] width 59 height 32
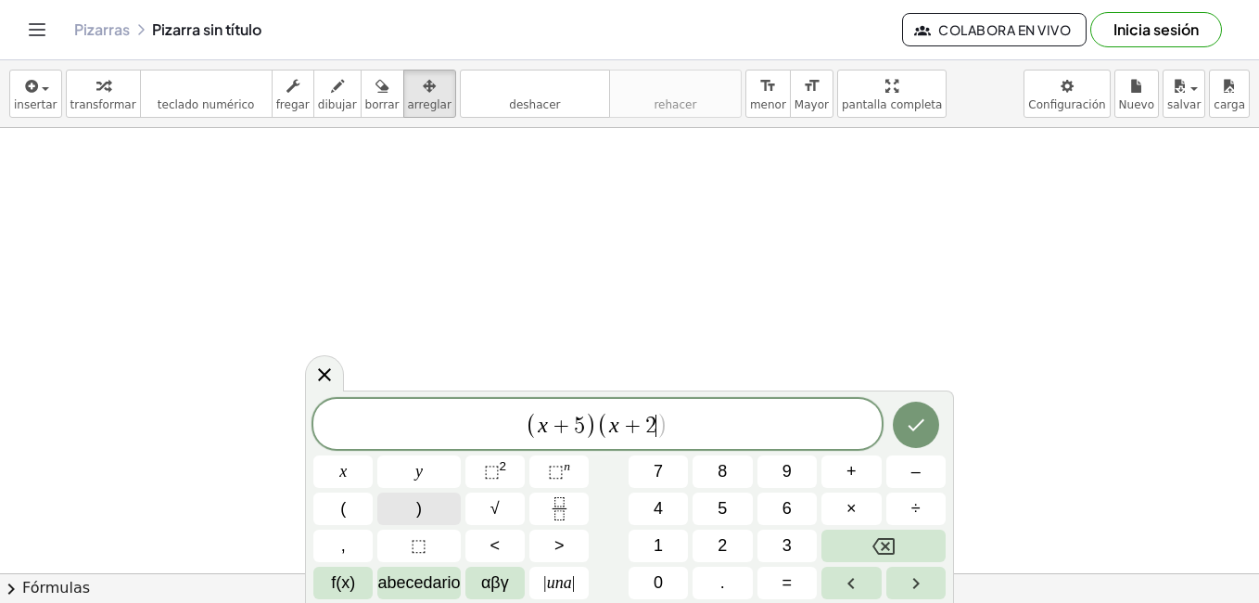
click at [432, 514] on button ")" at bounding box center [418, 508] width 83 height 32
click at [403, 584] on span "abecedario" at bounding box center [418, 582] width 83 height 25
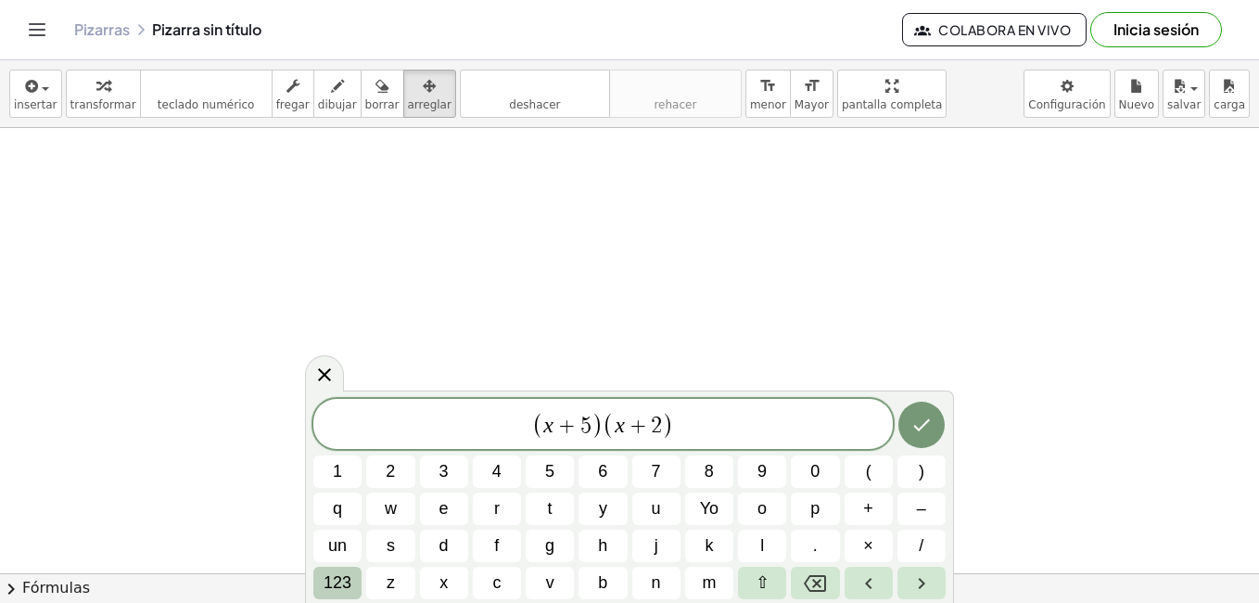
click at [343, 574] on span "123" at bounding box center [338, 582] width 28 height 25
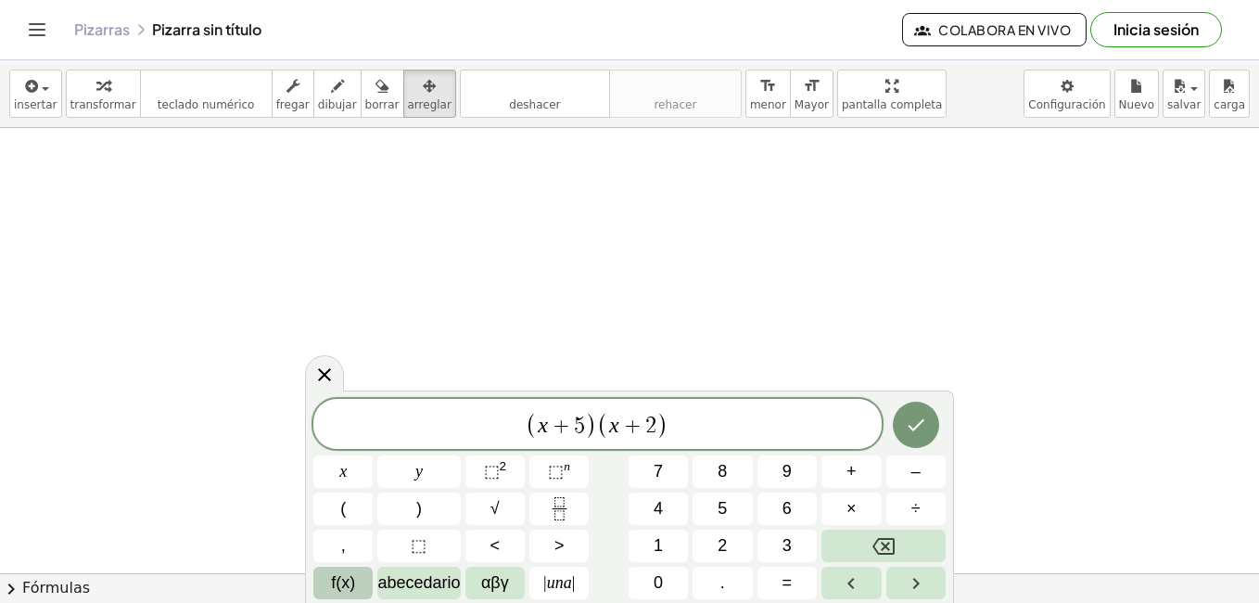
click at [356, 587] on button "f(x)" at bounding box center [342, 582] width 59 height 32
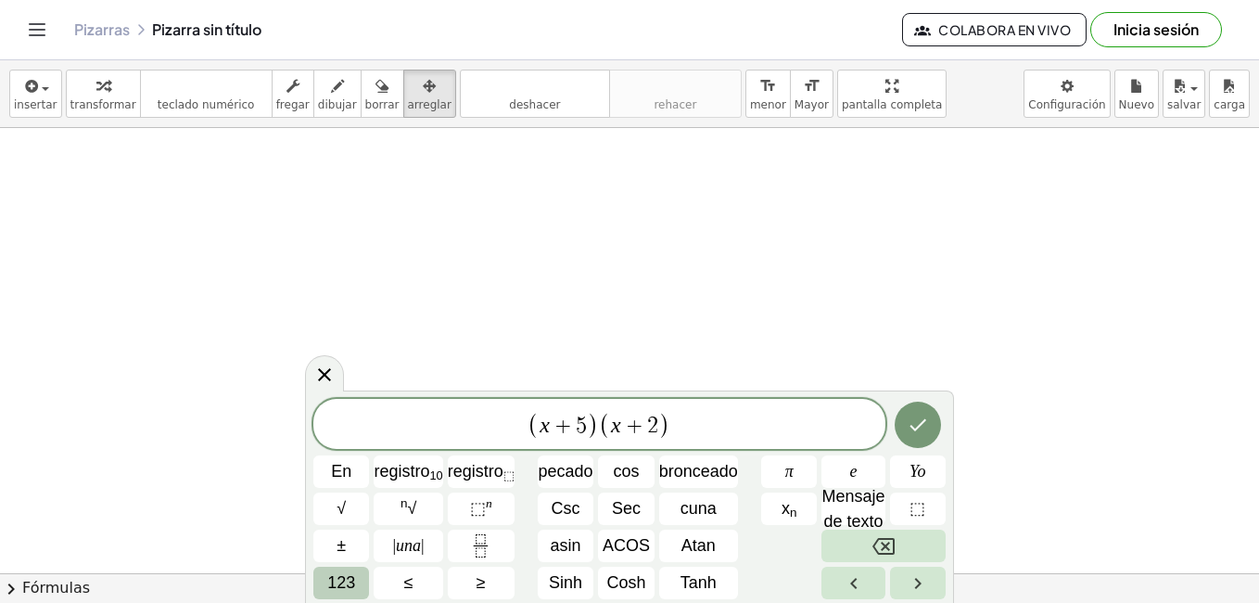
click at [351, 588] on span "123" at bounding box center [341, 582] width 28 height 25
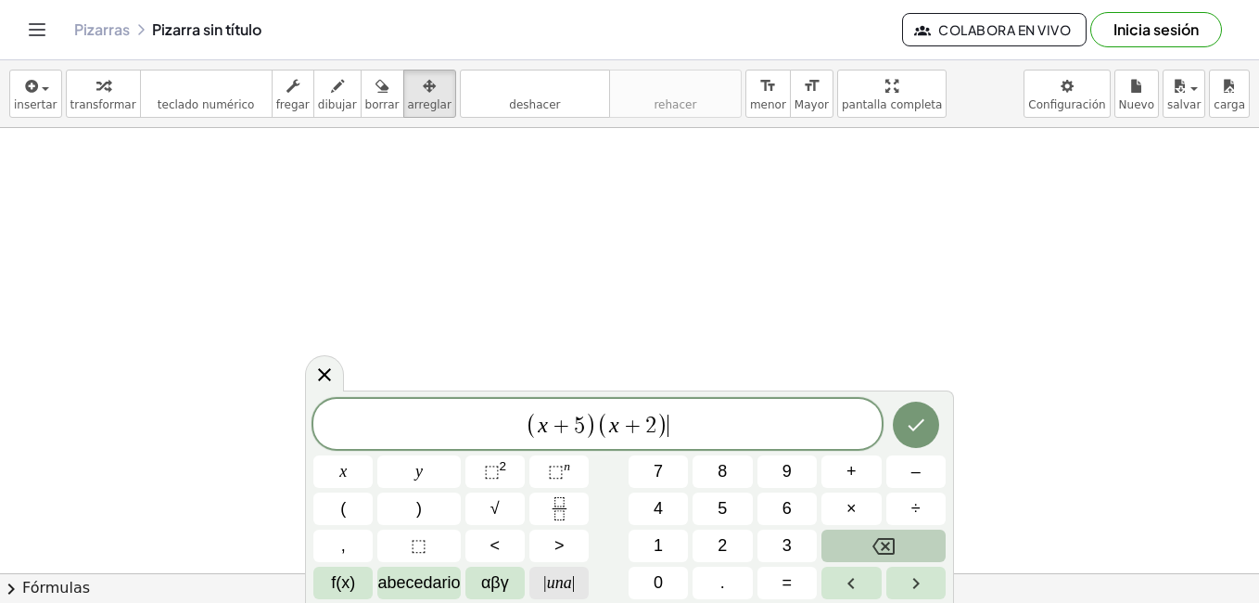
click at [548, 576] on span "| una |" at bounding box center [559, 582] width 32 height 25
click at [867, 535] on button "Retroceso" at bounding box center [883, 545] width 124 height 32
click at [782, 595] on button "=" at bounding box center [786, 582] width 59 height 32
click at [887, 533] on button "Retroceso" at bounding box center [883, 545] width 124 height 32
drag, startPoint x: 525, startPoint y: 584, endPoint x: 501, endPoint y: 579, distance: 24.5
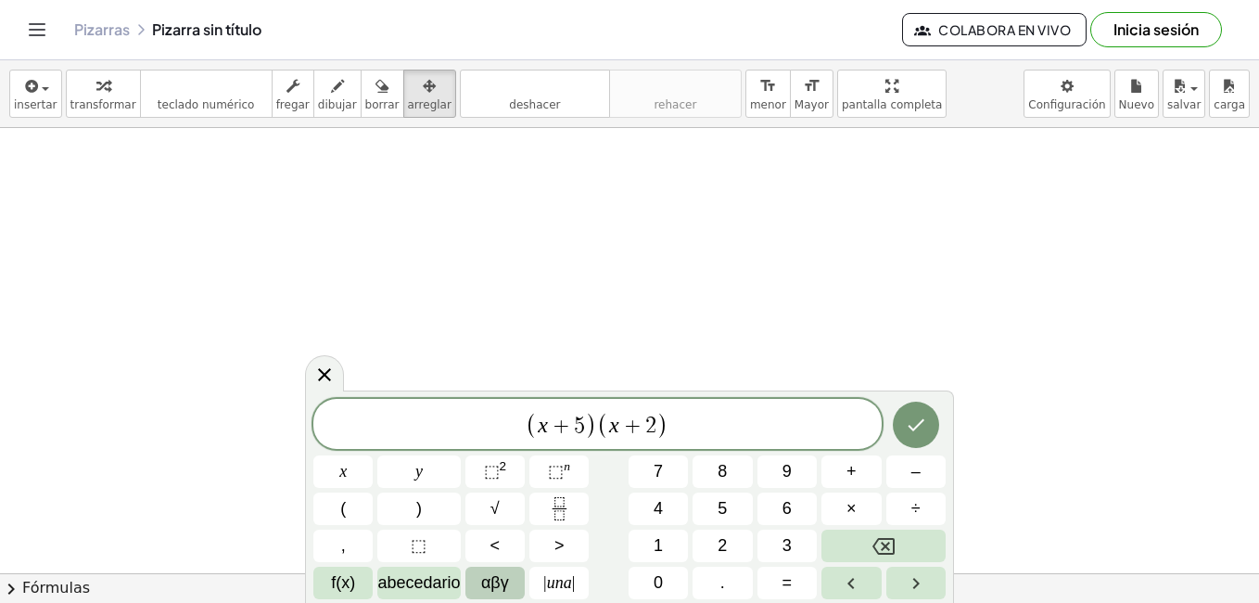
click at [501, 579] on div "( x + 5 ) ( x + 2 ) x y ⬚ 2 ⬚ n 7 8 9 + – ( ) √ 4 5 6 × ÷ , ⬚ < > 1 2 3 f(x) ab…" at bounding box center [629, 499] width 632 height 200
click at [500, 578] on span "αβγ" at bounding box center [495, 582] width 28 height 25
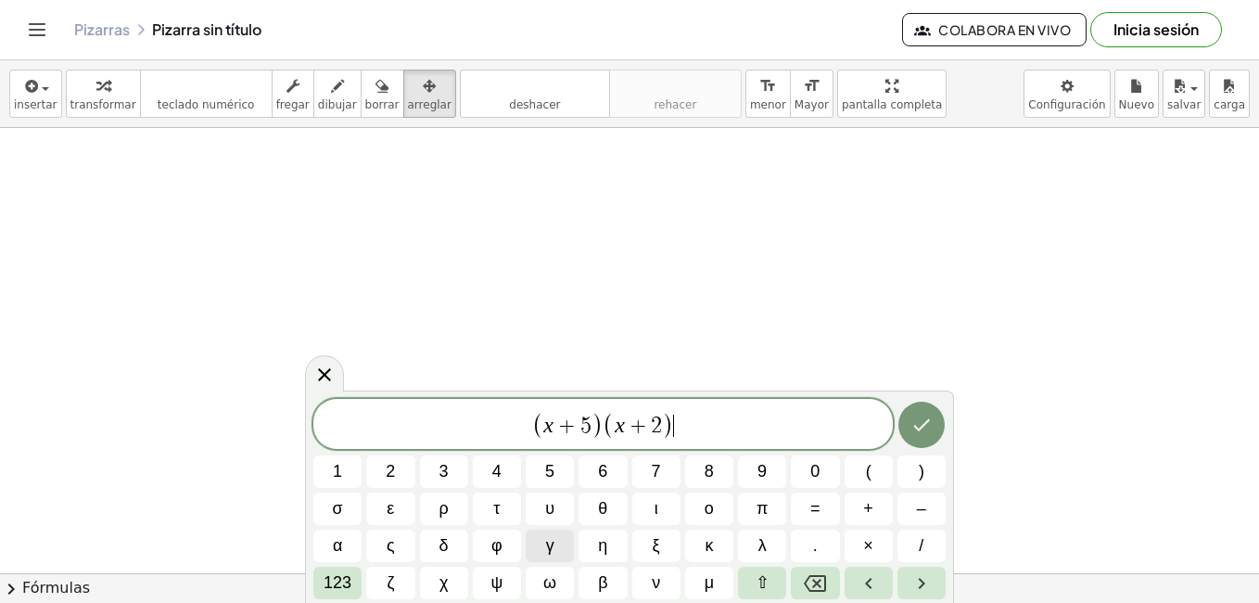
click at [500, 576] on span "ψ" at bounding box center [496, 582] width 12 height 25
click at [815, 576] on icon "Retroceso" at bounding box center [815, 583] width 22 height 17
click at [340, 575] on span "123" at bounding box center [338, 582] width 28 height 25
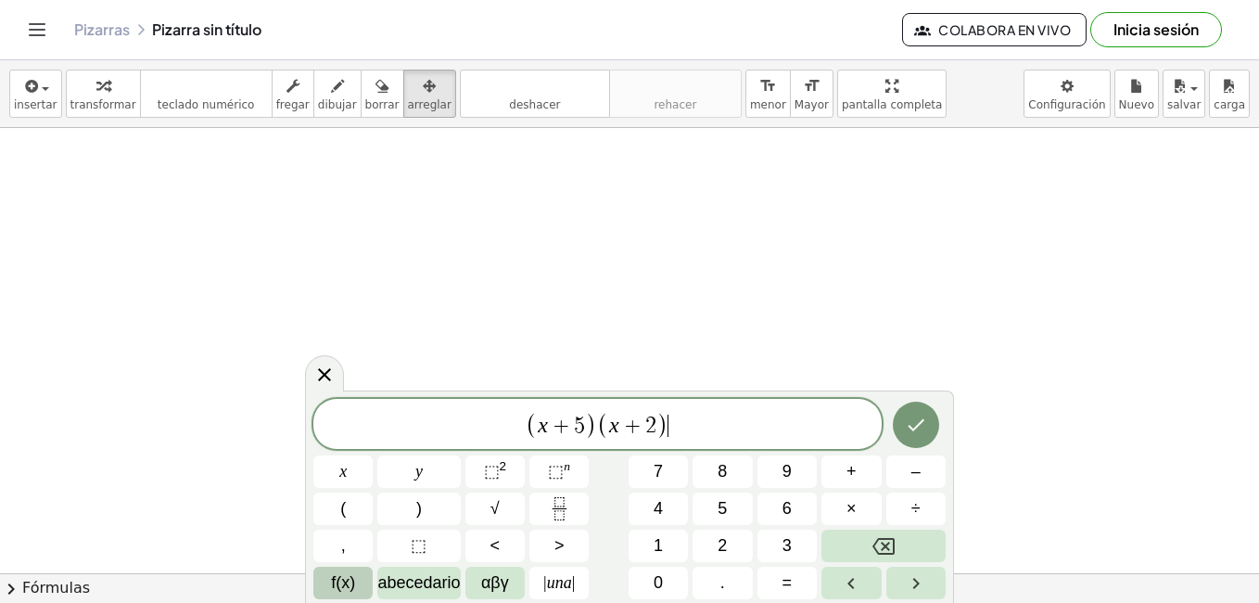
click at [352, 576] on span "f(x)" at bounding box center [343, 582] width 24 height 25
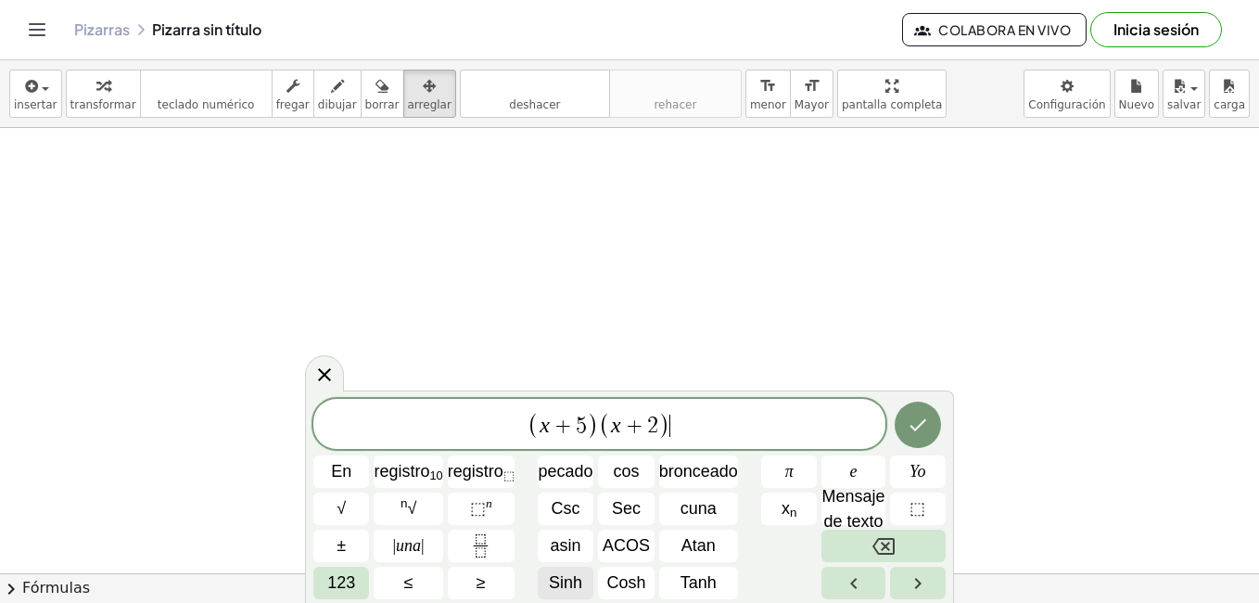
click at [566, 577] on span "Sinh" at bounding box center [565, 582] width 33 height 25
click at [856, 539] on button "Retroceso" at bounding box center [883, 545] width 124 height 32
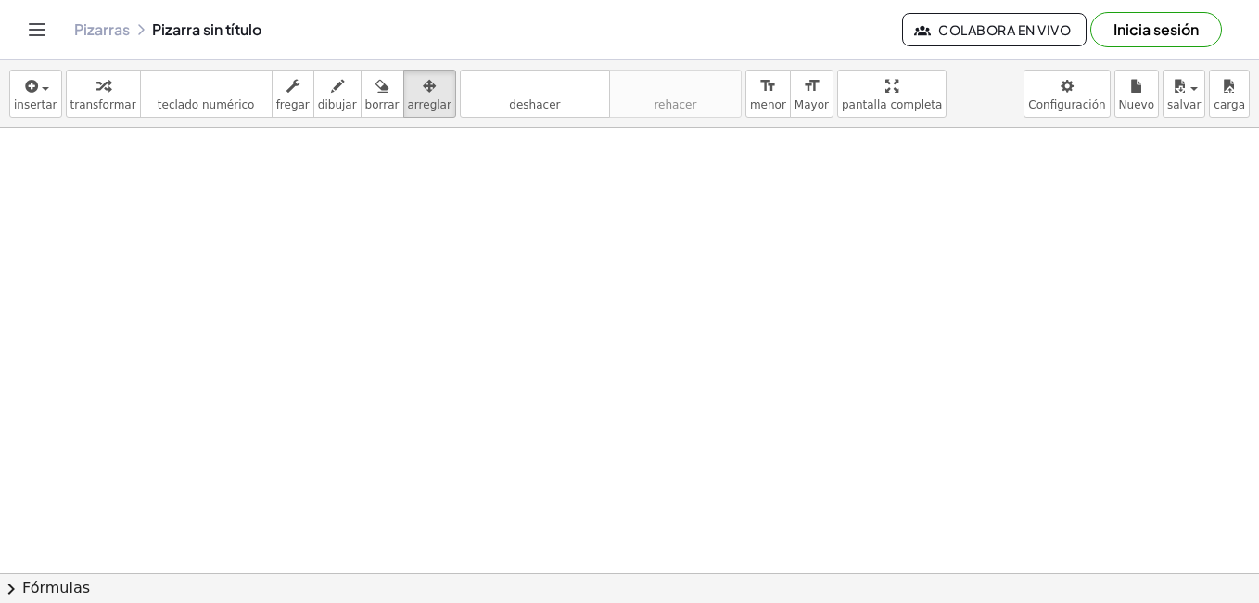
click at [1087, 89] on body "Actividades matemáticas comprensibles Comenzar Banco de actividades Trabajo asi…" at bounding box center [629, 301] width 1259 height 603
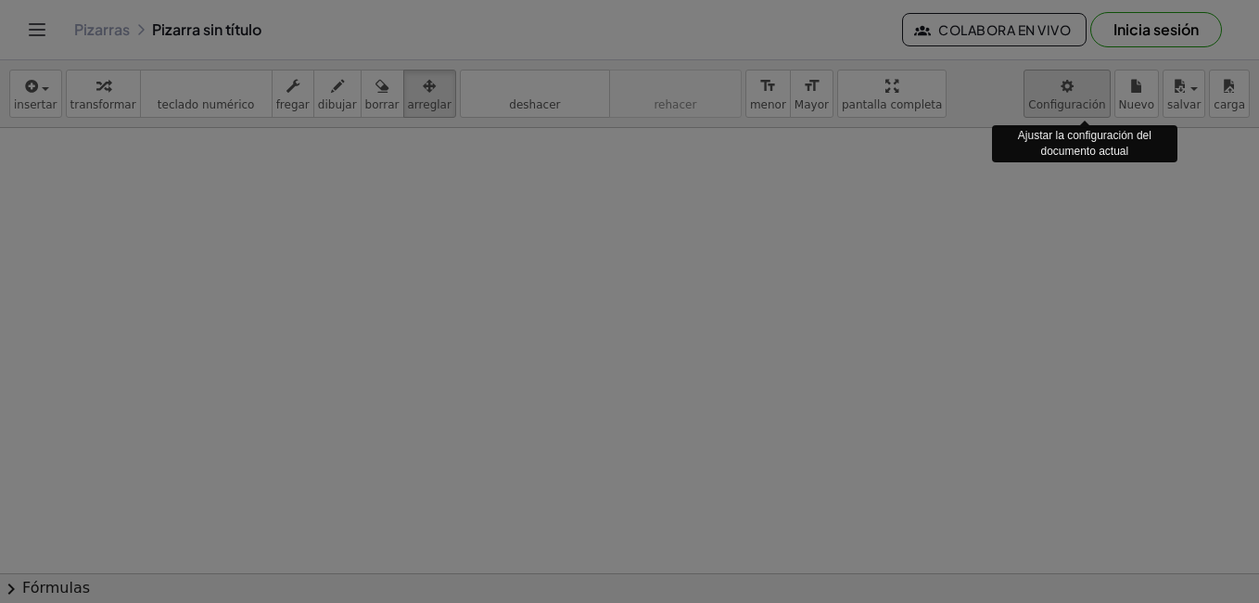
click at [1087, 89] on body "Actividades matemáticas comprensibles Comenzar Banco de actividades Trabajo asi…" at bounding box center [629, 301] width 1259 height 603
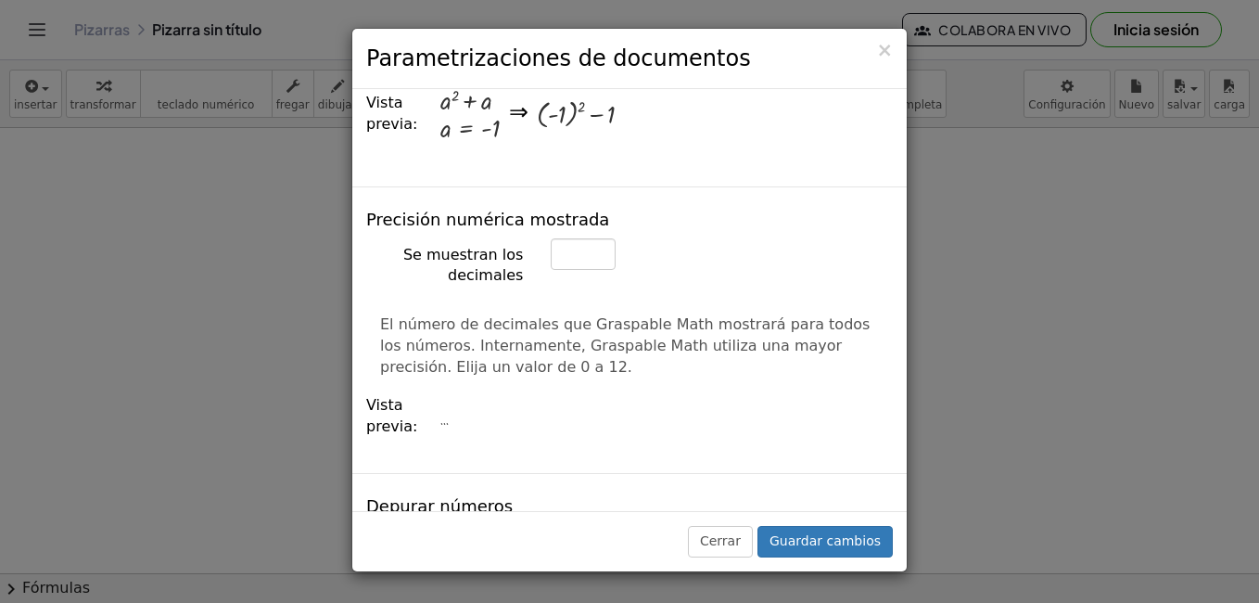
scroll to position [834, 0]
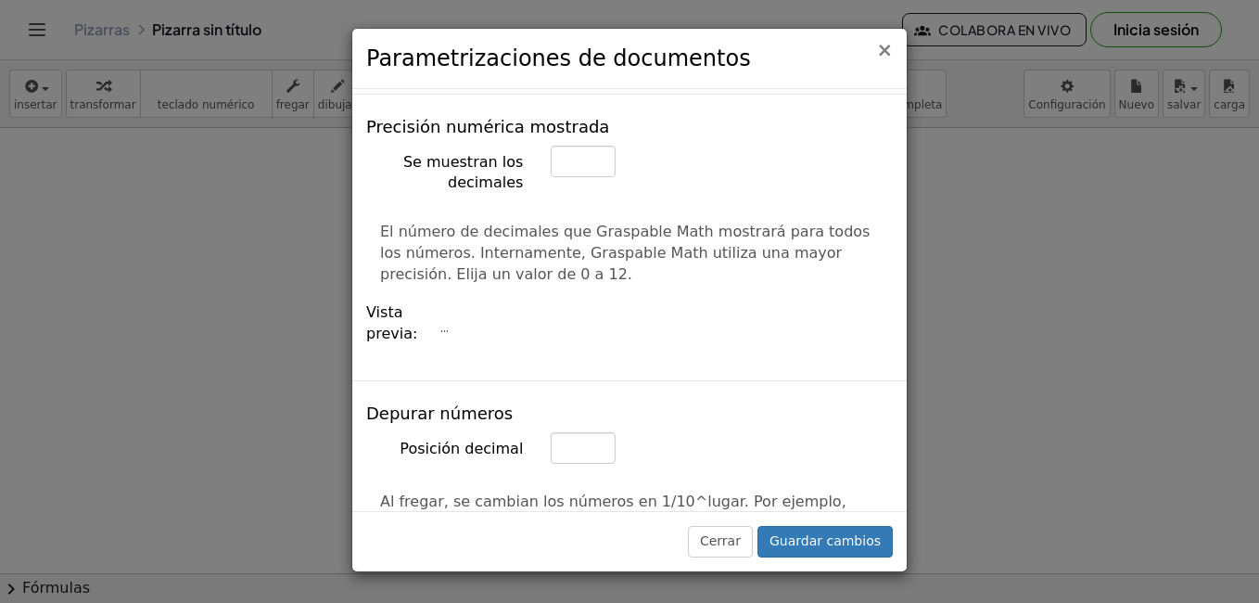
click at [884, 43] on span "×" at bounding box center [884, 50] width 17 height 22
